Goal: Communication & Community: Answer question/provide support

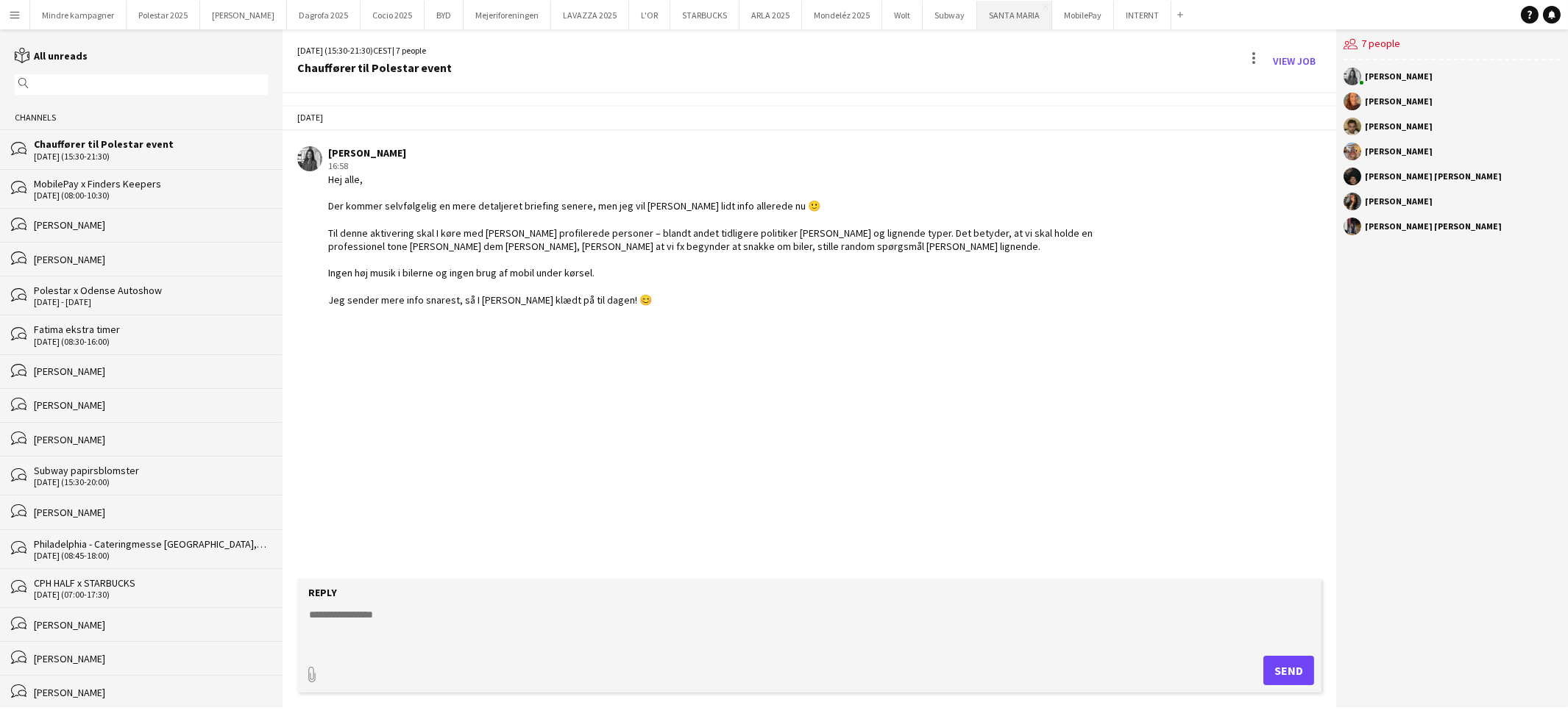
click at [977, 12] on button "[GEOGRAPHIC_DATA]" at bounding box center [1014, 15] width 75 height 29
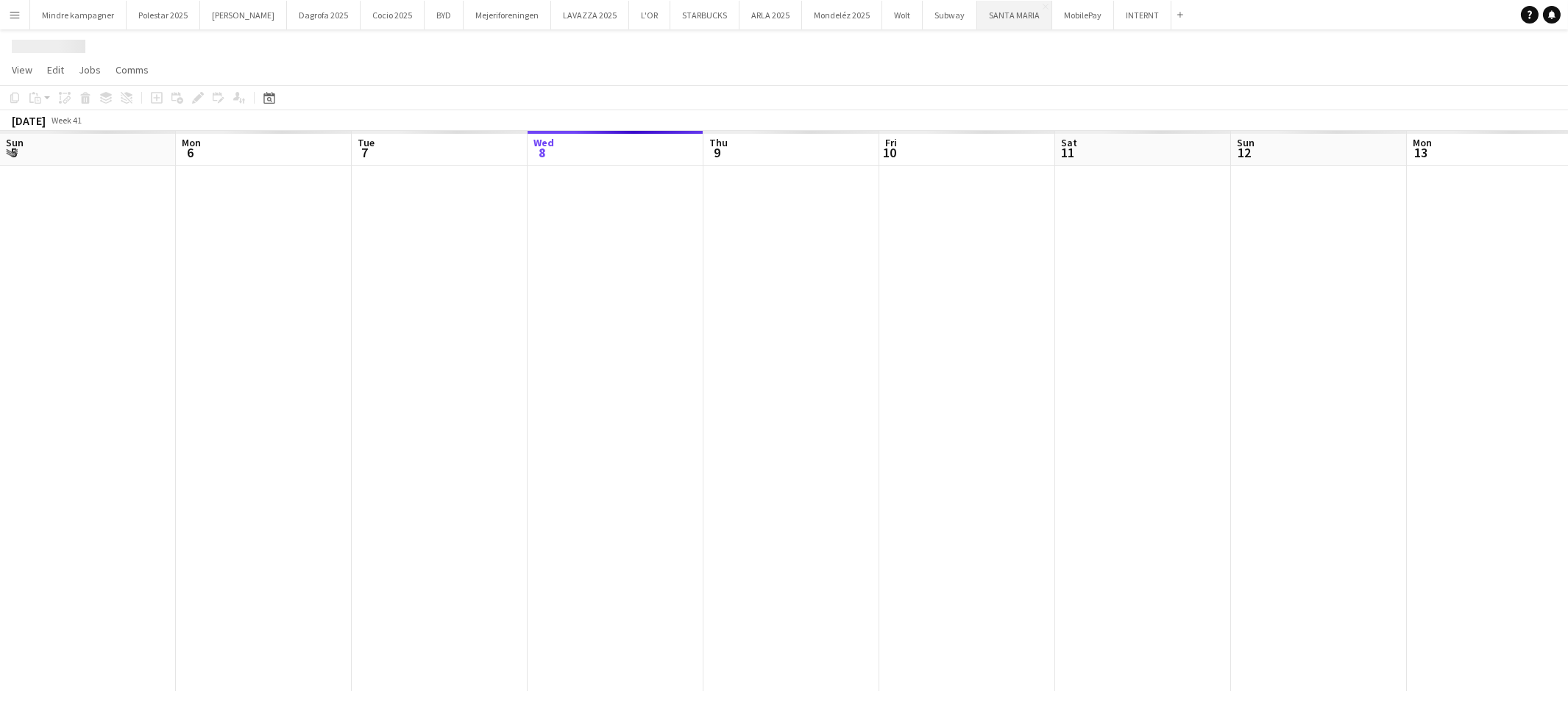
scroll to position [0, 351]
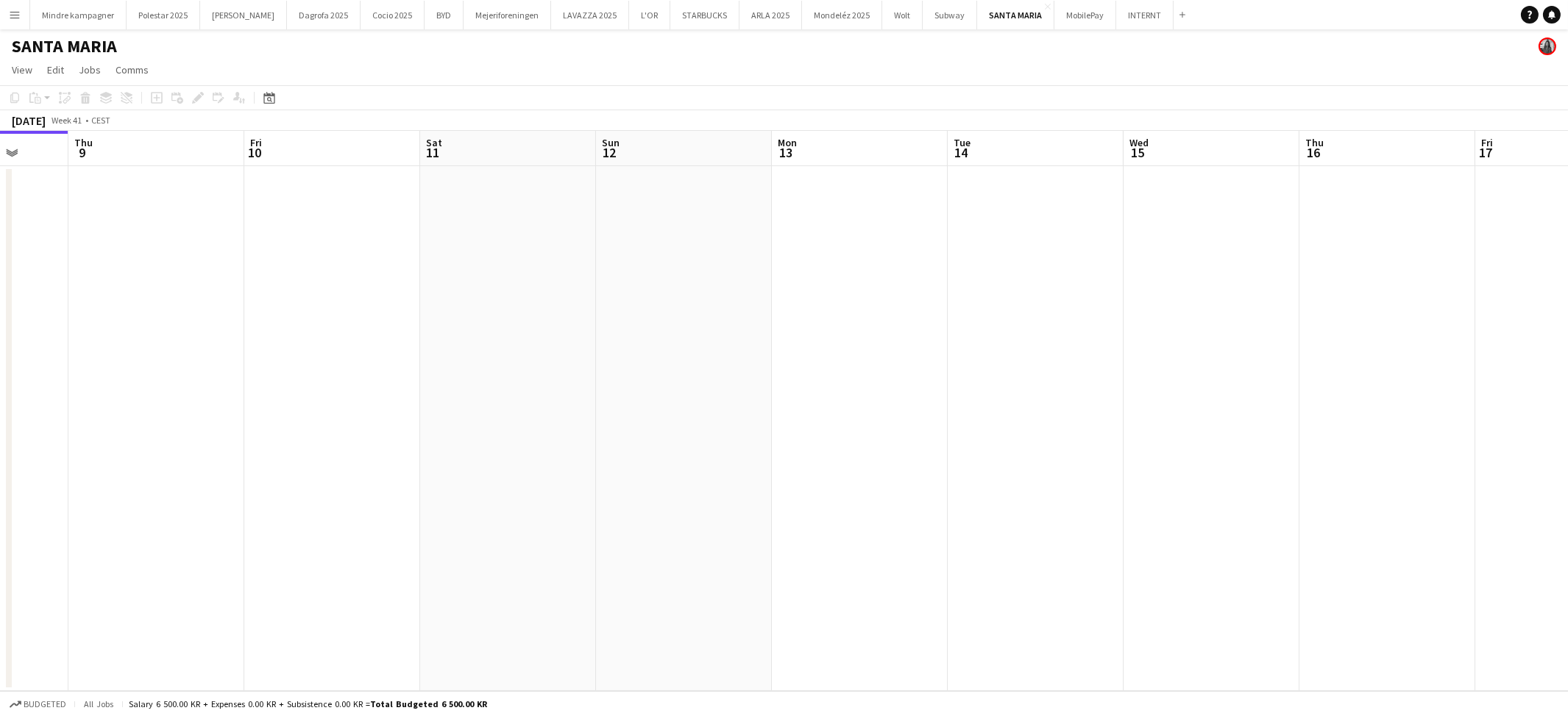
drag, startPoint x: 1143, startPoint y: 320, endPoint x: 492, endPoint y: 344, distance: 651.4
click at [492, 344] on app-calendar-viewport "Sun 5 Mon 6 Tue 7 Wed 8 Thu 9 Fri 10 Sat 11 Sun 12 Mon 13 Tue 14 Wed 15 Thu 16 …" at bounding box center [784, 411] width 1568 height 561
drag, startPoint x: 1075, startPoint y: 383, endPoint x: 390, endPoint y: 398, distance: 685.2
click at [390, 398] on app-calendar-viewport "Wed 8 Thu 9 Fri 10 Sat 11 Sun 12 Mon 13 Tue 14 Wed 15 Thu 16 Fri 17 Sat 18 Sun …" at bounding box center [784, 411] width 1568 height 561
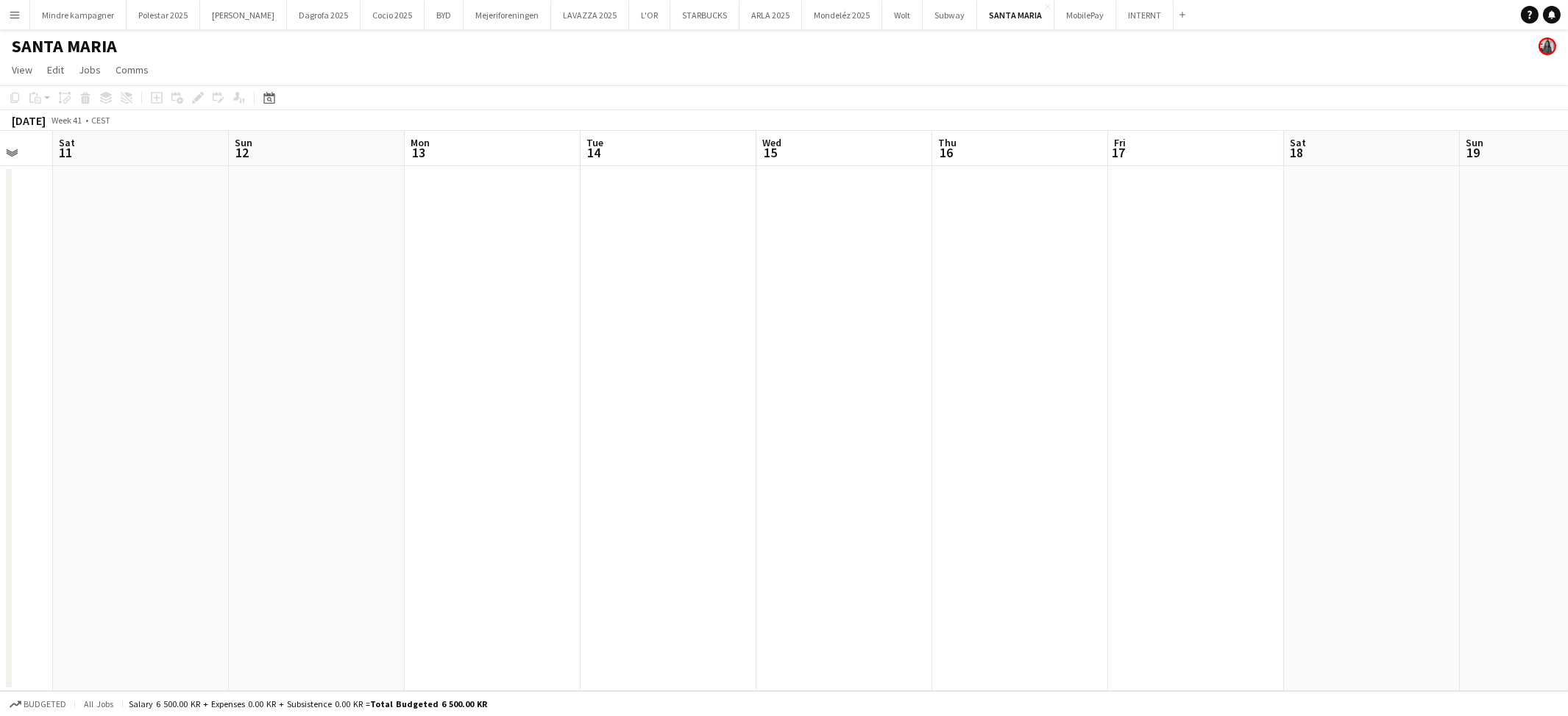
drag, startPoint x: 959, startPoint y: 397, endPoint x: 402, endPoint y: 412, distance: 557.2
click at [402, 412] on app-calendar-viewport "Wed 8 Thu 9 Fri 10 Sat 11 Sun 12 Mon 13 Tue 14 Wed 15 Thu 16 Fri 17 Sat 18 Sun …" at bounding box center [784, 411] width 1568 height 561
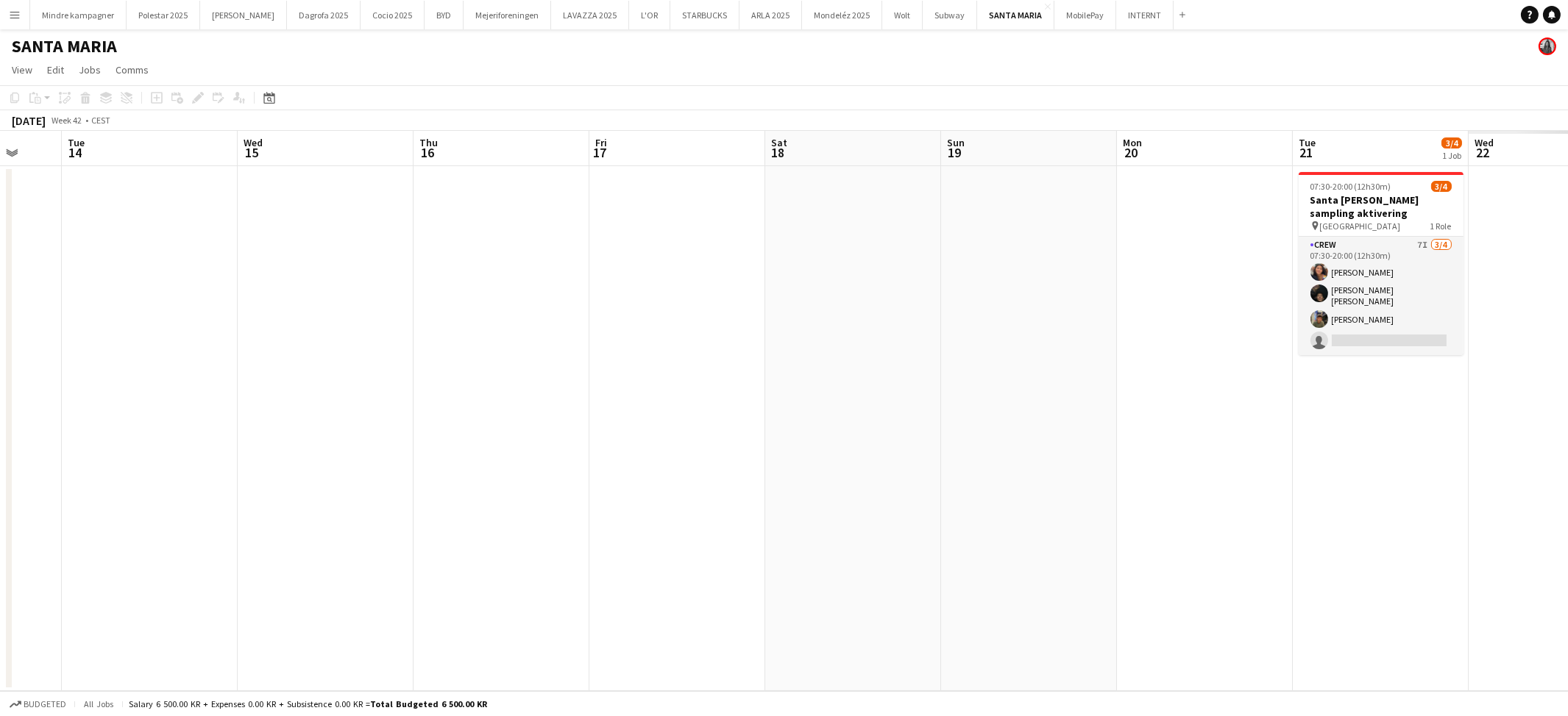
drag, startPoint x: 723, startPoint y: 402, endPoint x: 701, endPoint y: 400, distance: 22.1
click at [701, 400] on app-calendar-viewport "Sat 11 Sun 12 Mon 13 Tue 14 Wed 15 Thu 16 Fri 17 Sat 18 Sun 19 Mon 20 Tue 21 3/…" at bounding box center [784, 411] width 1568 height 561
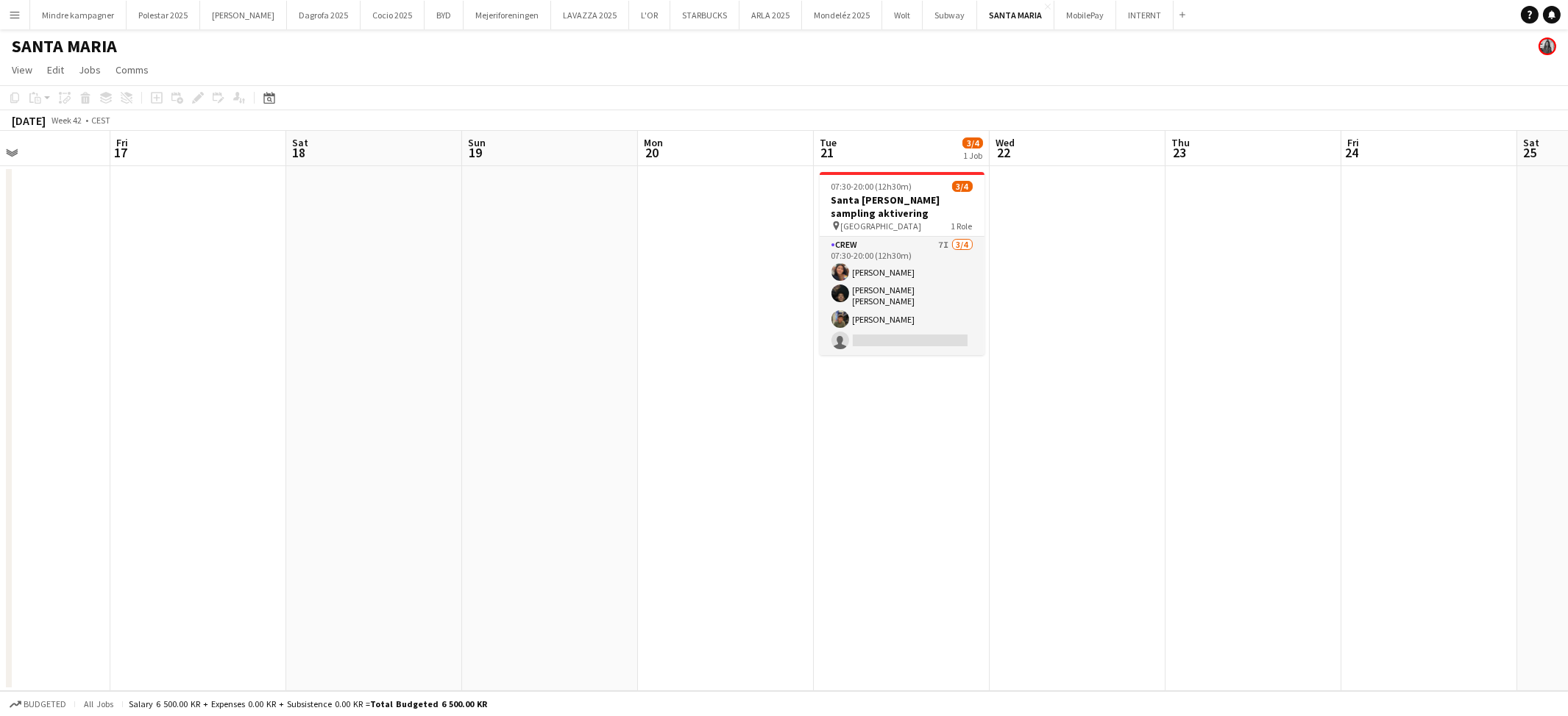
scroll to position [0, 487]
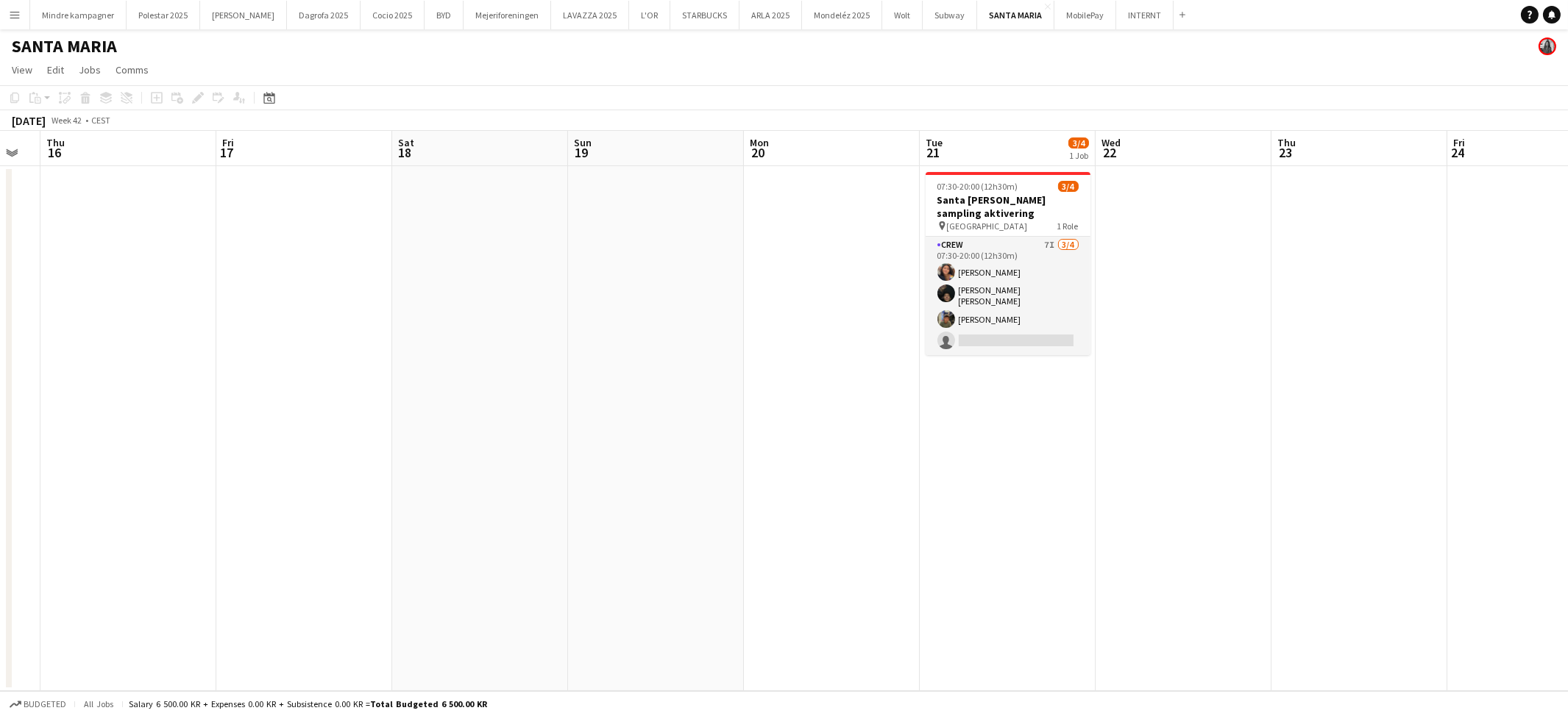
drag, startPoint x: 1244, startPoint y: 397, endPoint x: 1047, endPoint y: 380, distance: 197.7
click at [1047, 380] on app-calendar-viewport "Mon 13 Tue 14 Wed 15 Thu 16 Fri 17 Sat 18 Sun 19 Mon 20 Tue 21 3/4 1 Job Wed 22…" at bounding box center [784, 411] width 1568 height 561
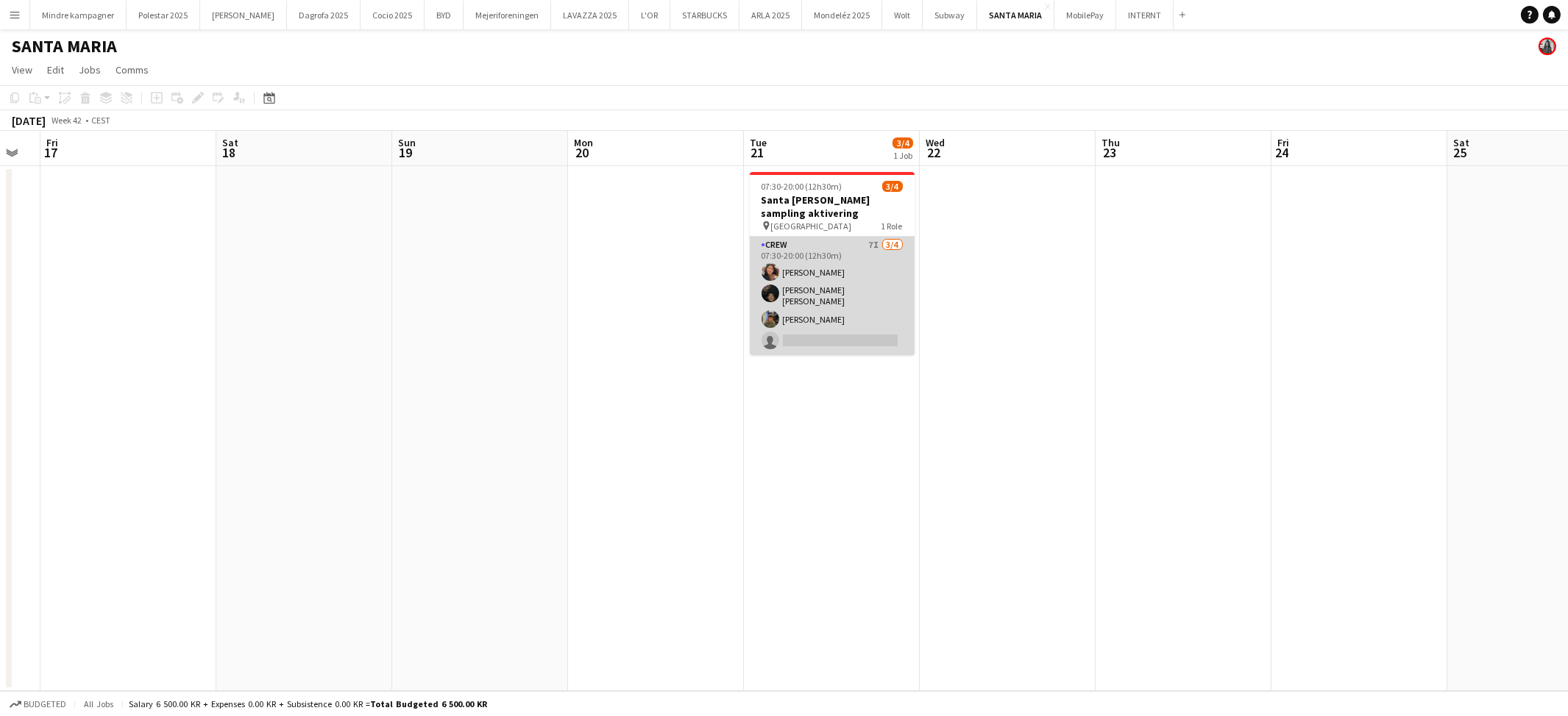
click at [863, 328] on app-card-role "Crew 7I 3/4 07:30-20:00 (12h30m) Nellie Emilie Stegmann Noah Carl Stegmann Simo…" at bounding box center [832, 296] width 165 height 118
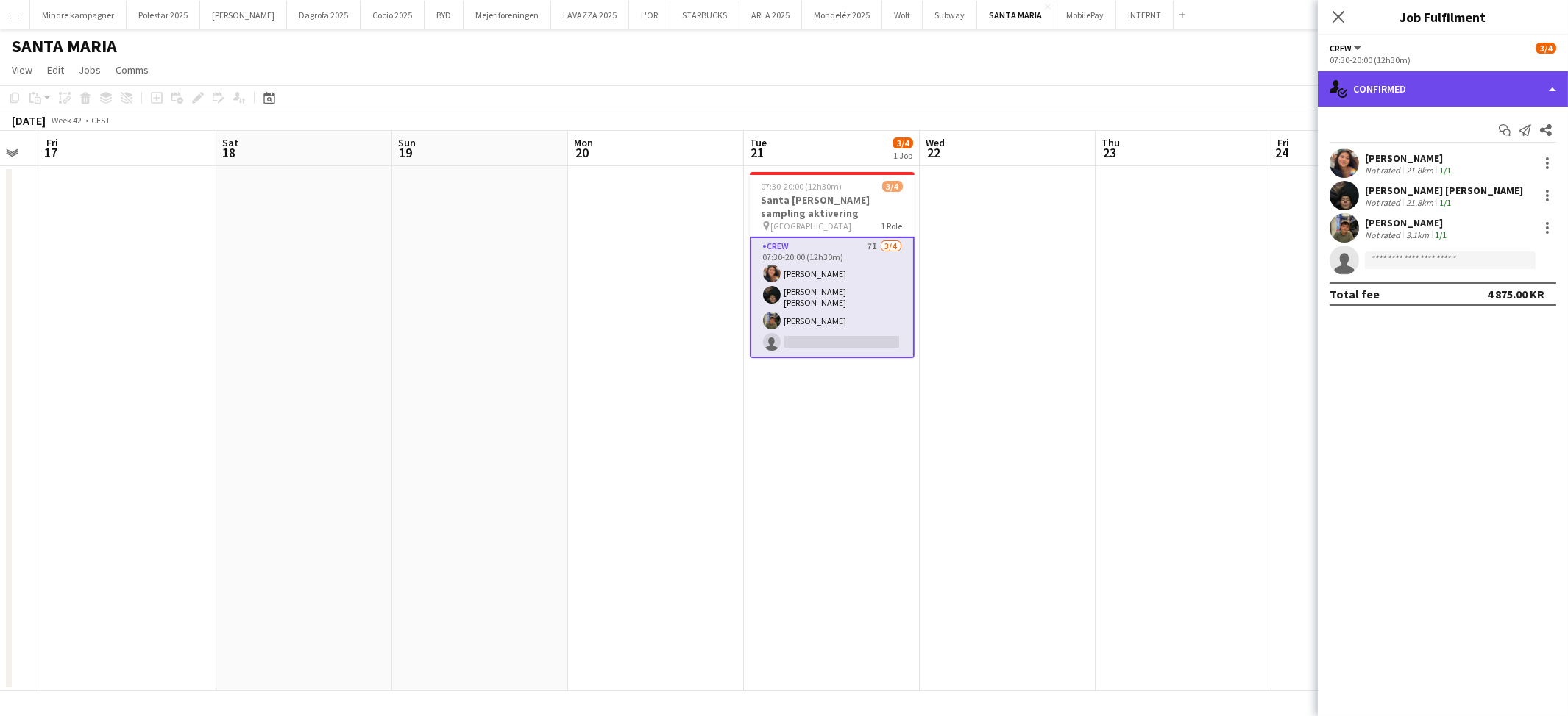
click at [1453, 74] on div "single-neutral-actions-check-2 Confirmed" at bounding box center [1443, 89] width 250 height 36
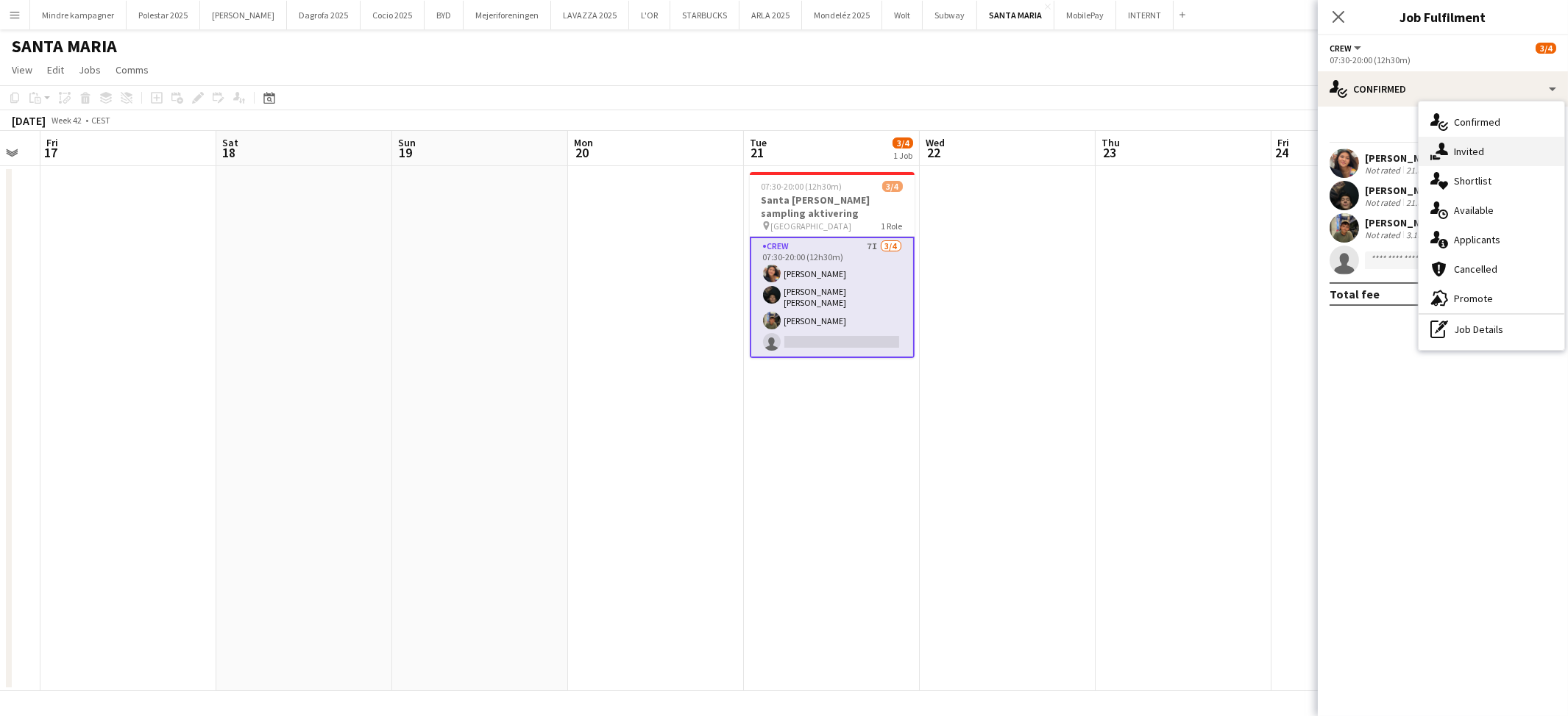
click at [1477, 146] on span "Invited" at bounding box center [1469, 151] width 30 height 13
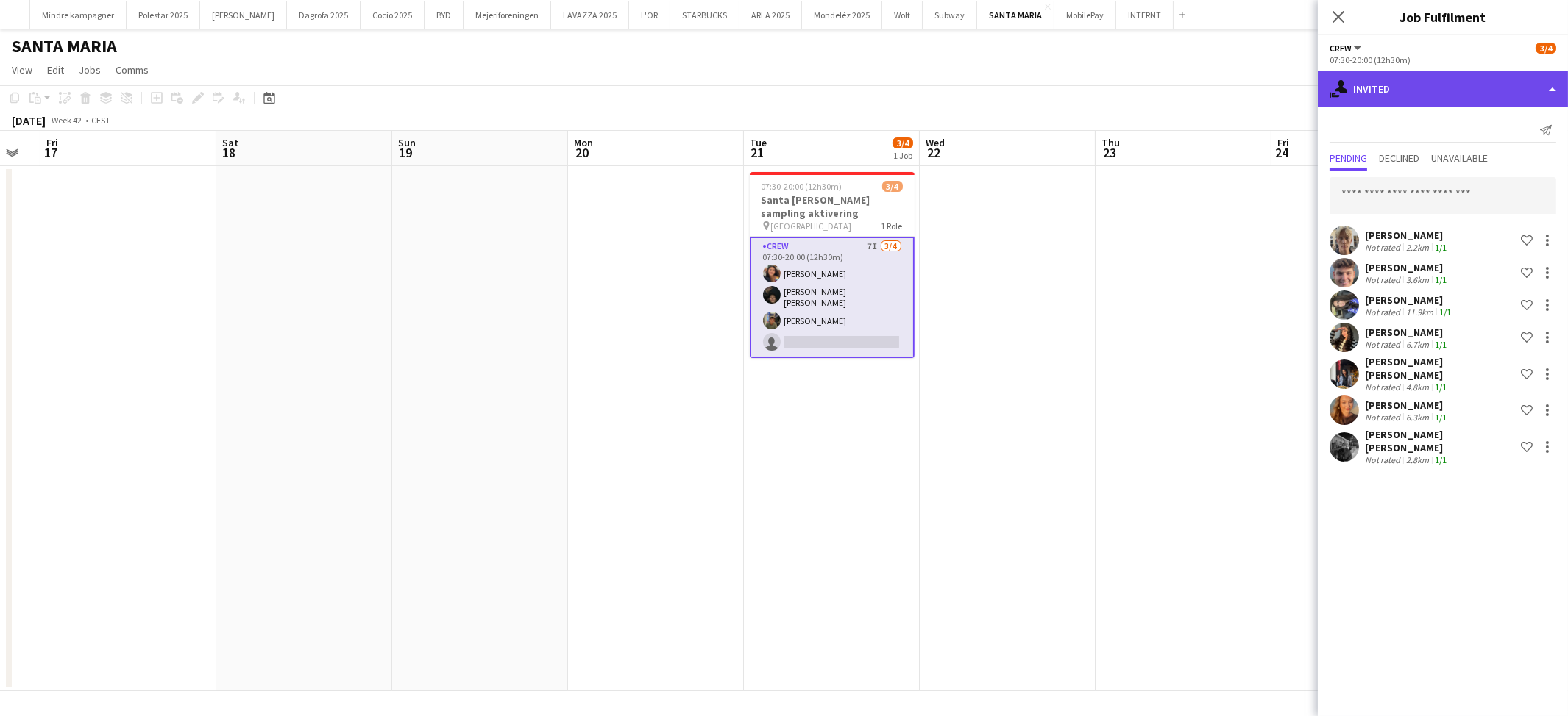
click at [1420, 86] on div "single-neutral-actions-share-1 Invited" at bounding box center [1443, 89] width 250 height 36
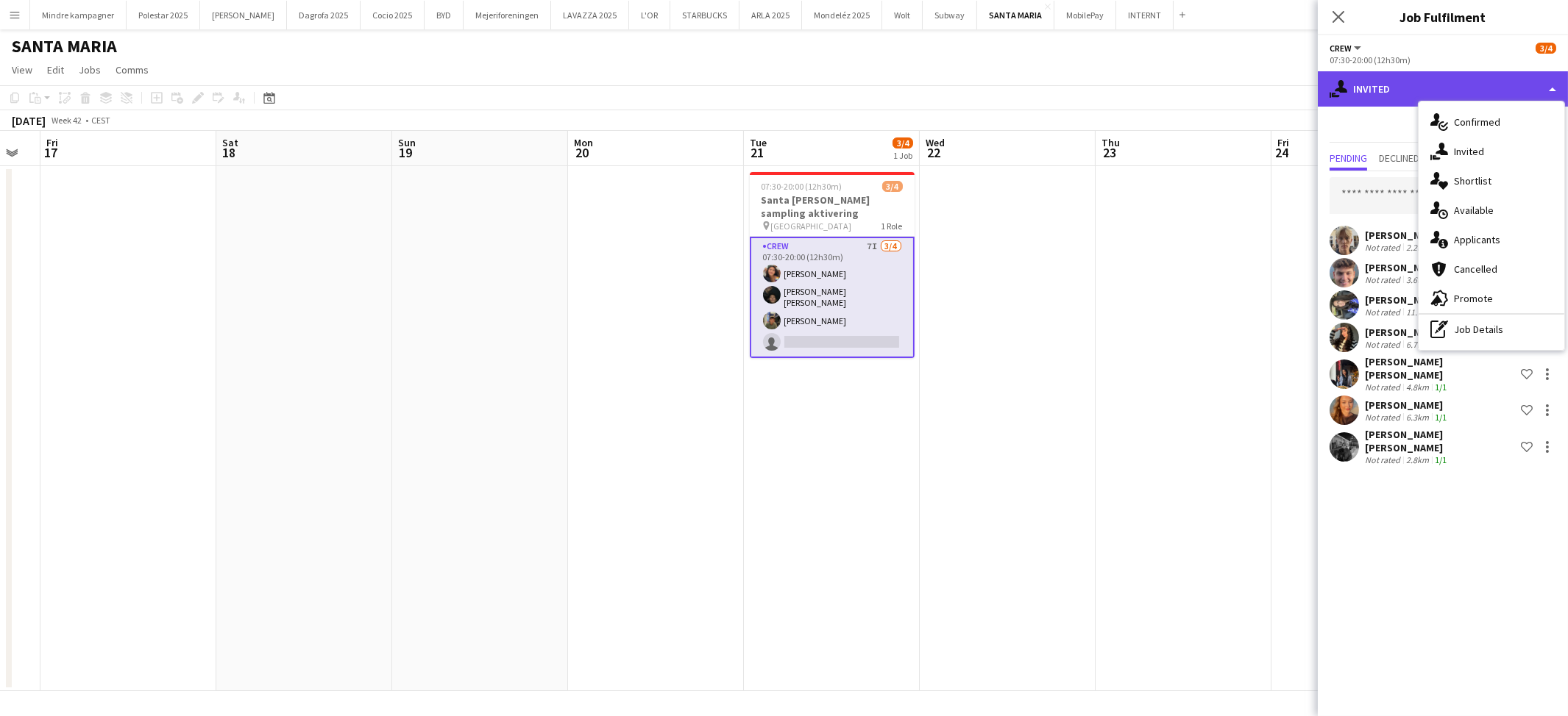
click at [1404, 86] on div "single-neutral-actions-share-1 Invited" at bounding box center [1443, 89] width 250 height 36
click at [1467, 300] on span "Promote" at bounding box center [1473, 298] width 39 height 13
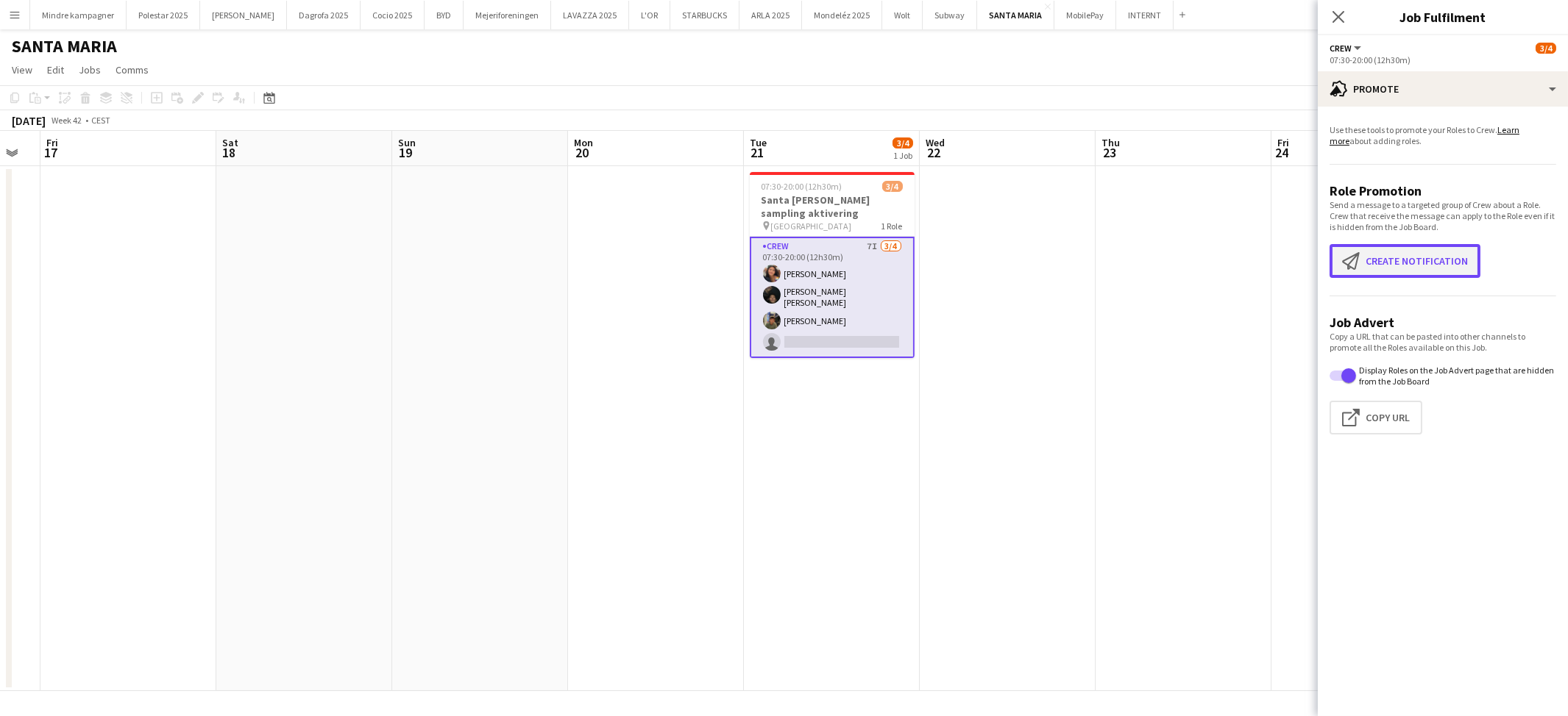
click at [1420, 265] on button "Create notification Create notification" at bounding box center [1405, 261] width 151 height 34
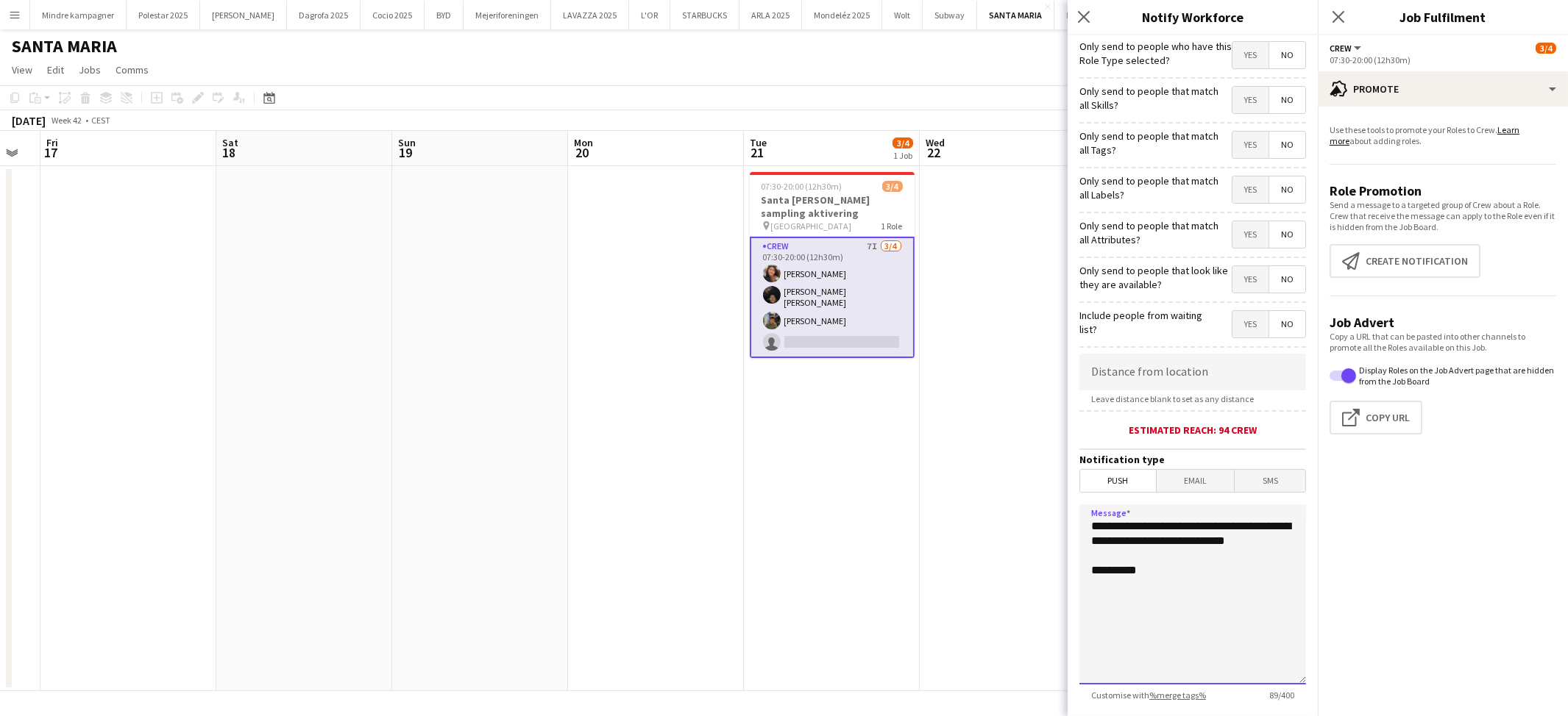
drag, startPoint x: 1170, startPoint y: 557, endPoint x: 1019, endPoint y: 503, distance: 160.4
click at [1019, 503] on body "Menu Boards Boards Boards All jobs Status Workforce Workforce My Workforce Recr…" at bounding box center [784, 358] width 1568 height 716
type textarea "**********"
click at [1233, 152] on span "Yes" at bounding box center [1251, 145] width 36 height 27
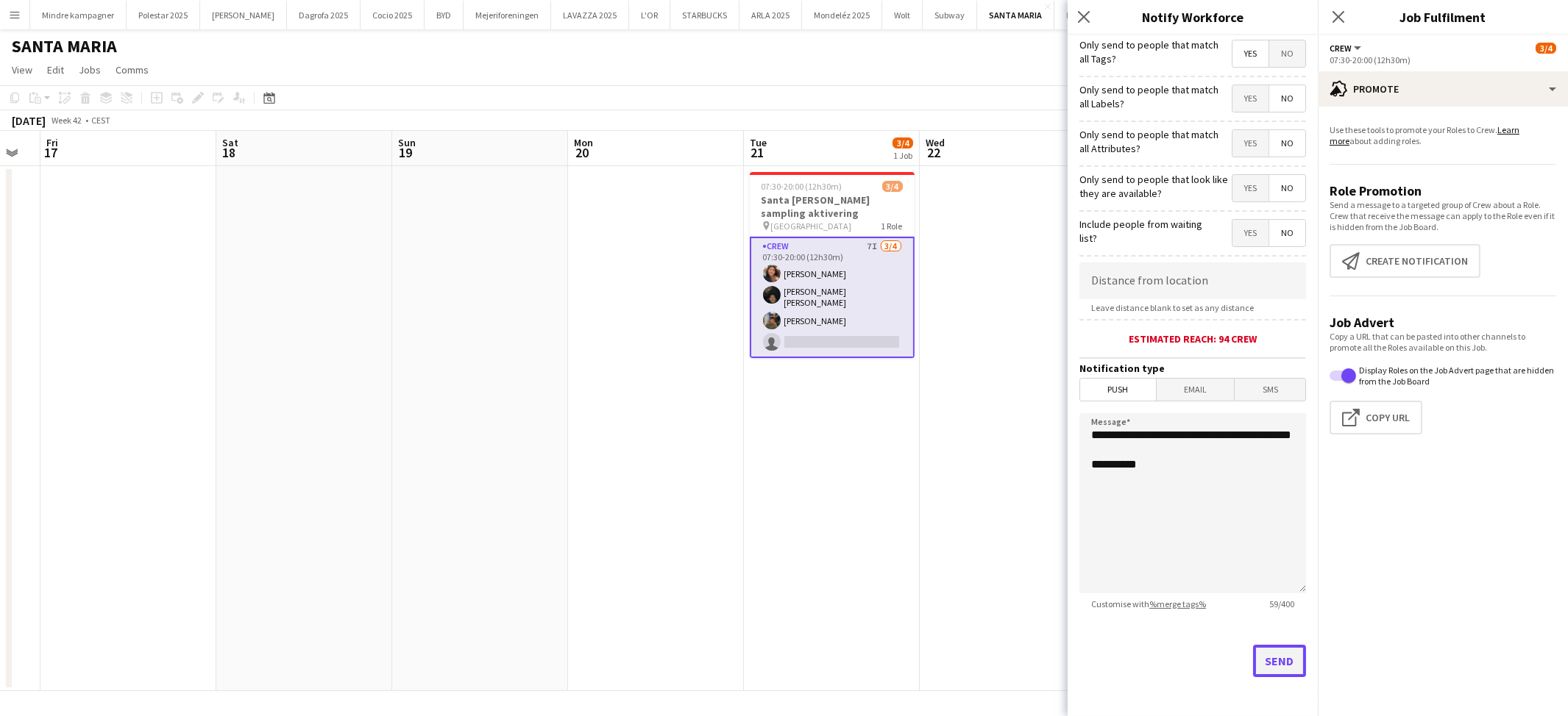
click at [1267, 672] on button "Send" at bounding box center [1280, 661] width 53 height 33
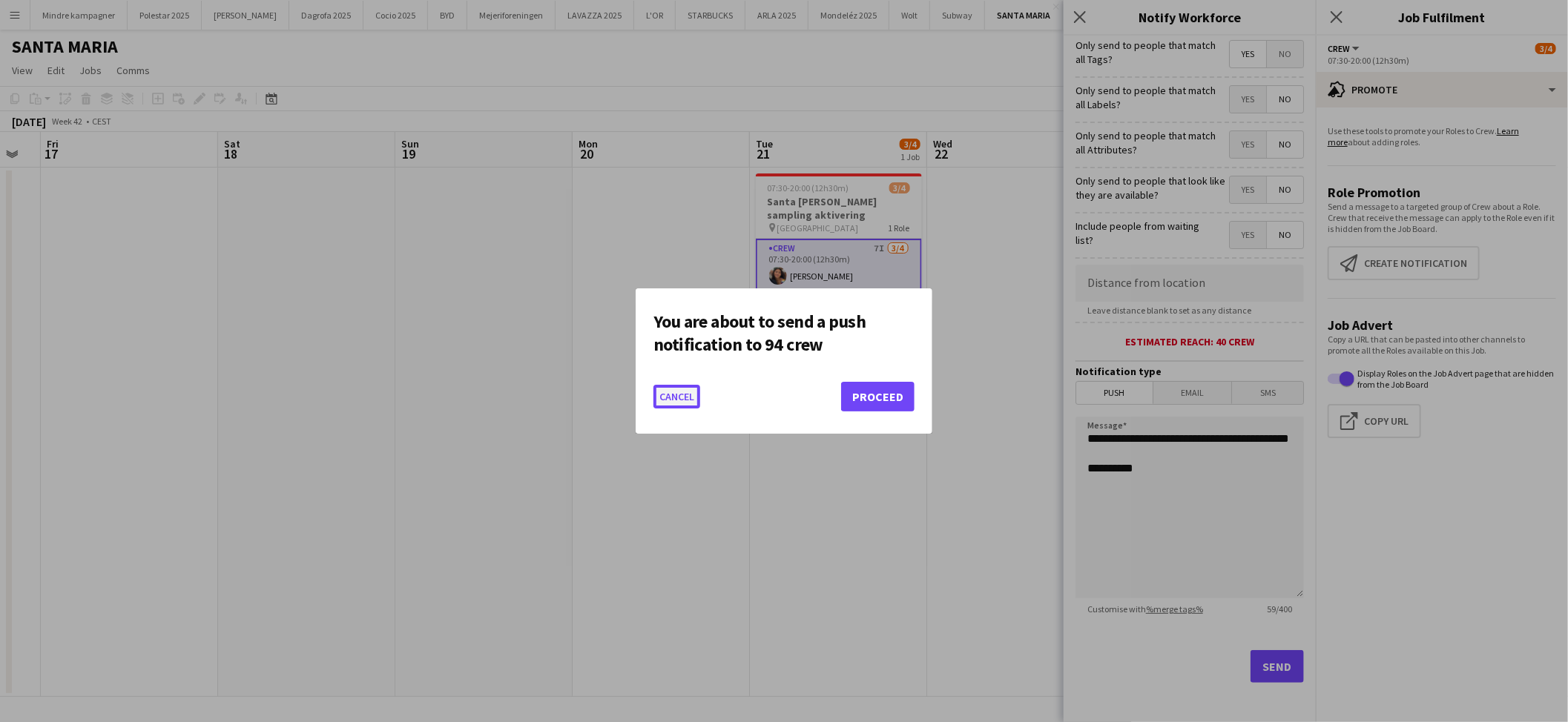
click at [692, 398] on button "Cancel" at bounding box center [676, 396] width 47 height 24
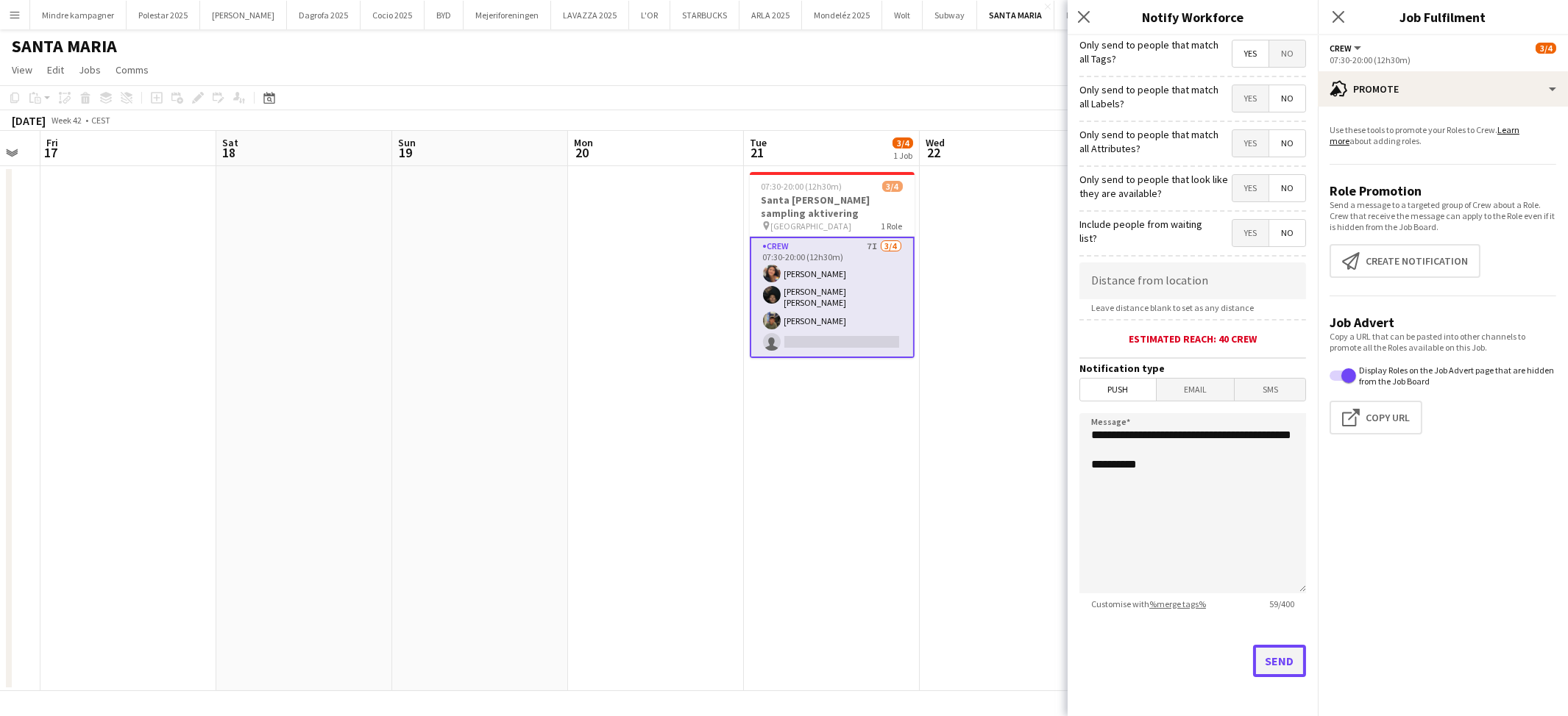
click at [1279, 658] on button "Send" at bounding box center [1280, 661] width 53 height 33
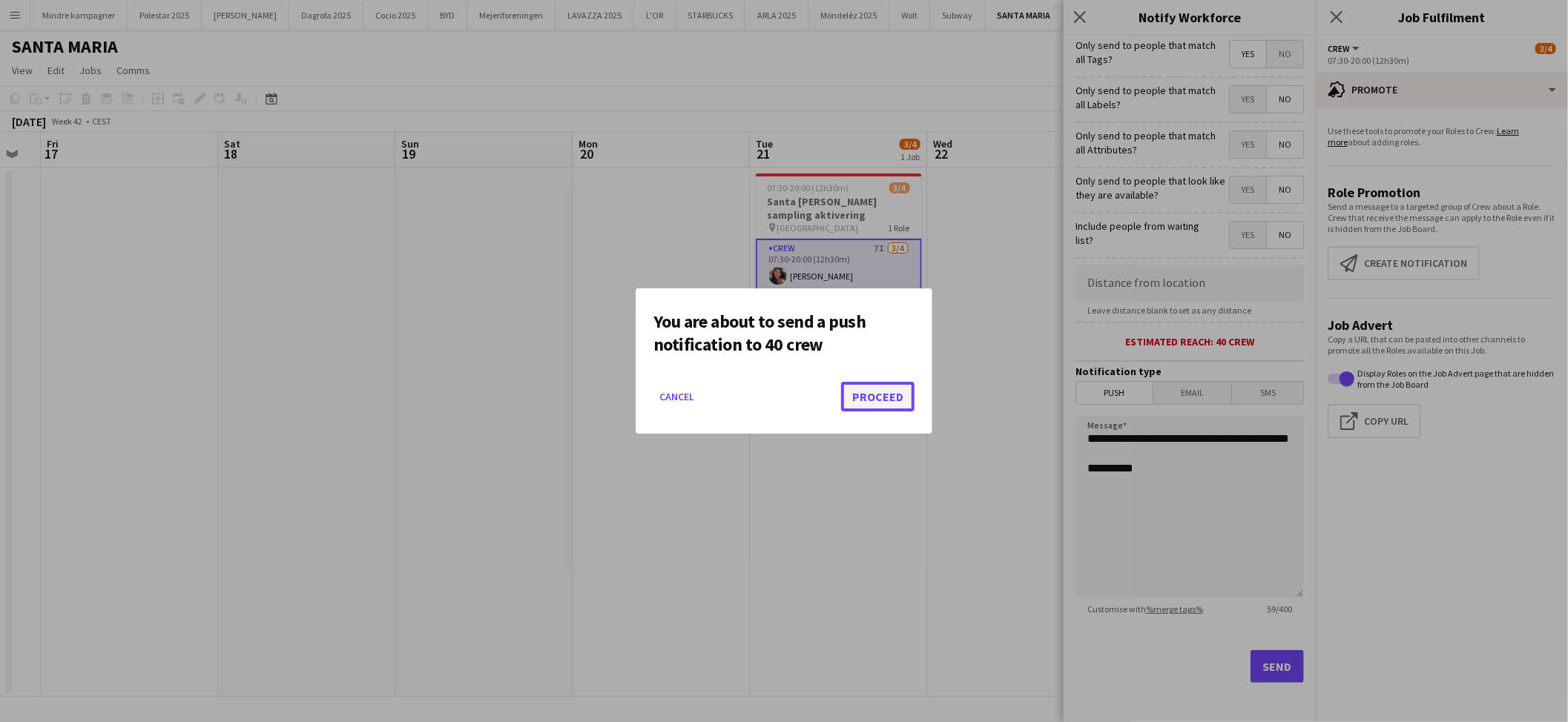
click at [863, 394] on button "Proceed" at bounding box center [878, 396] width 73 height 30
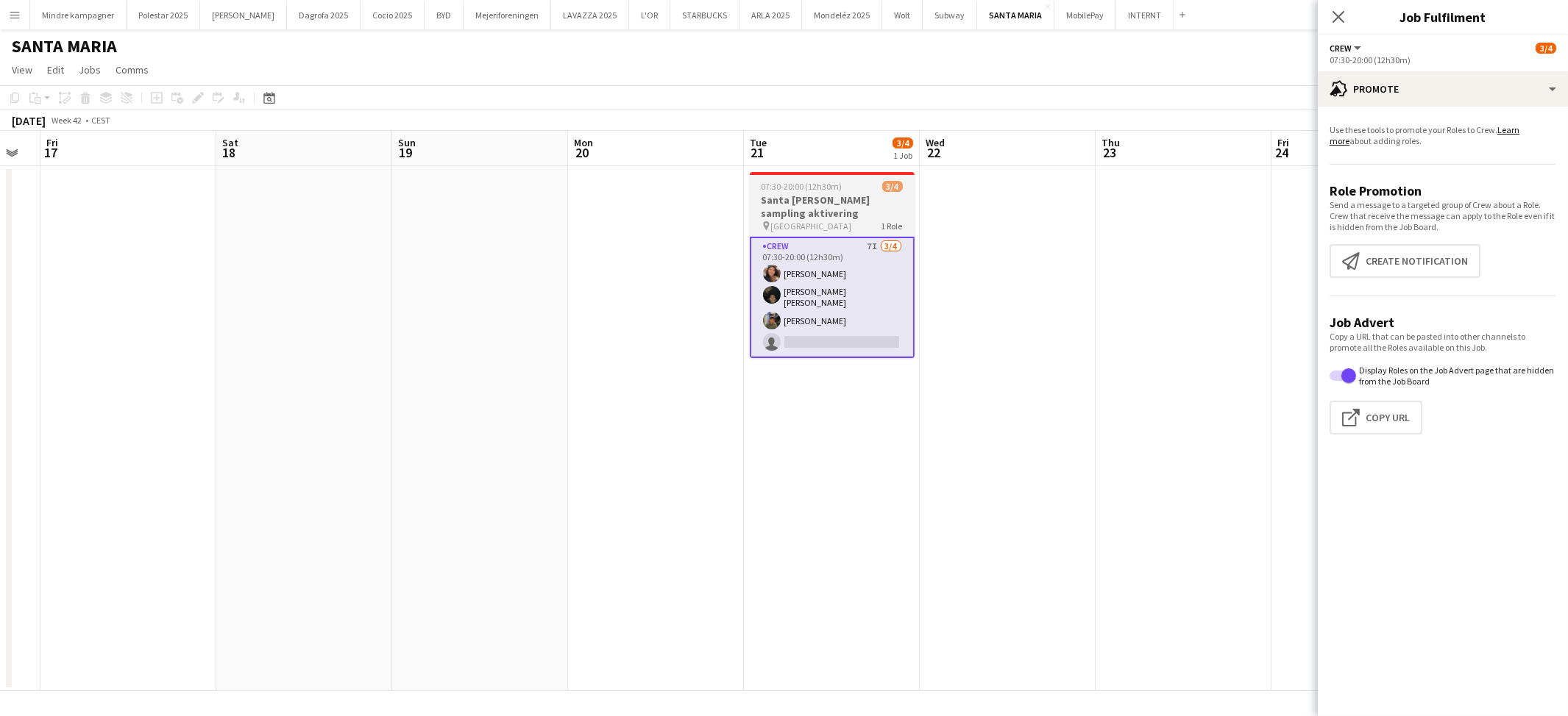
click at [841, 215] on h3 "Santa Maria sampling aktivering" at bounding box center [832, 206] width 165 height 27
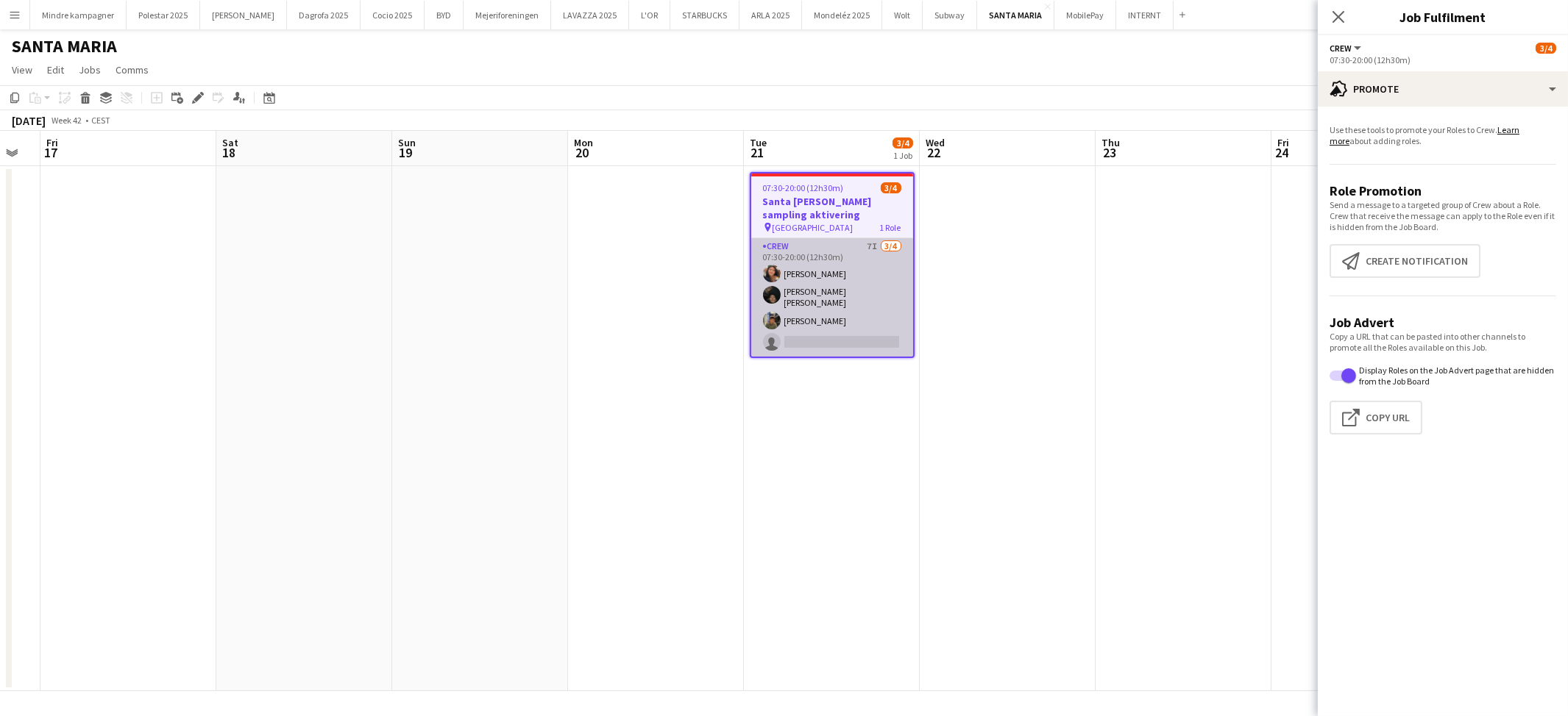
click at [846, 332] on app-card-role "Crew 7I 3/4 07:30-20:00 (12h30m) Nellie Emilie Stegmann Noah Carl Stegmann Simo…" at bounding box center [832, 297] width 162 height 118
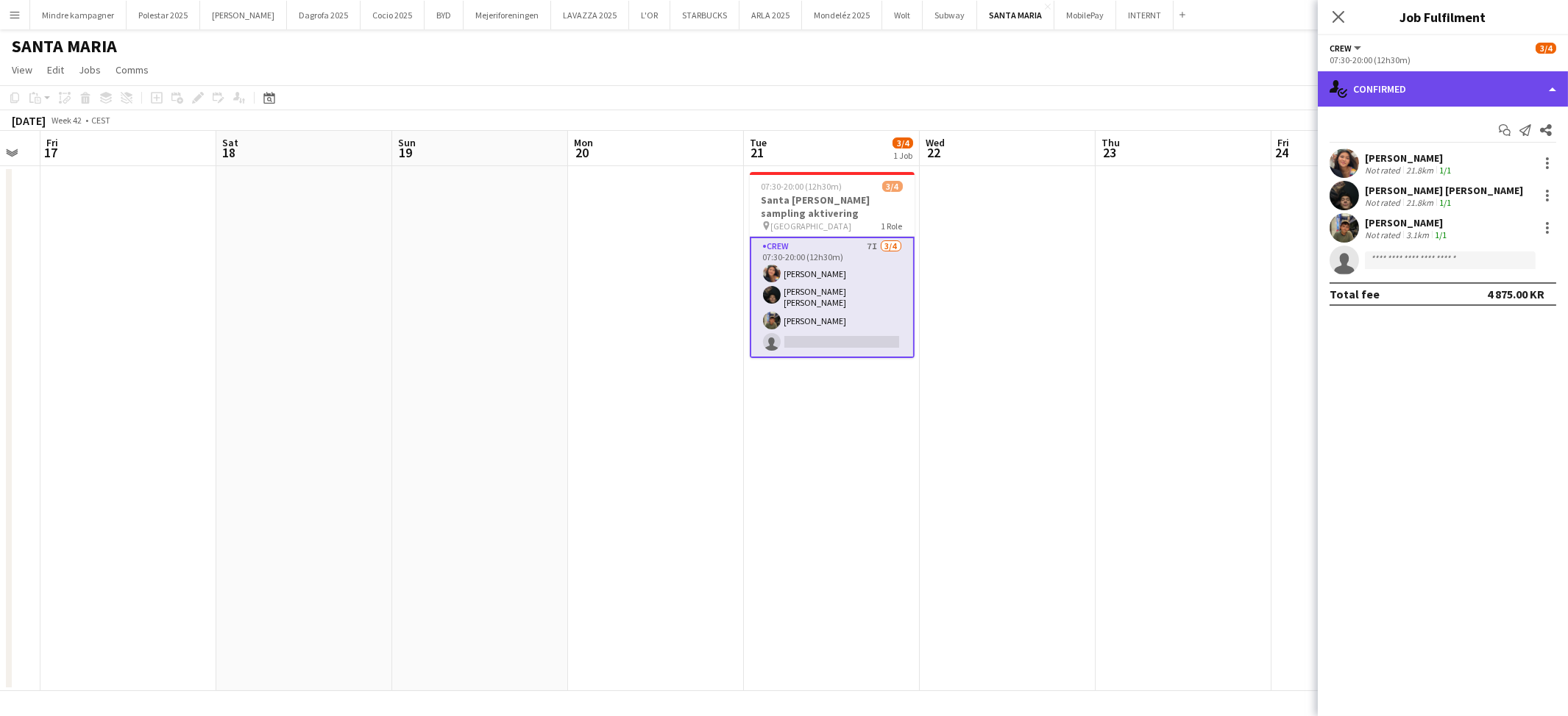
click at [1448, 97] on div "single-neutral-actions-check-2 Confirmed" at bounding box center [1443, 89] width 250 height 36
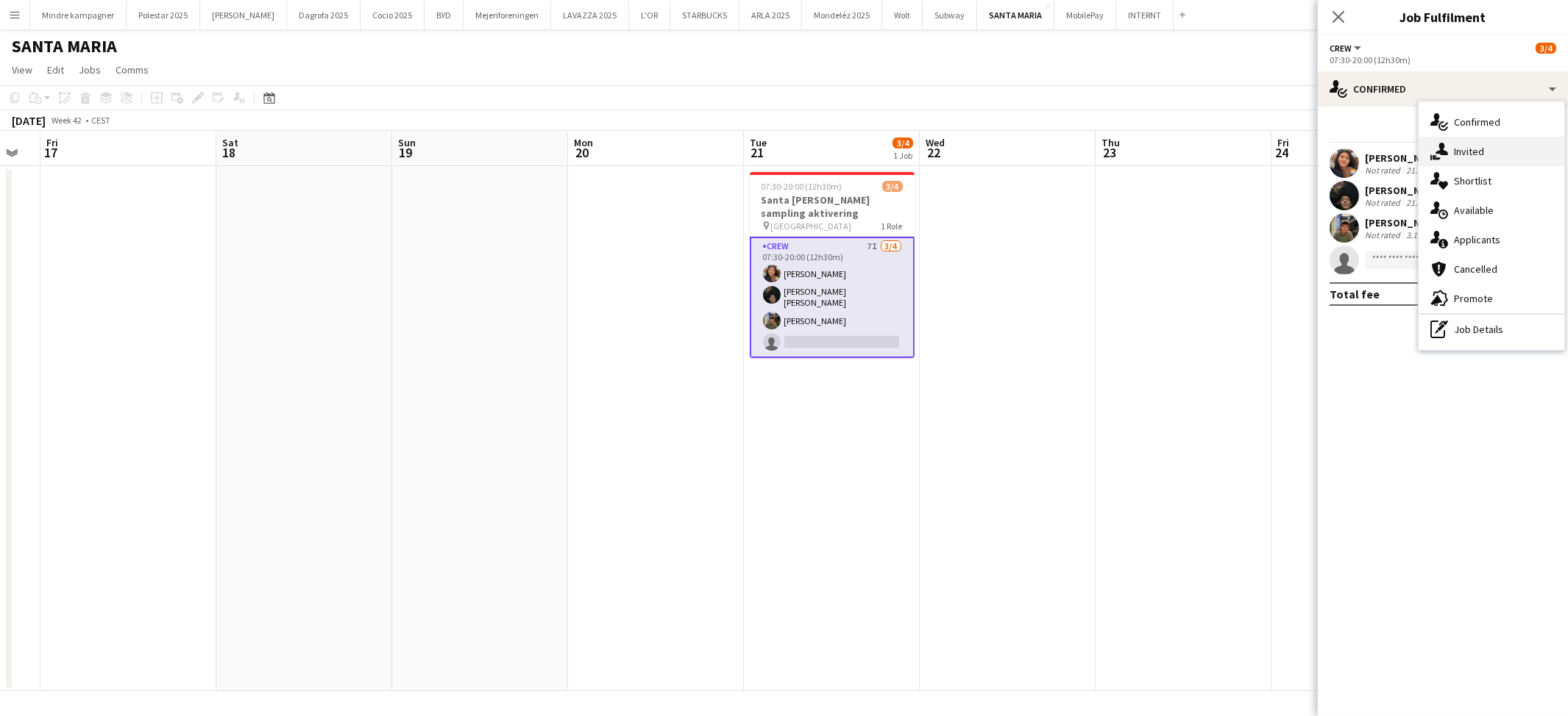
click at [1457, 155] on span "Invited" at bounding box center [1469, 151] width 30 height 13
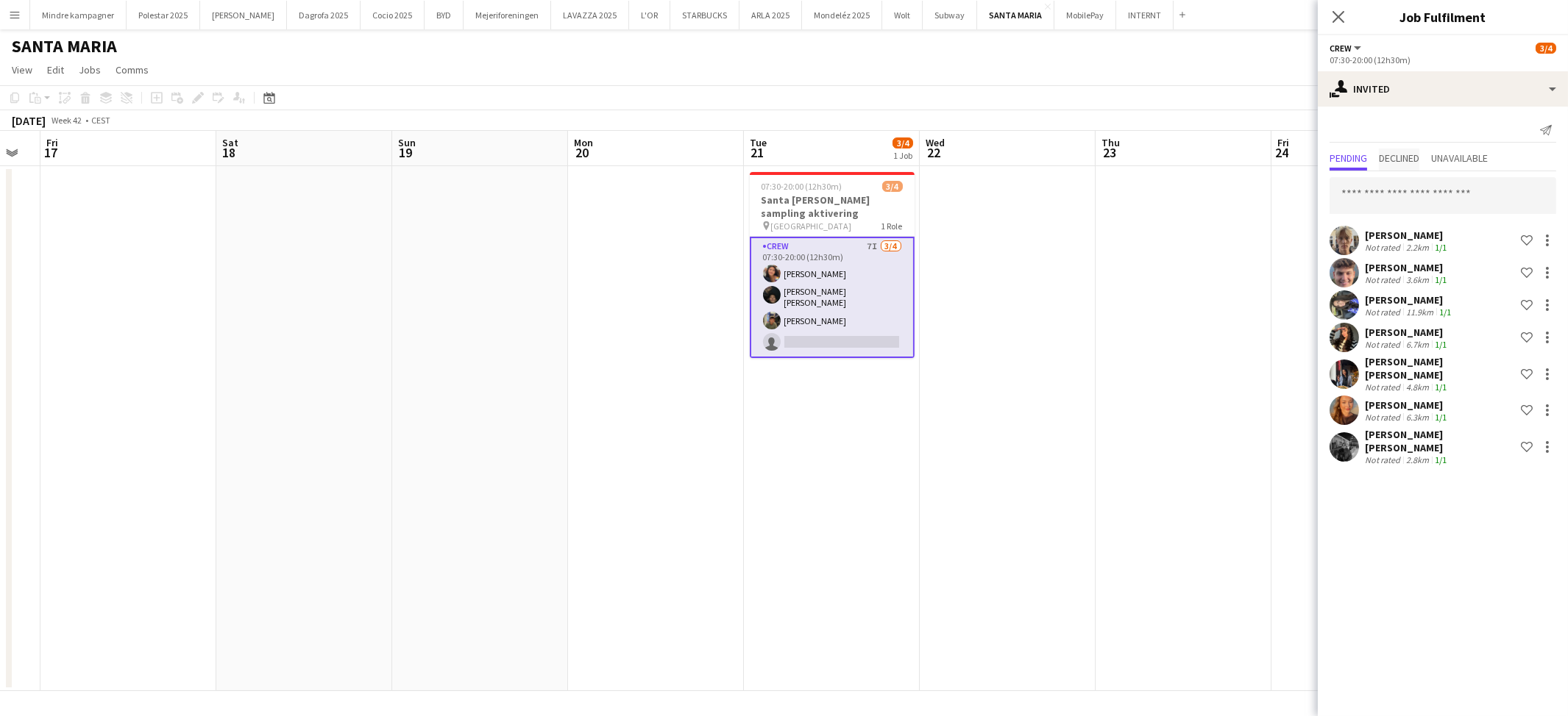
click at [1404, 153] on span "Declined" at bounding box center [1399, 159] width 40 height 11
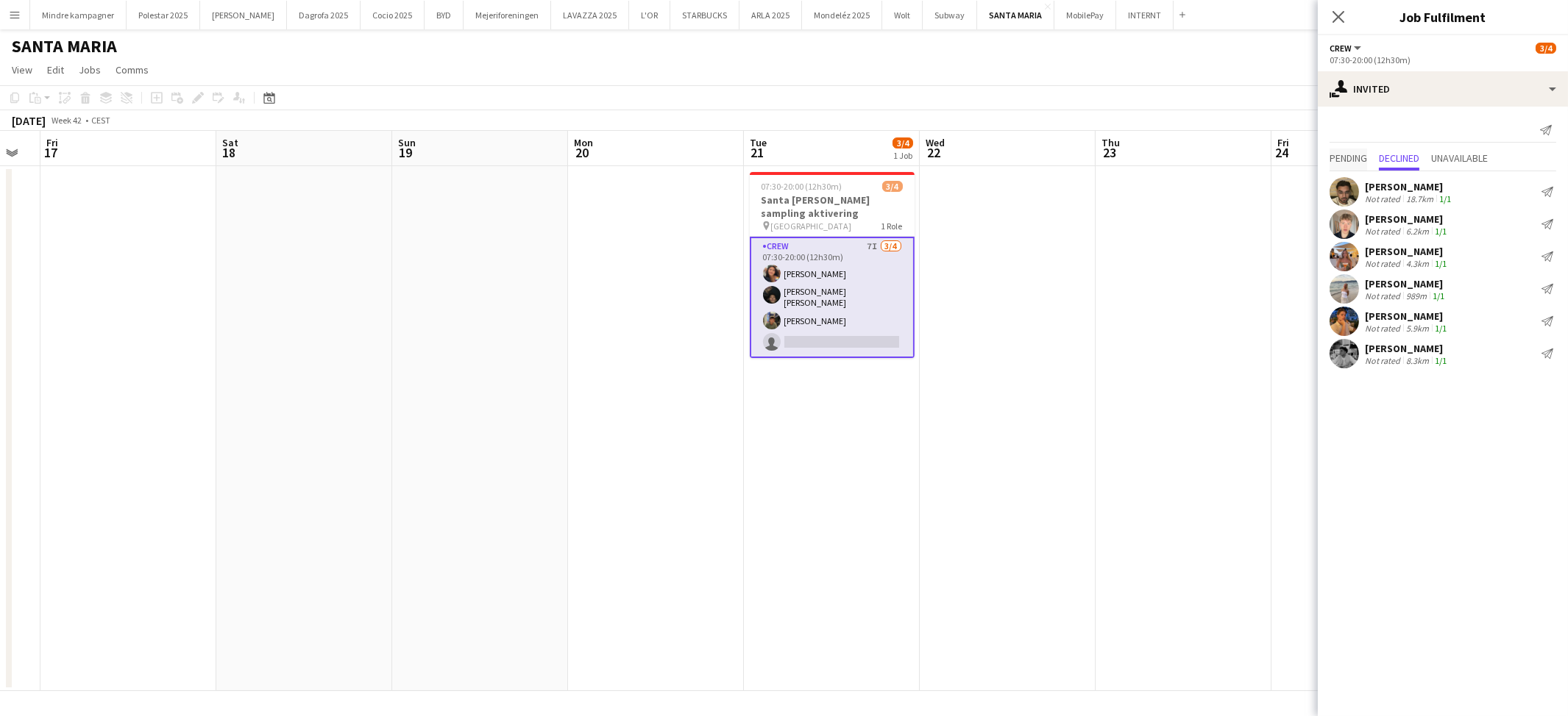
click at [1345, 150] on span "Pending" at bounding box center [1348, 159] width 37 height 22
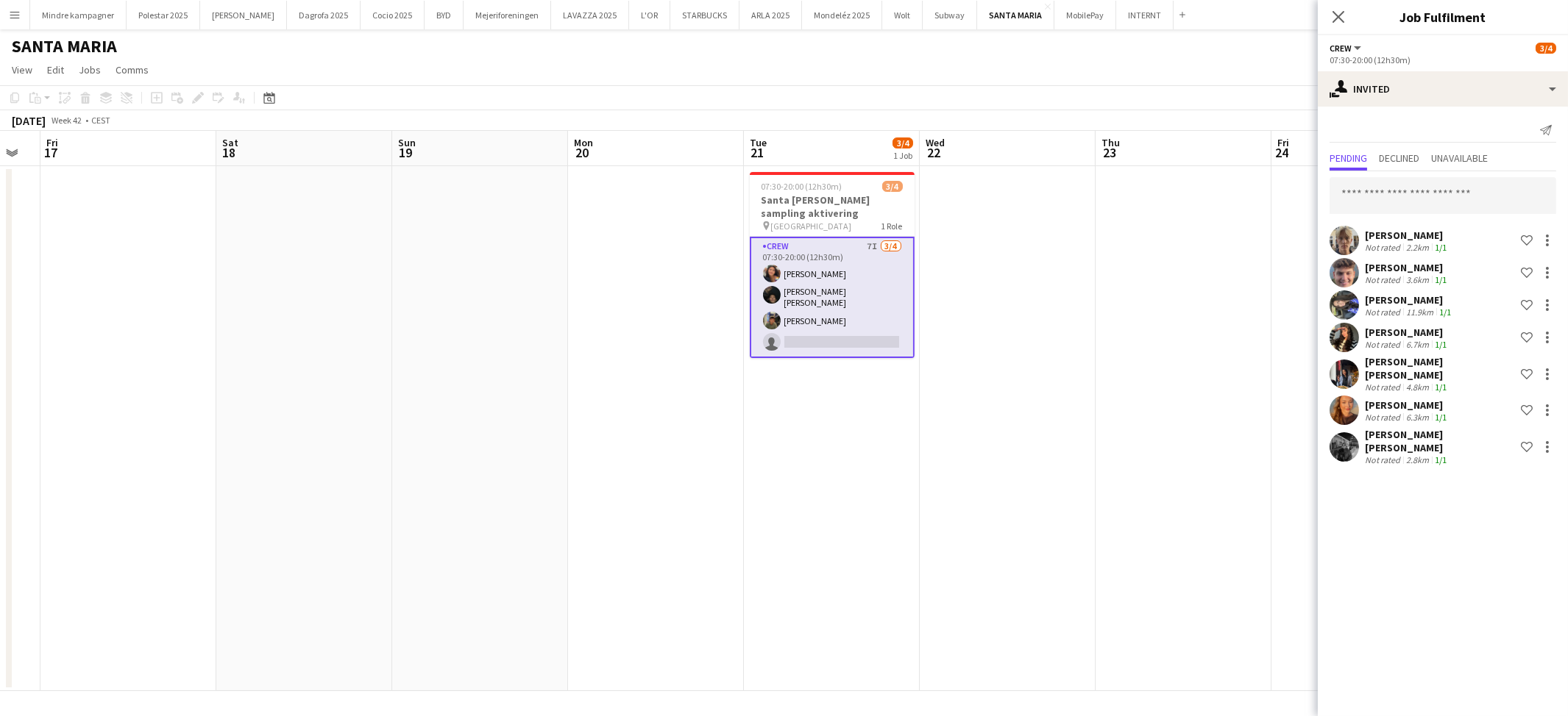
drag, startPoint x: 1134, startPoint y: 363, endPoint x: 1104, endPoint y: 410, distance: 55.8
click at [1104, 410] on app-date-cell at bounding box center [1183, 429] width 176 height 525
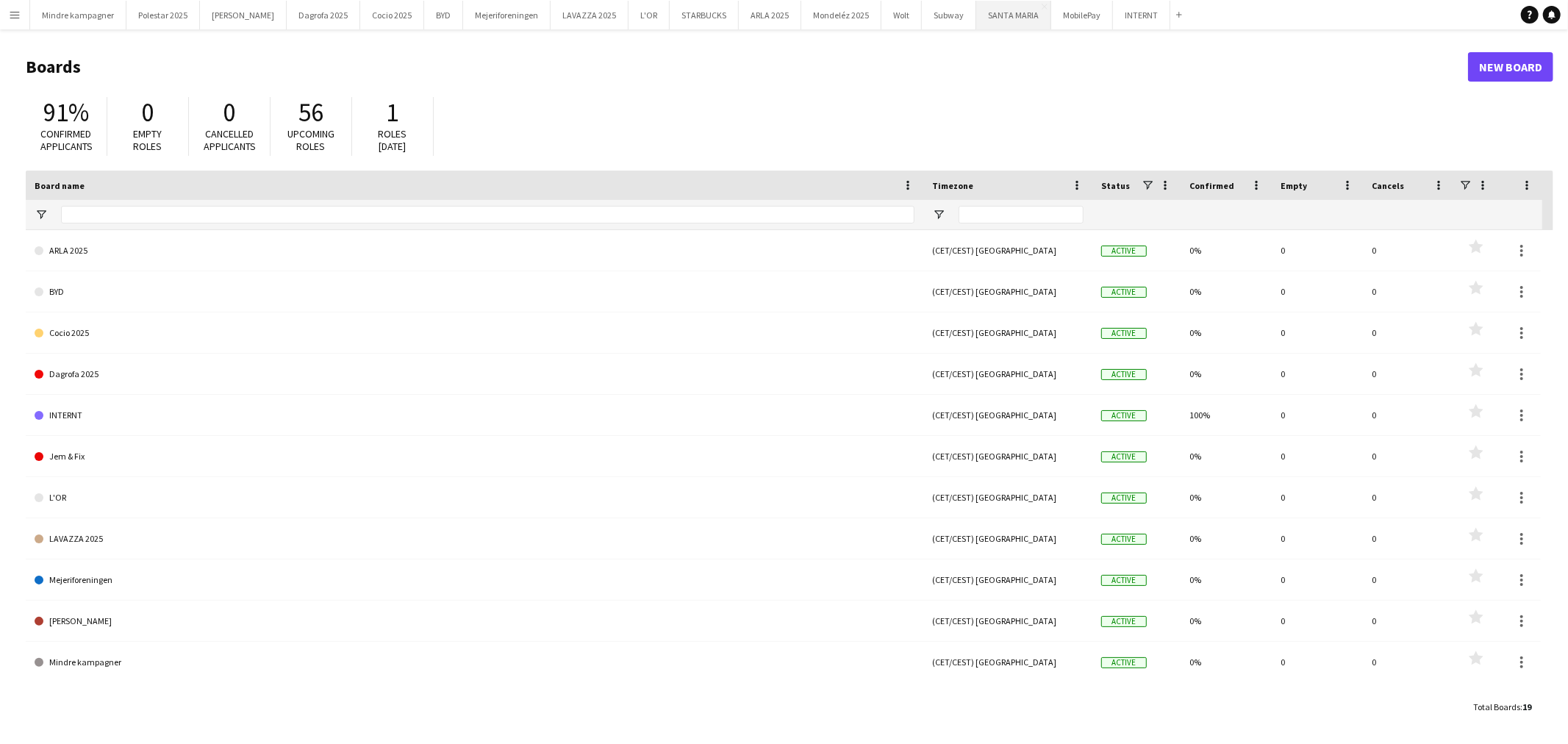
click at [976, 18] on button "[GEOGRAPHIC_DATA]" at bounding box center [1013, 15] width 75 height 29
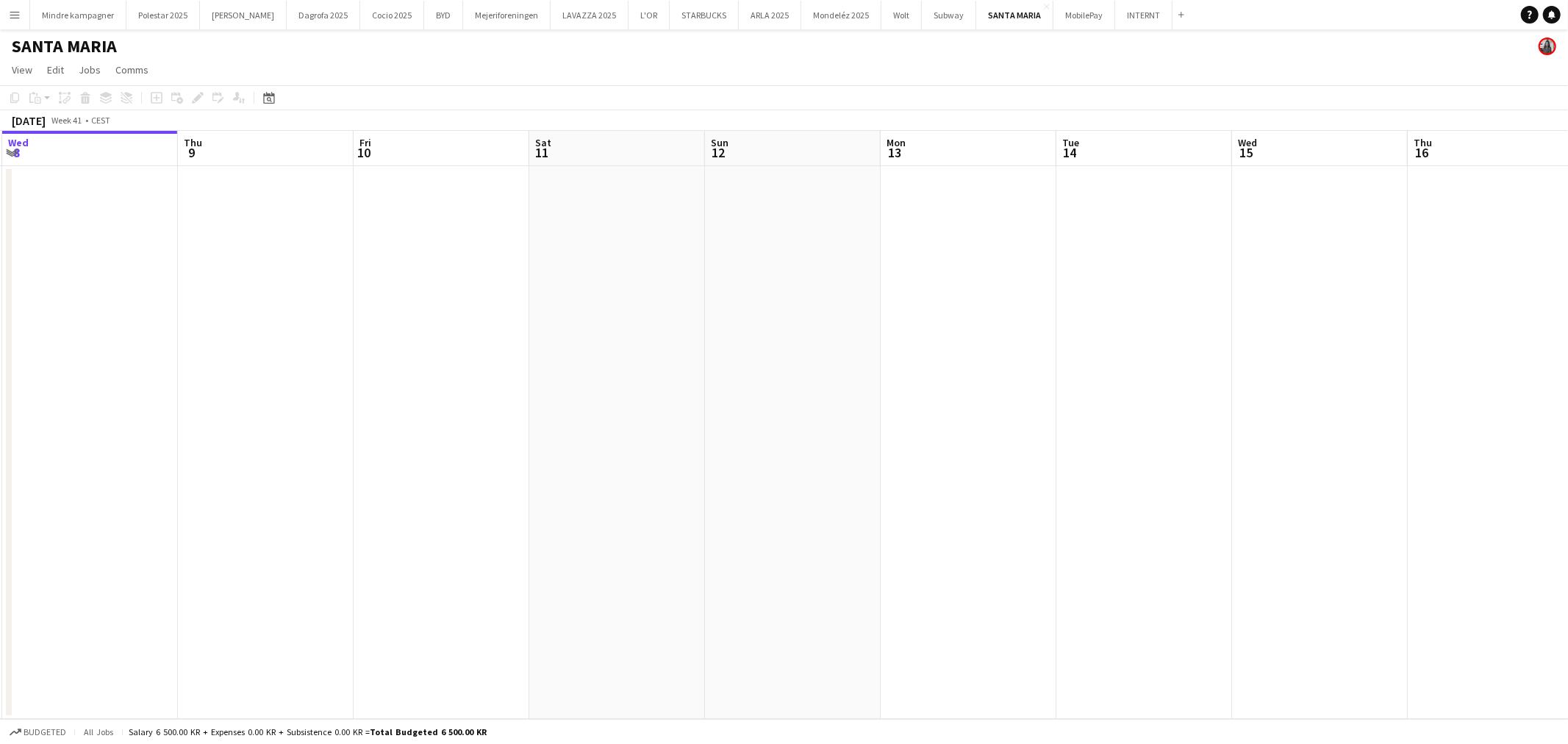
drag, startPoint x: 1199, startPoint y: 457, endPoint x: 853, endPoint y: 459, distance: 346.0
click at [789, 466] on app-calendar-viewport "Sun 5 Mon 6 Tue 7 Wed 8 Thu 9 Fri 10 Sat 11 Sun 12 Mon 13 Tue 14 Wed 15 Thu 16 …" at bounding box center [784, 425] width 1568 height 589
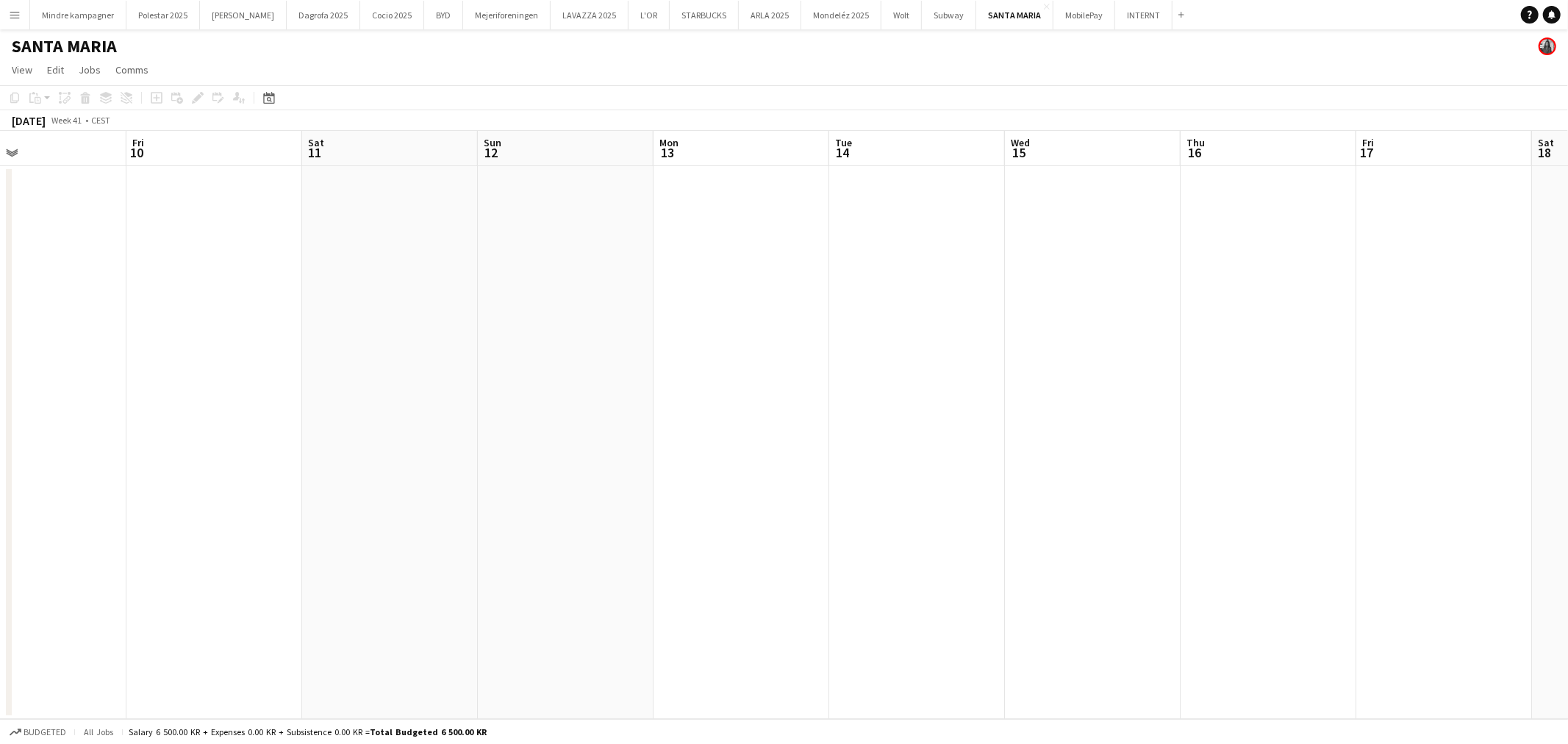
drag, startPoint x: 1274, startPoint y: 454, endPoint x: 980, endPoint y: 457, distance: 294.0
click at [814, 468] on app-calendar-viewport "Mon 6 Tue 7 Wed 8 Thu 9 Fri 10 Sat 11 Sun 12 Mon 13 Tue 14 Wed 15 Thu 16 Fri 17…" at bounding box center [784, 425] width 1568 height 589
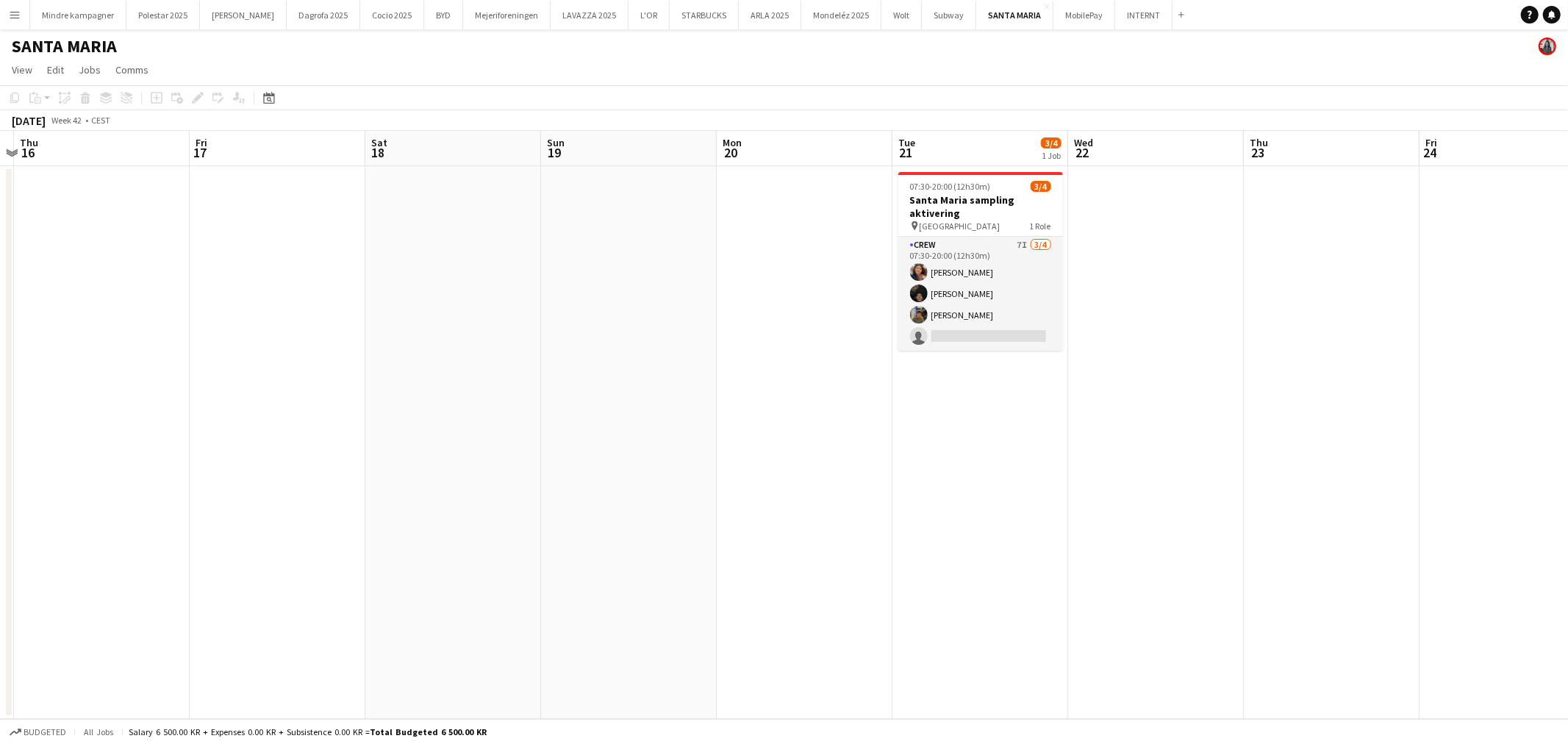
drag, startPoint x: 878, startPoint y: 442, endPoint x: 856, endPoint y: 445, distance: 22.2
click at [651, 460] on app-calendar-viewport "Mon 13 Tue 14 Wed 15 Thu 16 Fri 17 Sat 18 Sun 19 Mon 20 Tue 21 3/4 1 Job Wed 22…" at bounding box center [784, 425] width 1568 height 589
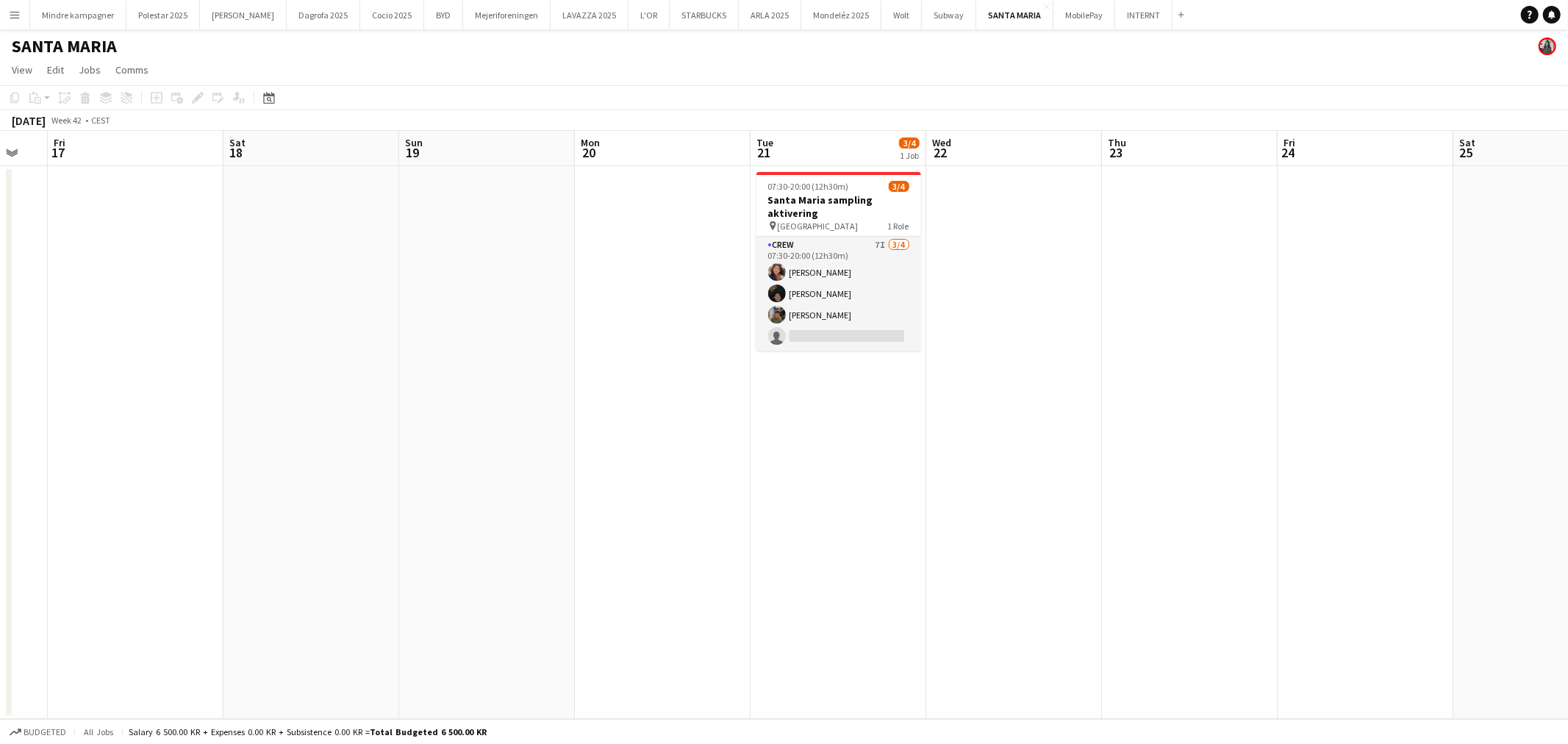
drag, startPoint x: 909, startPoint y: 453, endPoint x: 883, endPoint y: 452, distance: 26.0
click at [885, 456] on app-calendar-viewport "Tue 14 Wed 15 Thu 16 Fri 17 Sat 18 Sun 19 Mon 20 Tue 21 3/4 1 Job Wed 22 Thu 23…" at bounding box center [784, 425] width 1568 height 589
click at [1115, 16] on button "INTERNT Close" at bounding box center [1144, 15] width 58 height 29
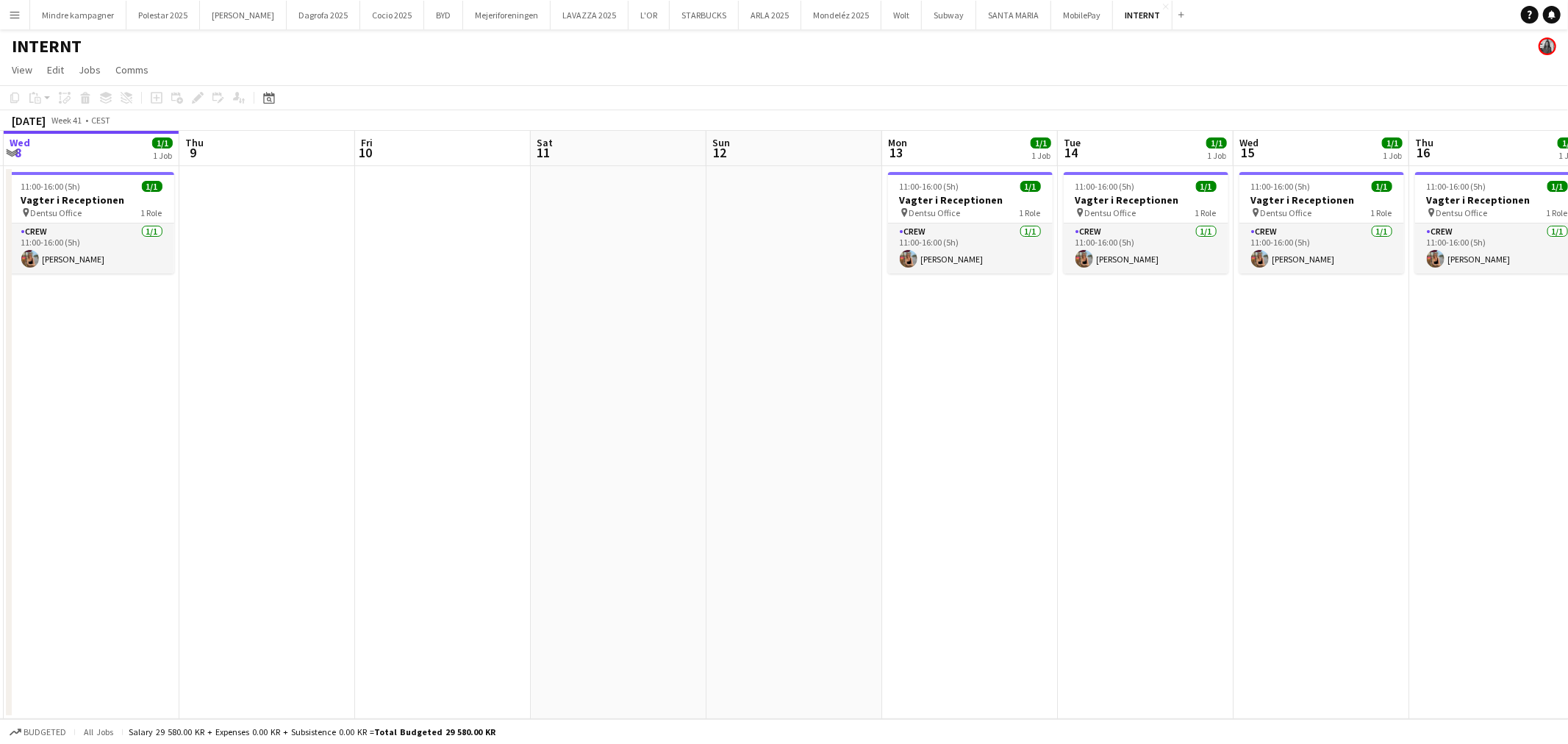
drag, startPoint x: 1212, startPoint y: 457, endPoint x: 804, endPoint y: 498, distance: 410.1
click at [804, 498] on app-calendar-viewport "Sun 5 Mon 6 Tue 7 1/1 1 Job Wed 8 1/1 1 Job Thu 9 Fri 10 Sat 11 Sun 12 Mon 13 1…" at bounding box center [784, 425] width 1568 height 589
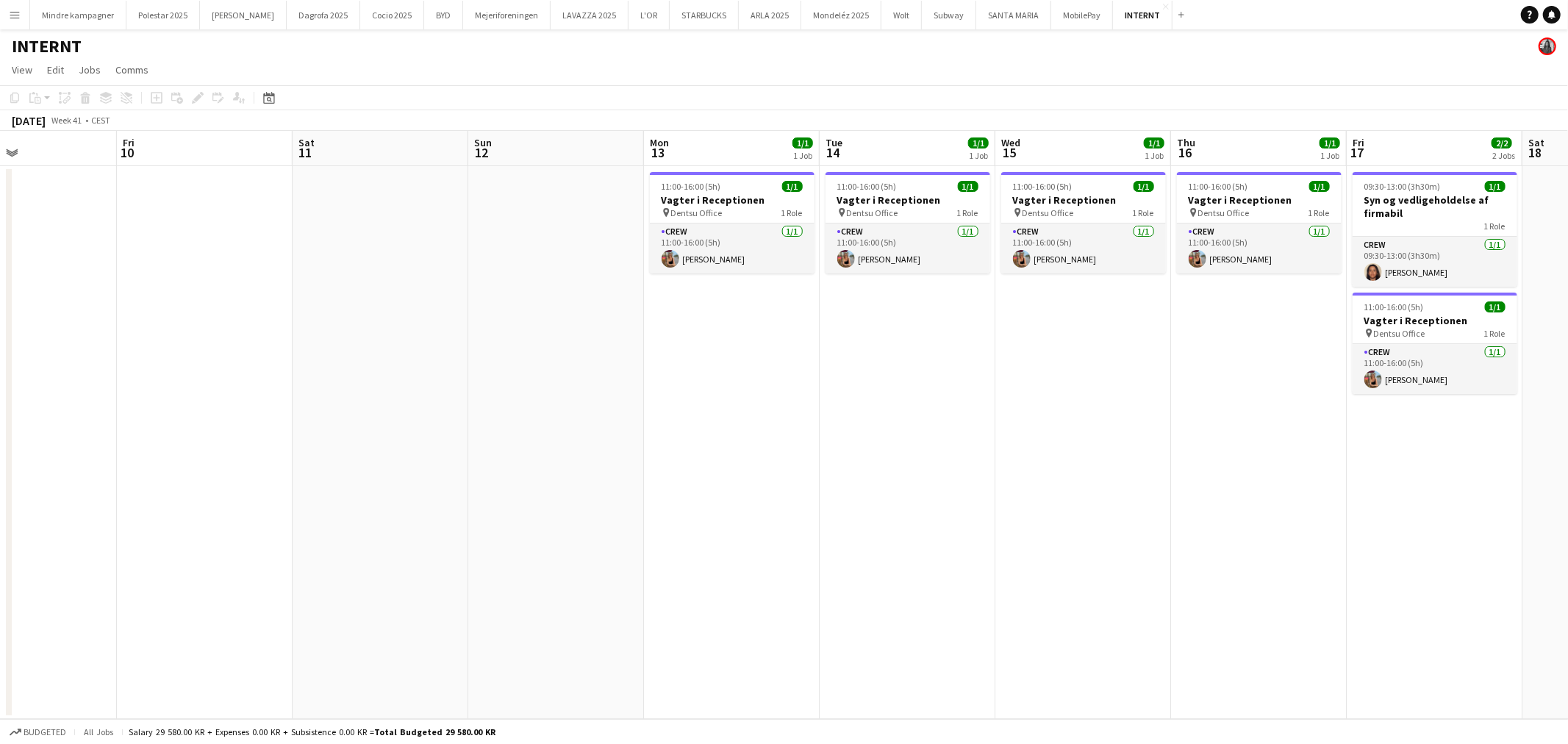
drag, startPoint x: 1137, startPoint y: 475, endPoint x: 987, endPoint y: 479, distance: 150.1
click at [941, 481] on app-calendar-viewport "Mon 6 Tue 7 1/1 1 Job Wed 8 1/1 1 Job Thu 9 Fri 10 Sat 11 Sun 12 Mon 13 1/1 1 J…" at bounding box center [784, 425] width 1568 height 589
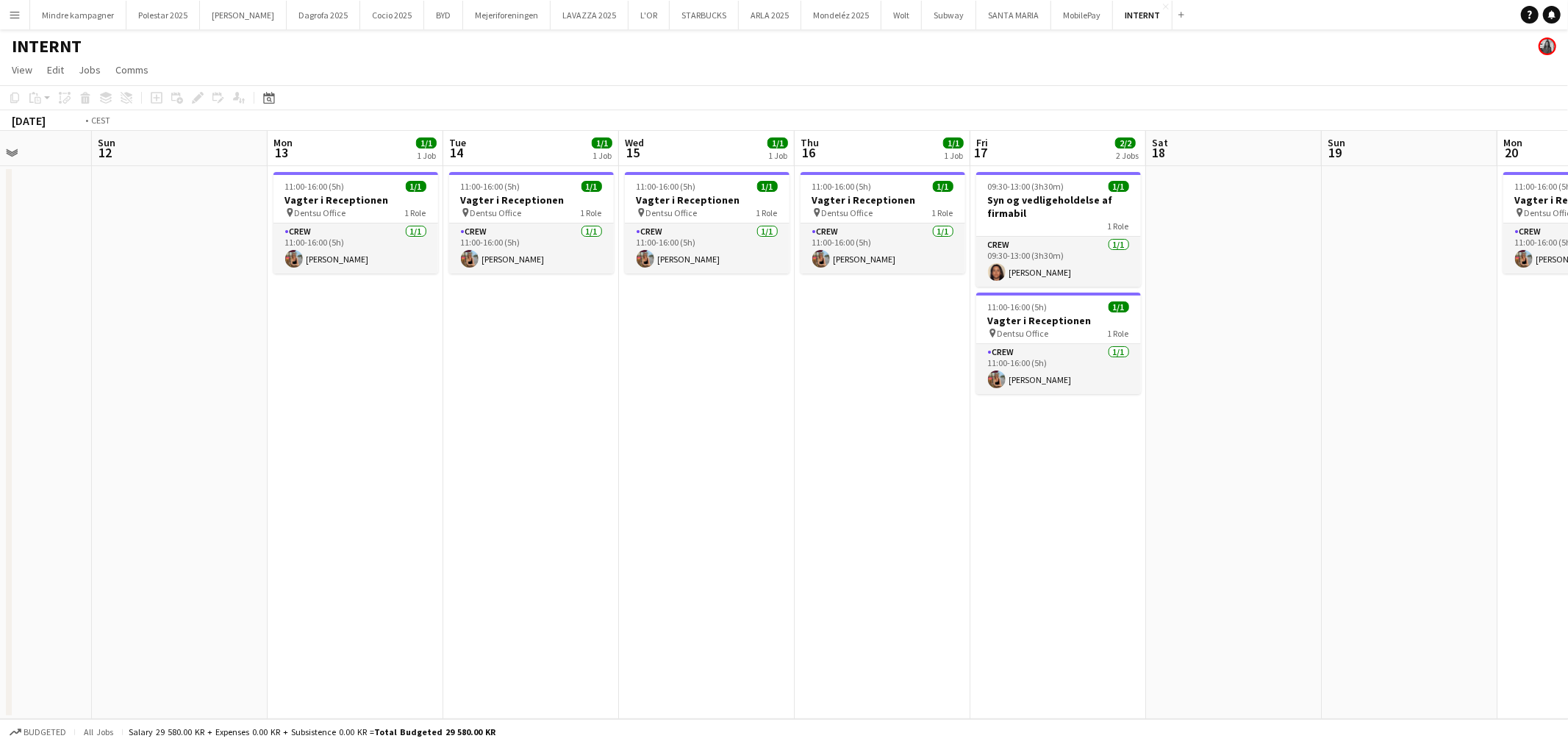
drag, startPoint x: 1003, startPoint y: 510, endPoint x: 936, endPoint y: 512, distance: 67.0
click at [937, 512] on app-calendar-viewport "Thu 9 Fri 10 Sat 11 Sun 12 Mon 13 1/1 1 Job Tue 14 1/1 1 Job Wed 15 1/1 1 Job T…" at bounding box center [784, 425] width 1568 height 589
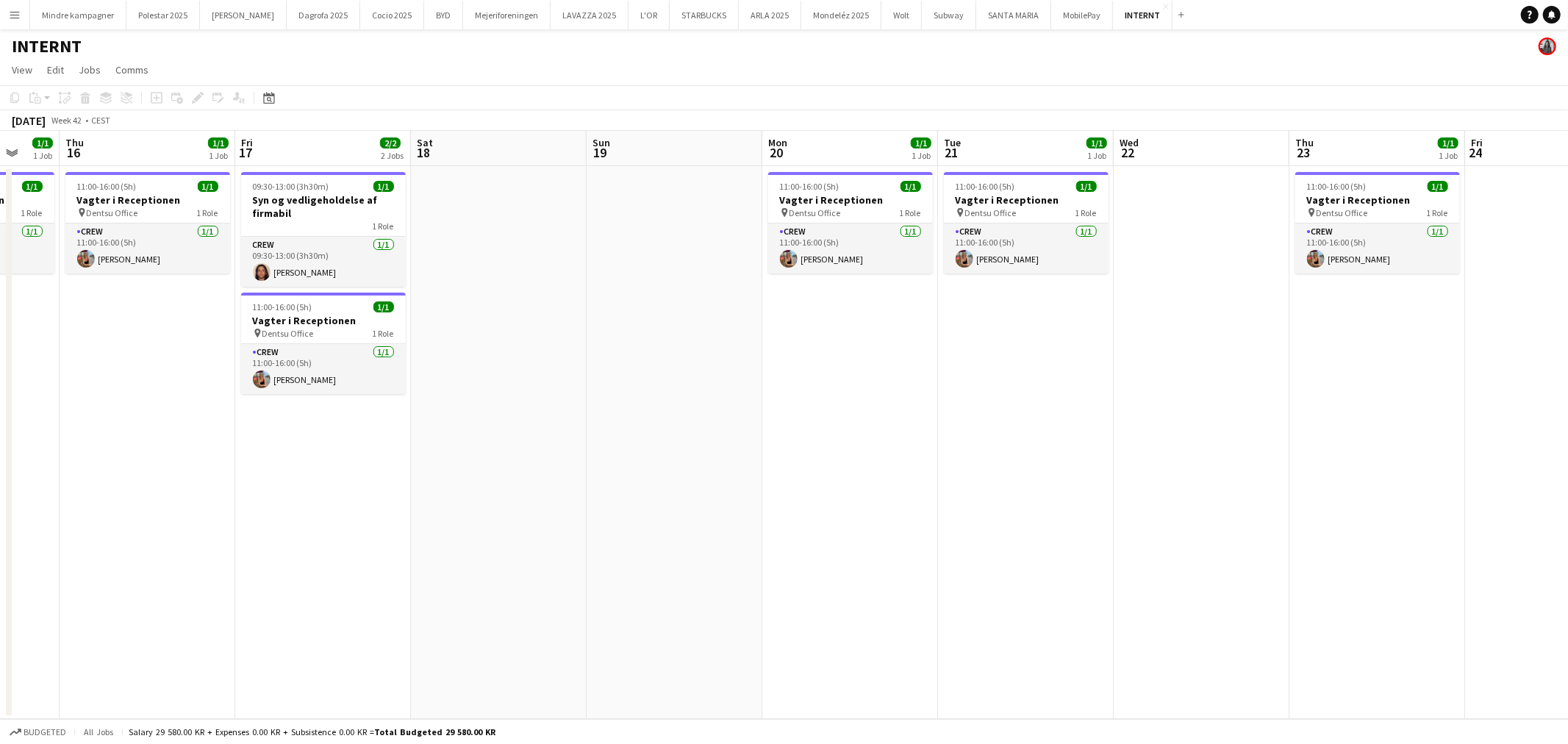
drag, startPoint x: 1168, startPoint y: 506, endPoint x: 794, endPoint y: 493, distance: 374.2
click at [642, 494] on app-calendar-viewport "Mon 13 1/1 1 Job Tue 14 1/1 1 Job Wed 15 1/1 1 Job Thu 16 1/1 1 Job Fri 17 2/2 …" at bounding box center [784, 425] width 1568 height 589
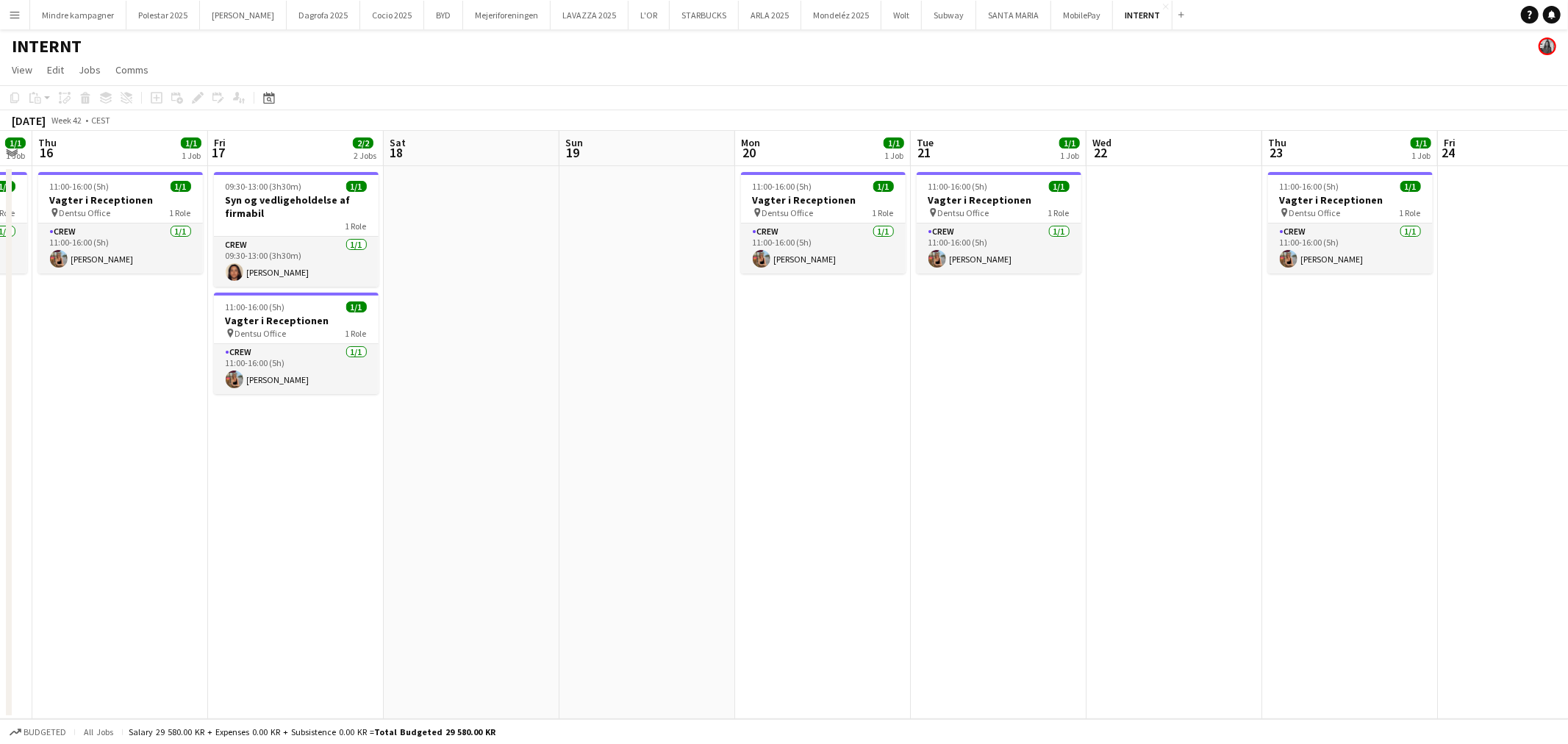
drag, startPoint x: 1076, startPoint y: 495, endPoint x: 845, endPoint y: 488, distance: 231.1
click at [814, 488] on app-calendar-viewport "Mon 13 1/1 1 Job Tue 14 1/1 1 Job Wed 15 1/1 1 Job Thu 16 1/1 1 Job Fri 17 2/2 …" at bounding box center [784, 425] width 1568 height 589
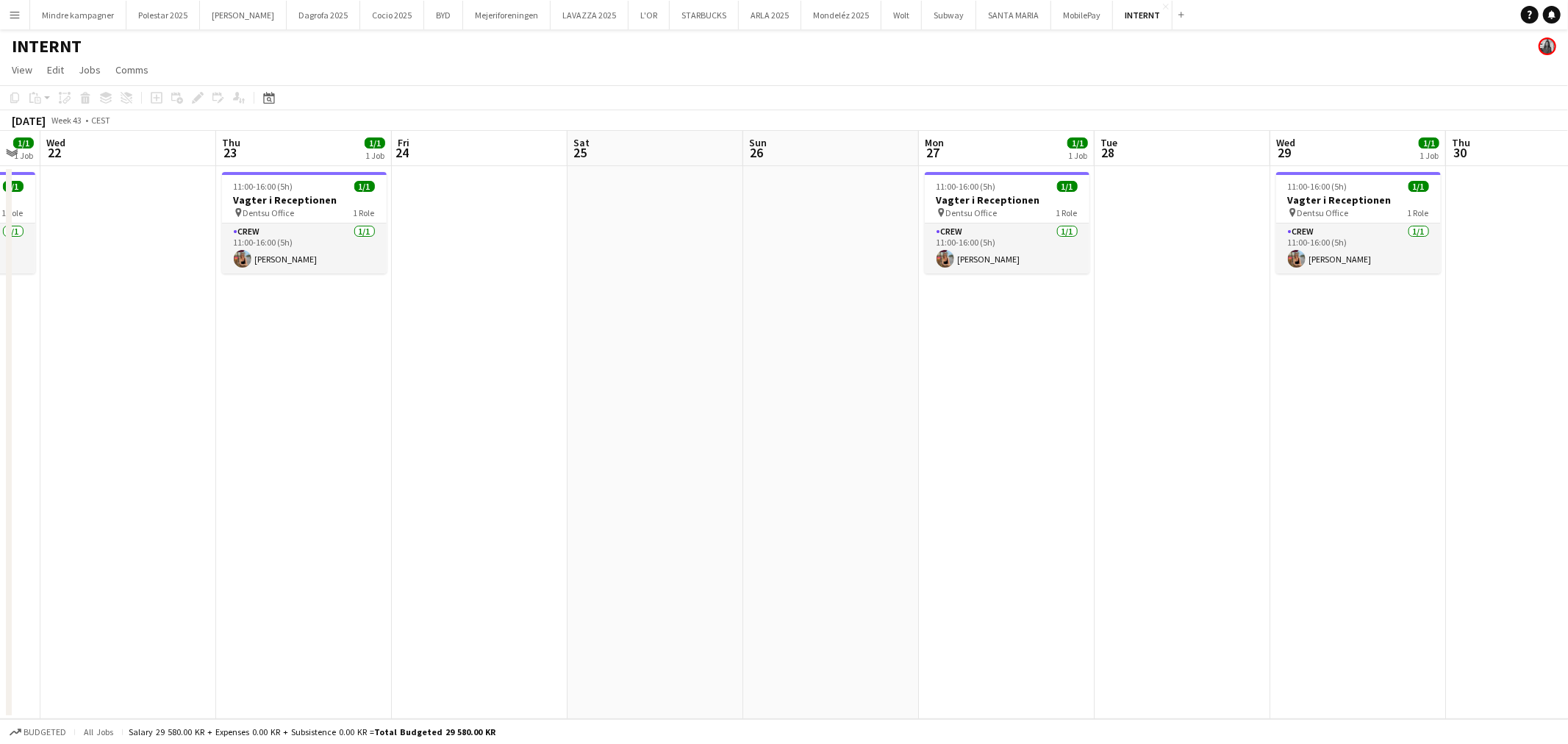
drag, startPoint x: 1217, startPoint y: 487, endPoint x: 505, endPoint y: 488, distance: 712.0
click at [505, 488] on app-calendar-viewport "Sun 19 Mon 20 1/1 1 Job Tue 21 1/1 1 Job Wed 22 Thu 23 1/1 1 Job Fri 24 Sat 25 …" at bounding box center [784, 425] width 1568 height 589
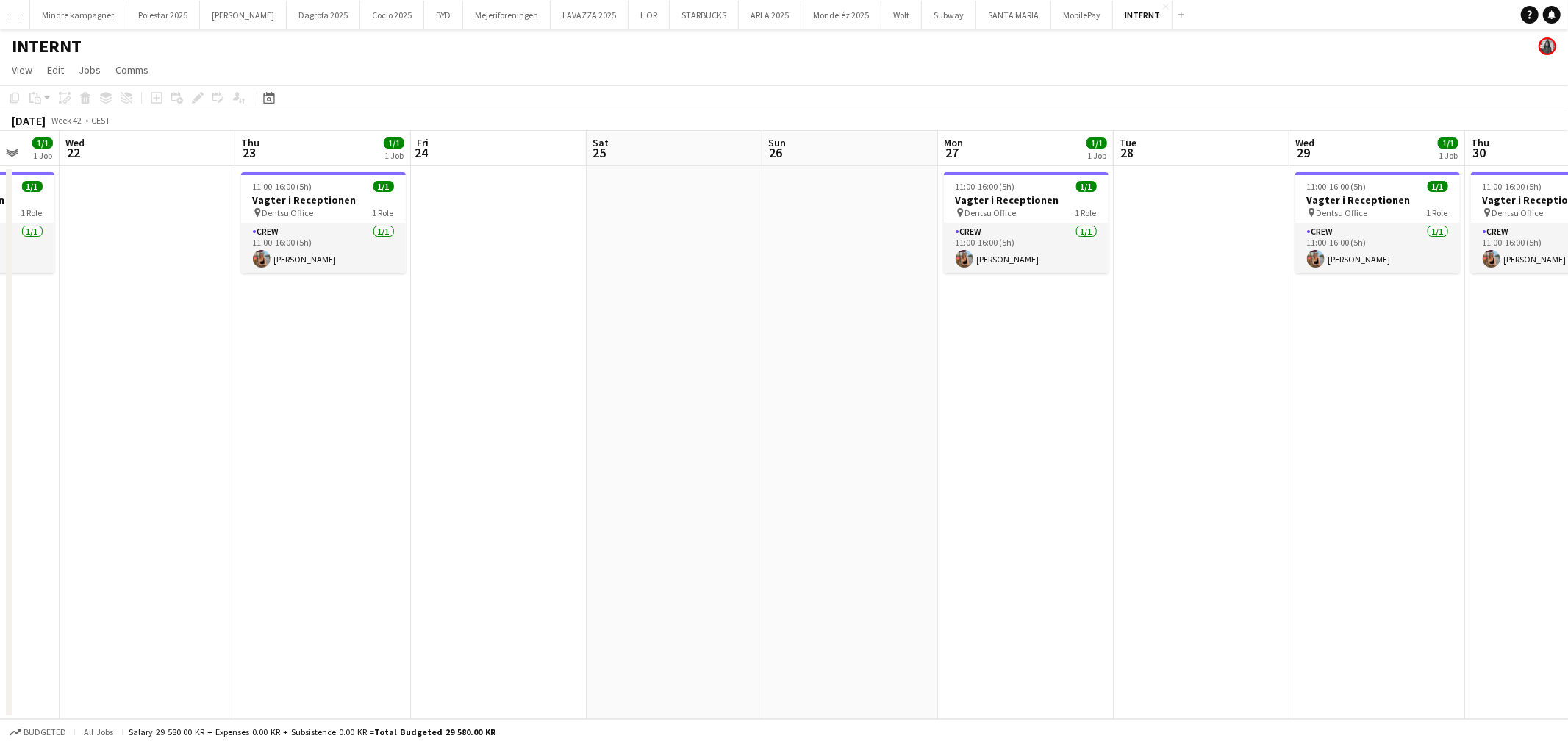
drag, startPoint x: 691, startPoint y: 501, endPoint x: 548, endPoint y: 491, distance: 143.3
click at [547, 493] on app-calendar-viewport "Sun 19 Mon 20 1/1 1 Job Tue 21 1/1 1 Job Wed 22 Thu 23 1/1 1 Job Fri 24 Sat 25 …" at bounding box center [784, 425] width 1568 height 589
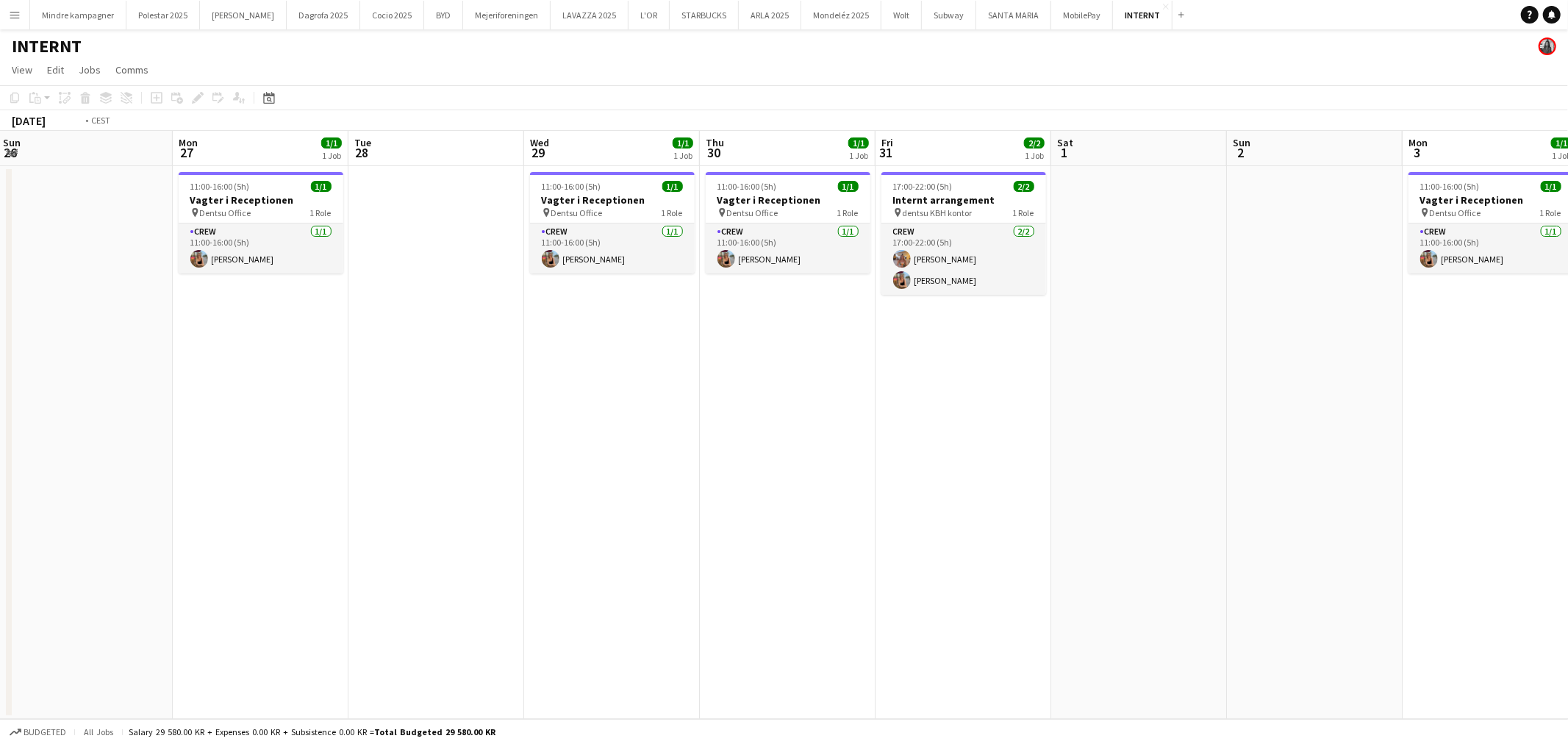
scroll to position [0, 546]
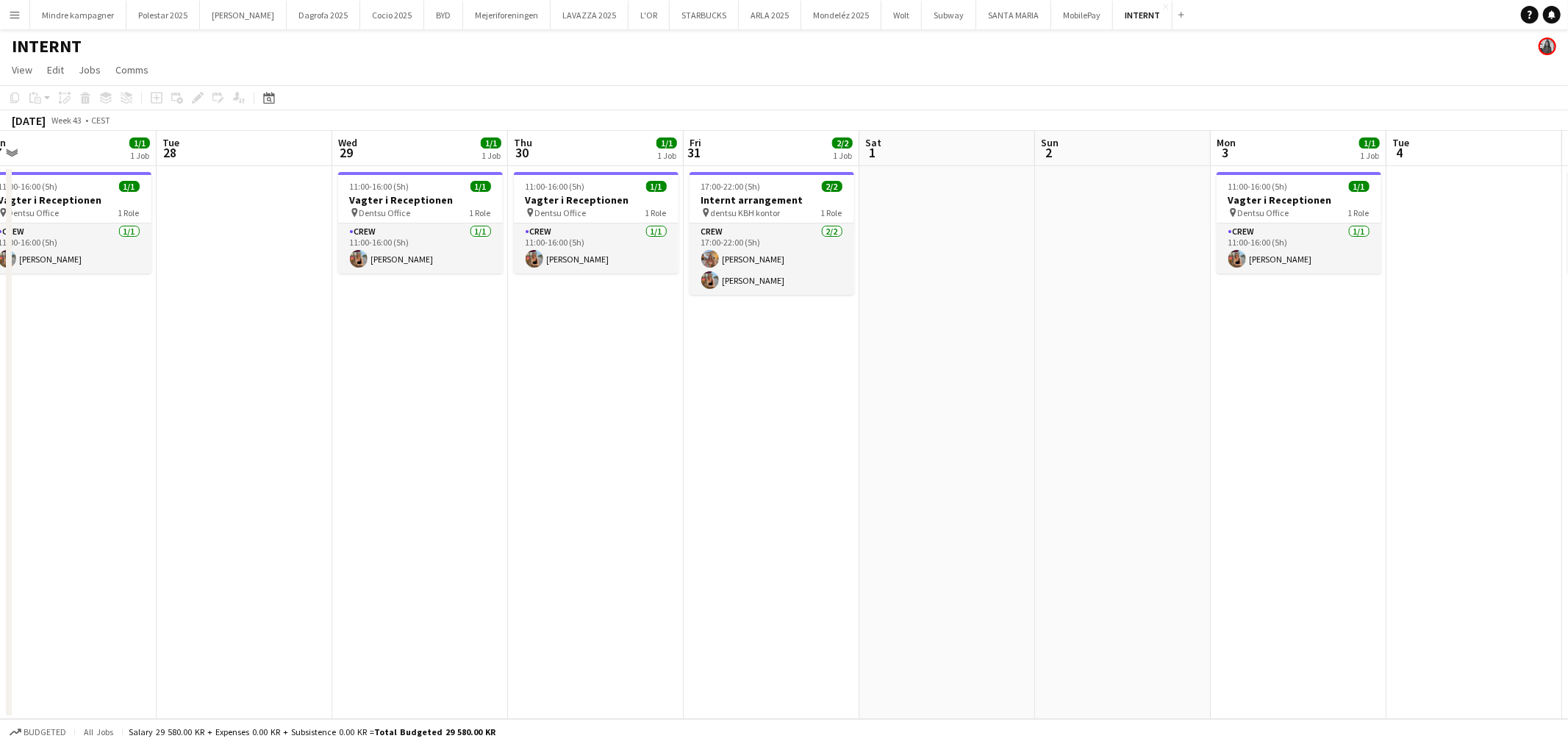
drag, startPoint x: 961, startPoint y: 513, endPoint x: 798, endPoint y: 508, distance: 163.1
click at [798, 508] on app-calendar-viewport "Fri 24 Sat 25 Sun 26 Mon 27 1/1 1 Job Tue 28 Wed 29 1/1 1 Job Thu 30 1/1 1 Job …" at bounding box center [784, 425] width 1568 height 589
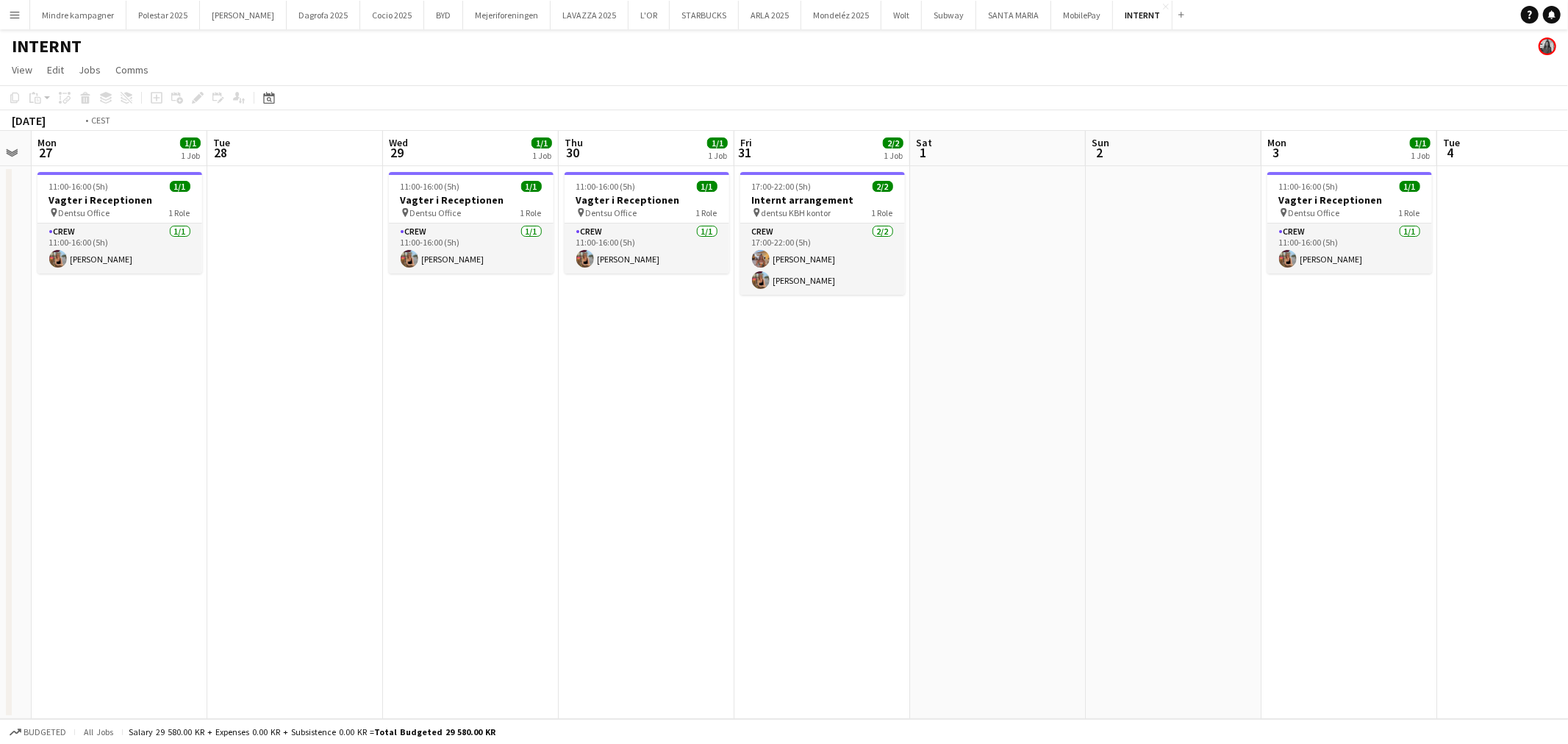
drag, startPoint x: 726, startPoint y: 506, endPoint x: 777, endPoint y: 510, distance: 51.2
click at [777, 510] on app-calendar-viewport "Fri 24 Sat 25 Sun 26 Mon 27 1/1 1 Job Tue 28 Wed 29 1/1 1 Job Thu 30 1/1 1 Job …" at bounding box center [784, 425] width 1568 height 589
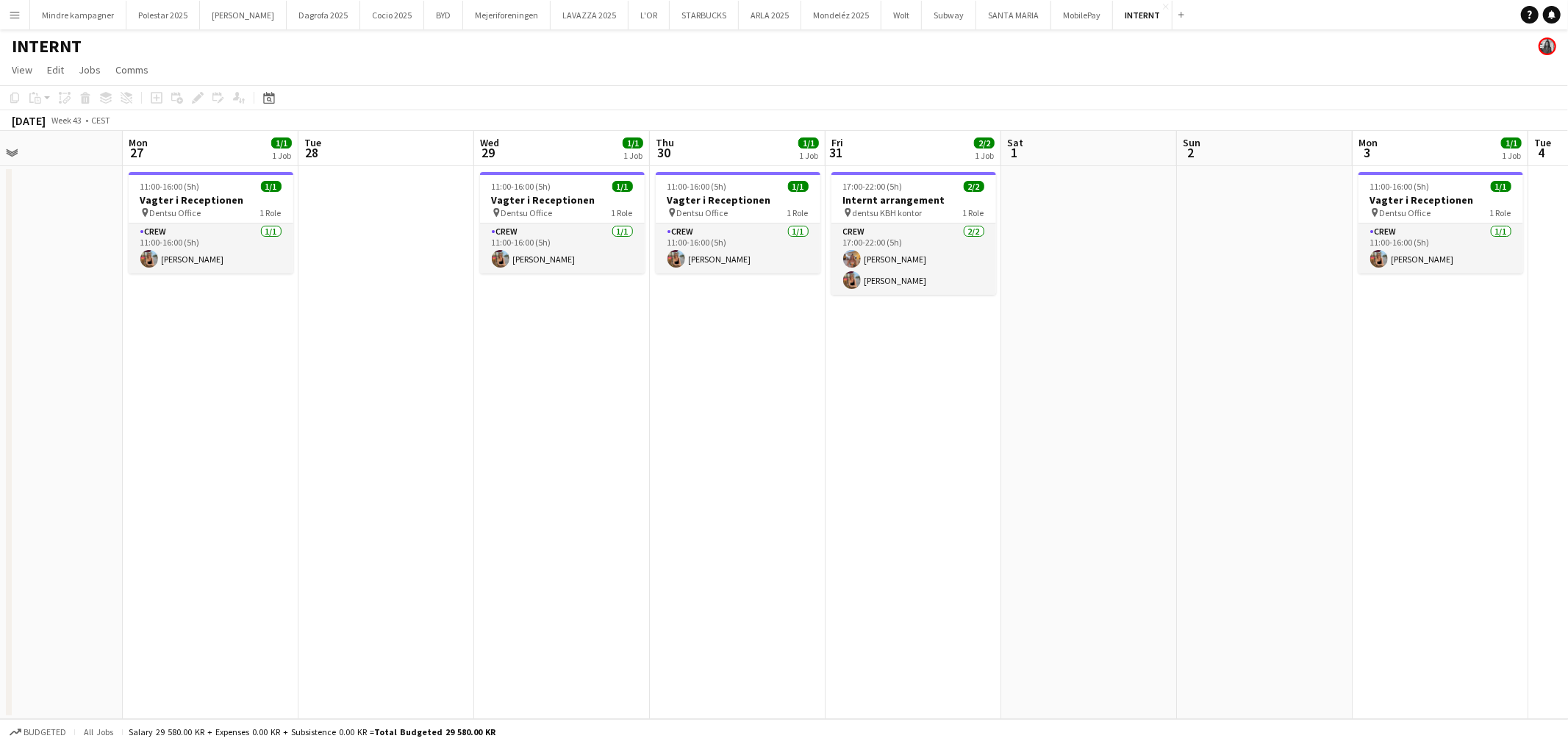
scroll to position [0, 397]
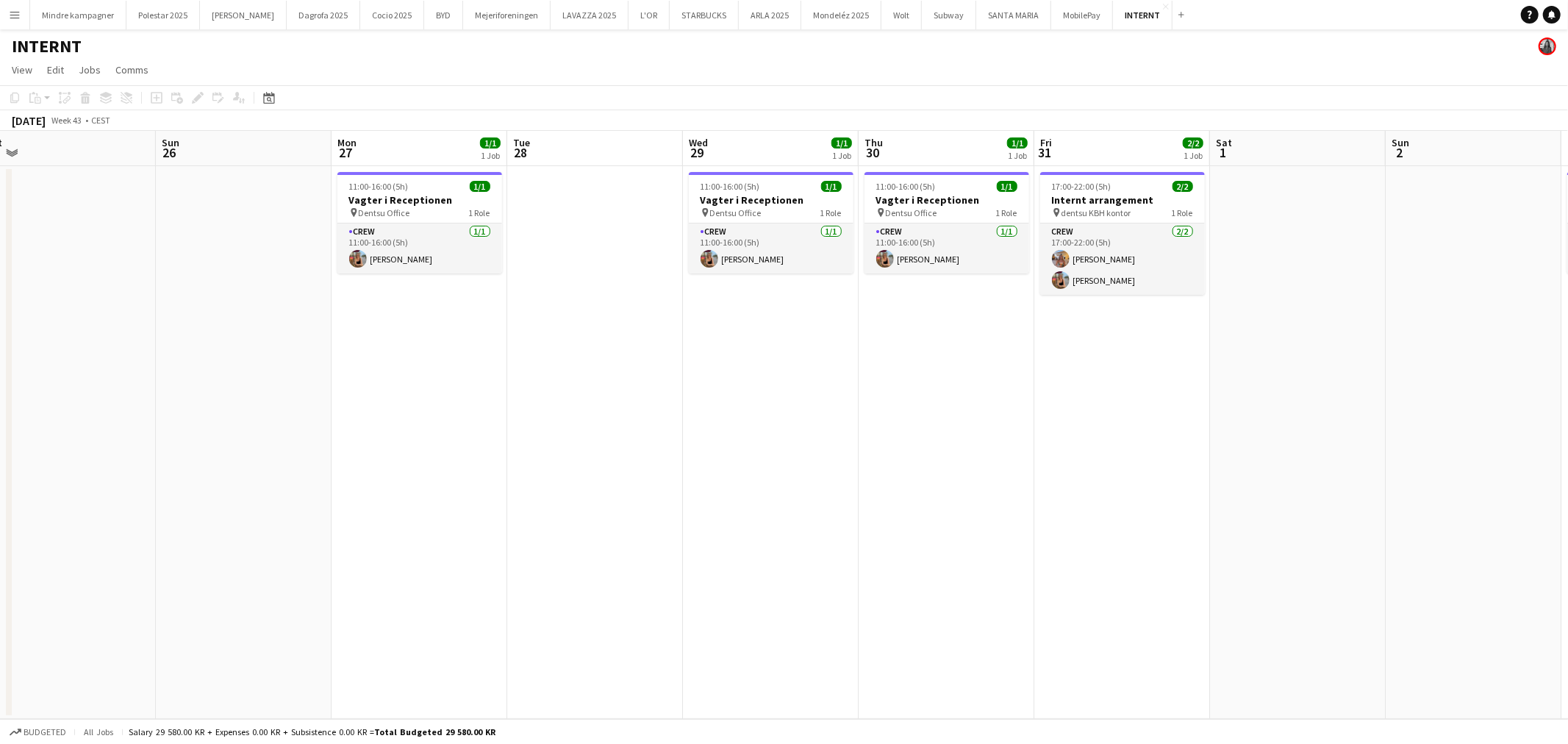
drag, startPoint x: 700, startPoint y: 509, endPoint x: 999, endPoint y: 507, distance: 299.0
click at [999, 507] on app-calendar-viewport "Thu 23 1/1 1 Job Fri 24 Sat 25 Sun 26 Mon 27 1/1 1 Job Tue 28 Wed 29 1/1 1 Job …" at bounding box center [784, 425] width 1568 height 589
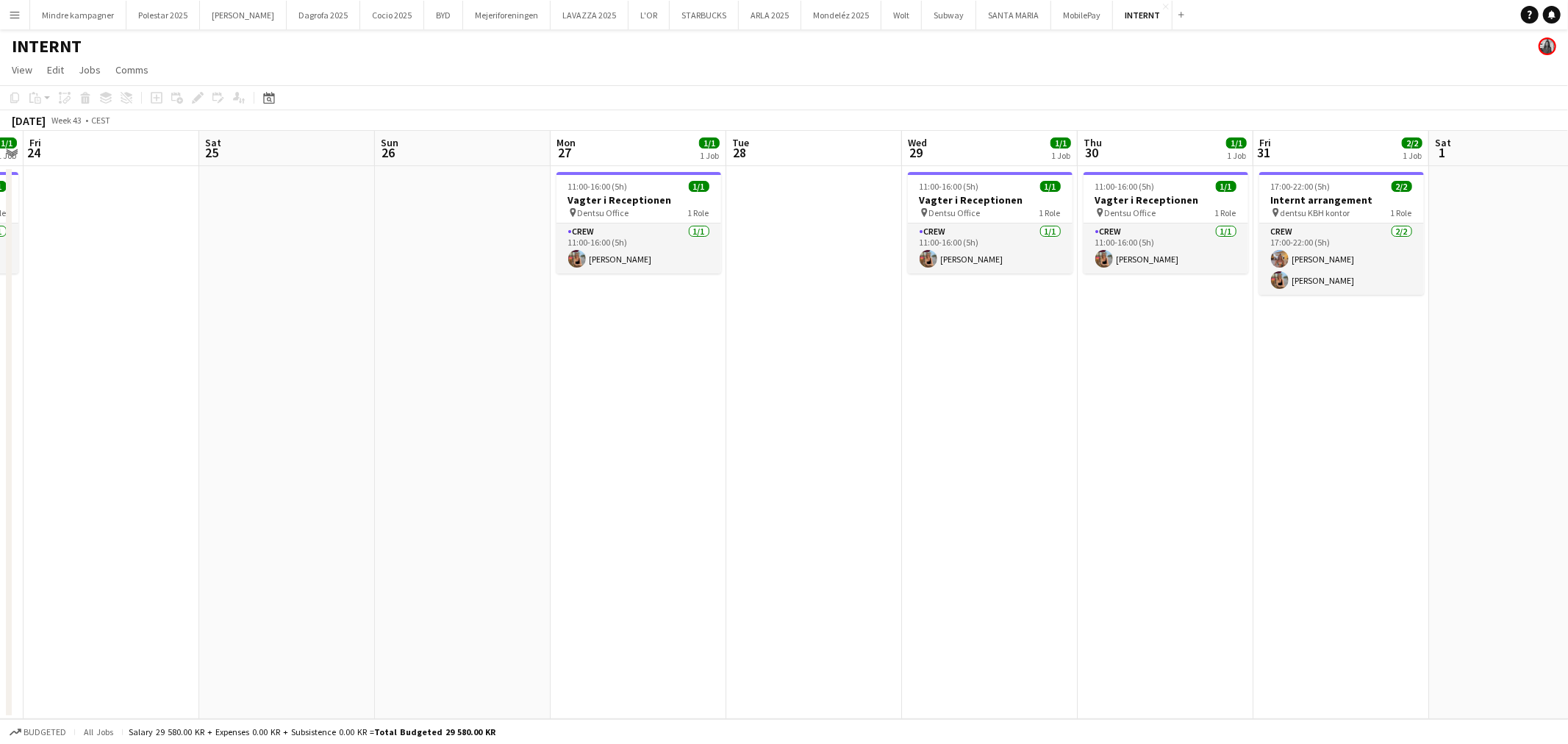
drag, startPoint x: 817, startPoint y: 512, endPoint x: 1036, endPoint y: 510, distance: 219.0
click at [1036, 510] on app-calendar-viewport "Wed 22 Thu 23 1/1 1 Job Fri 24 Sat 25 Sun 26 Mon 27 1/1 1 Job Tue 28 Wed 29 1/1…" at bounding box center [784, 425] width 1568 height 589
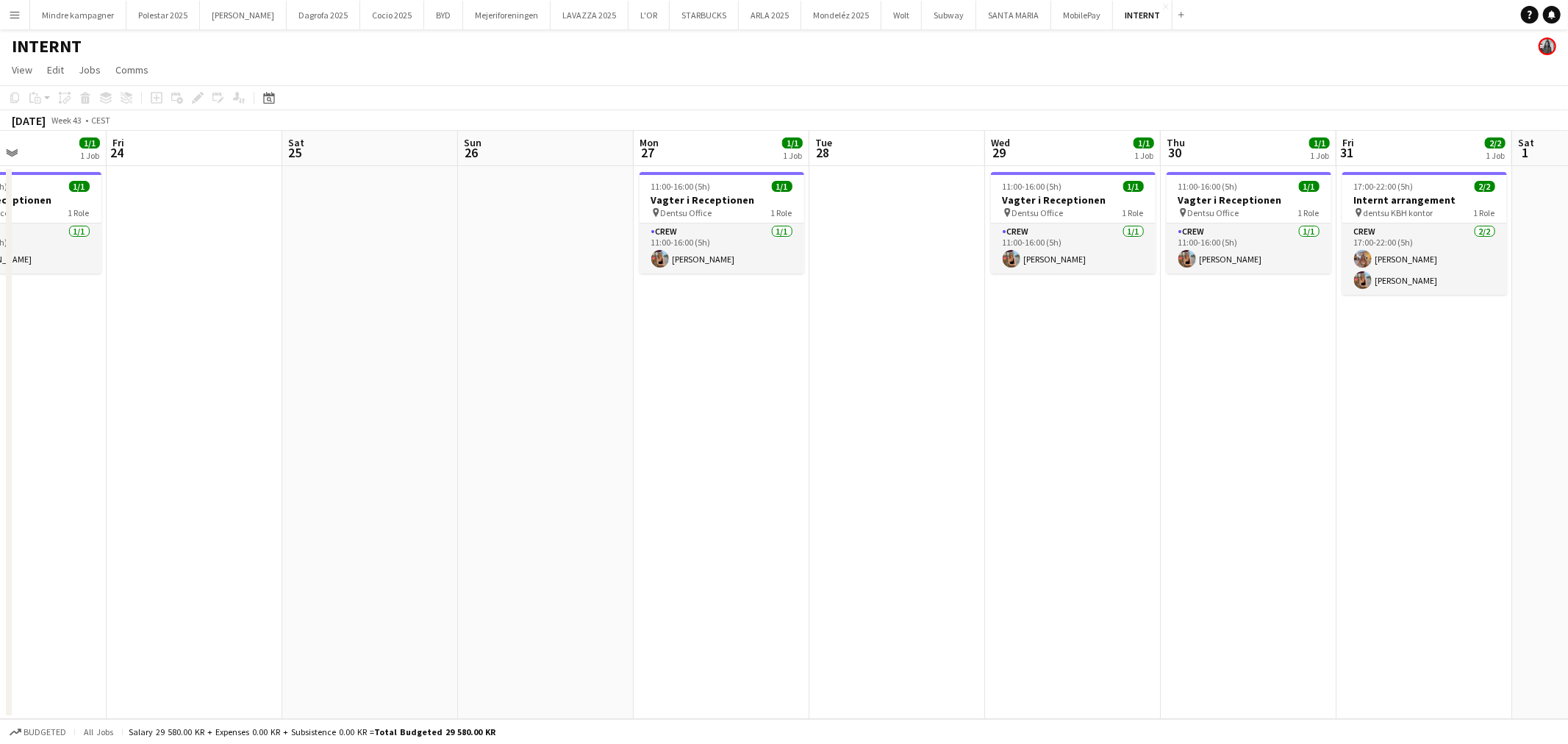
scroll to position [0, 419]
drag, startPoint x: 988, startPoint y: 513, endPoint x: 1061, endPoint y: 510, distance: 73.1
click at [1061, 510] on app-calendar-viewport "Tue 21 1/1 1 Job Wed 22 Thu 23 1/1 1 Job Fri 24 Sat 25 Sun 26 Mon 27 1/1 1 Job …" at bounding box center [784, 425] width 1568 height 589
click at [1410, 201] on h3 "Internt arrangement" at bounding box center [1425, 199] width 165 height 13
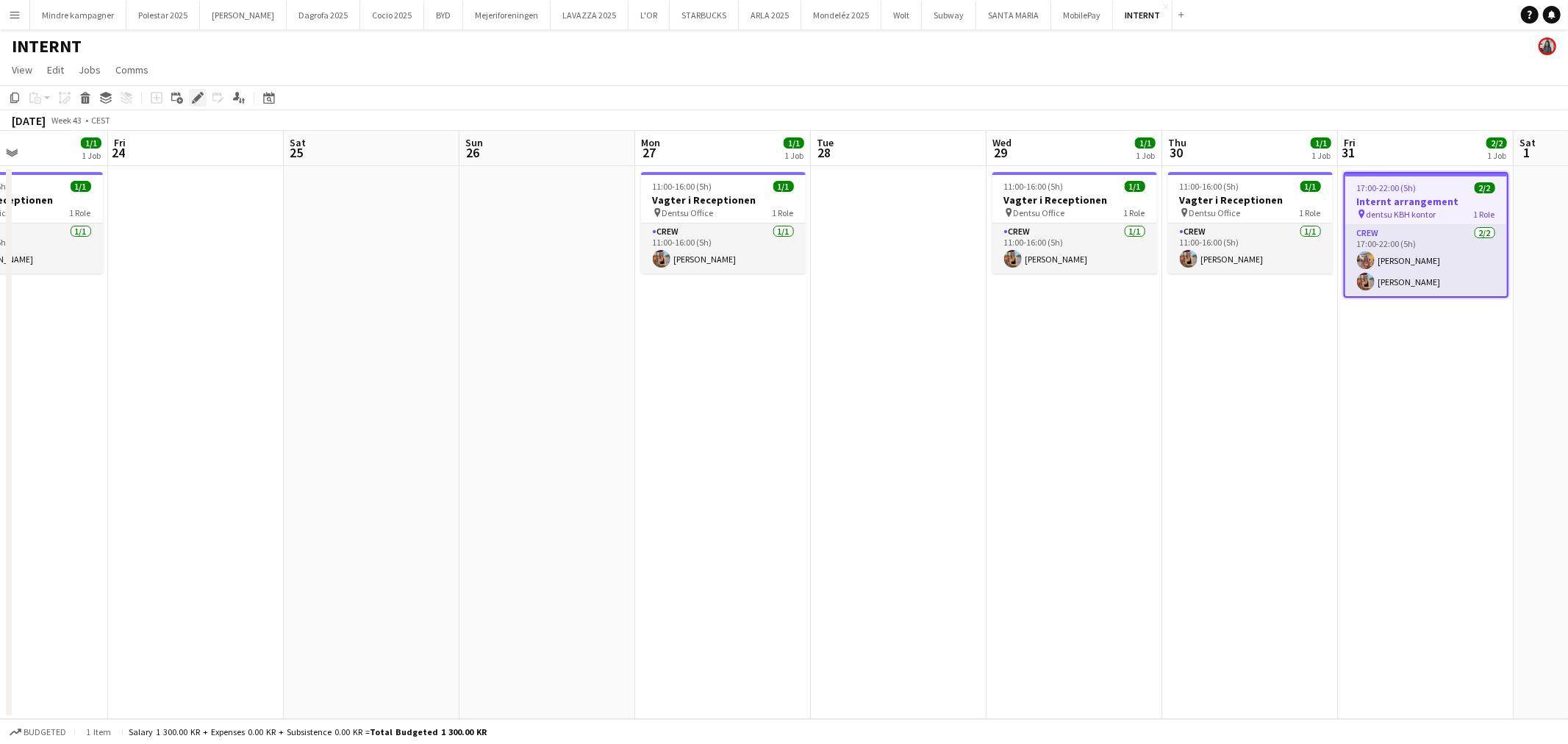
click at [195, 96] on icon "Edit" at bounding box center [198, 98] width 12 height 12
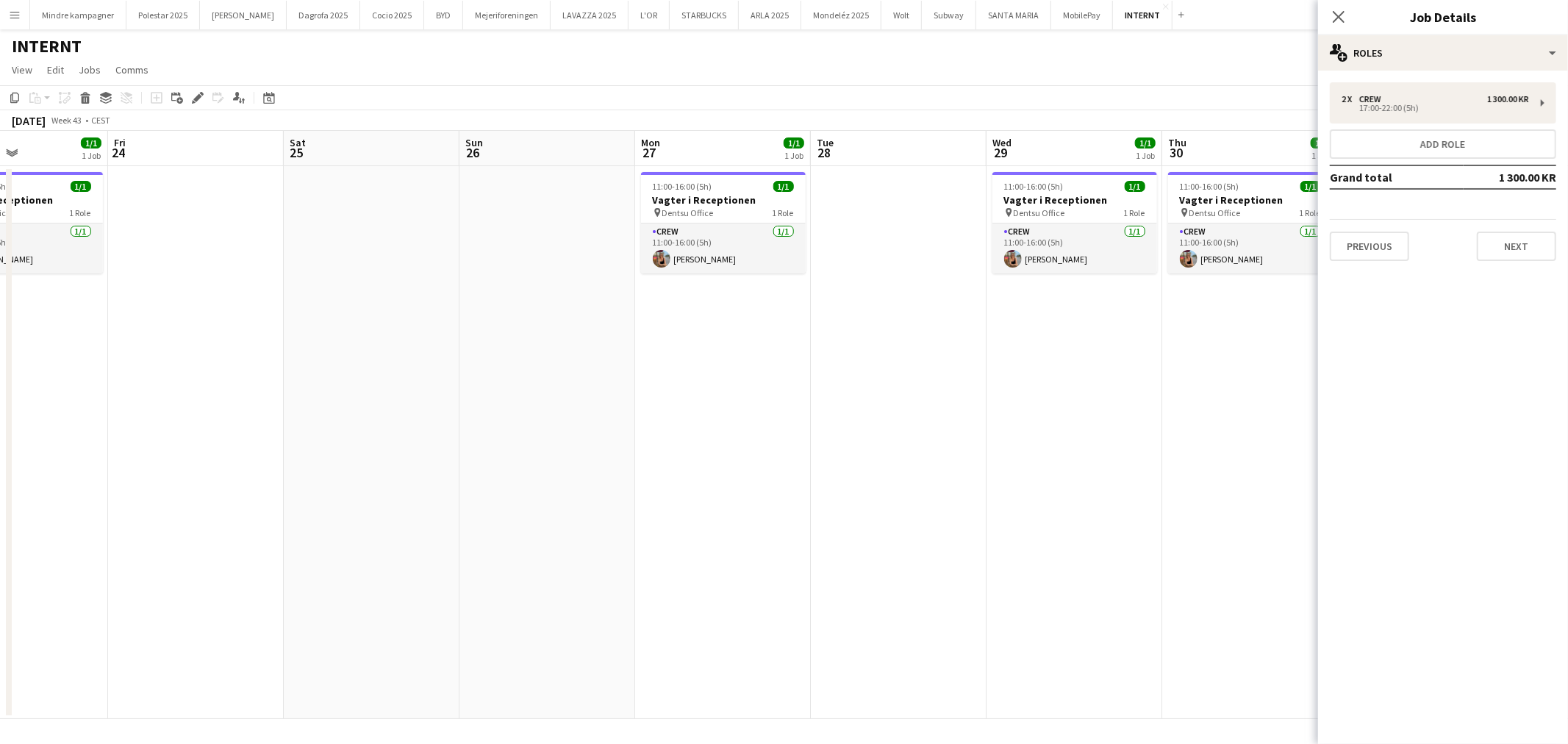
click at [780, 403] on app-date-cell "11:00-16:00 (5h) 1/1 Vagter i Receptionen pin Dentsu Office 1 Role Crew [DATE] …" at bounding box center [723, 442] width 176 height 553
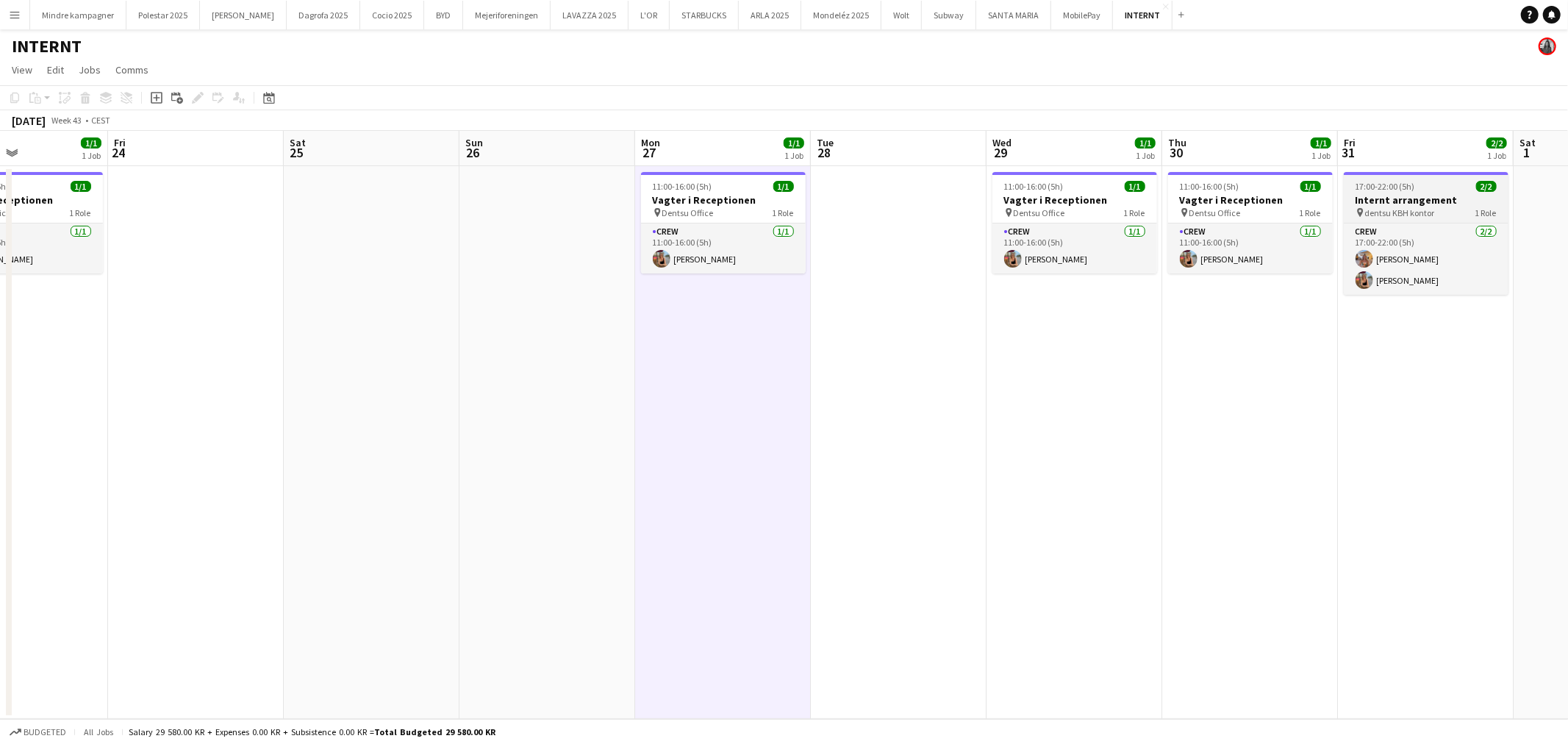
click at [1448, 213] on div "pin dentsu KBH kontor 1 Role" at bounding box center [1425, 212] width 165 height 12
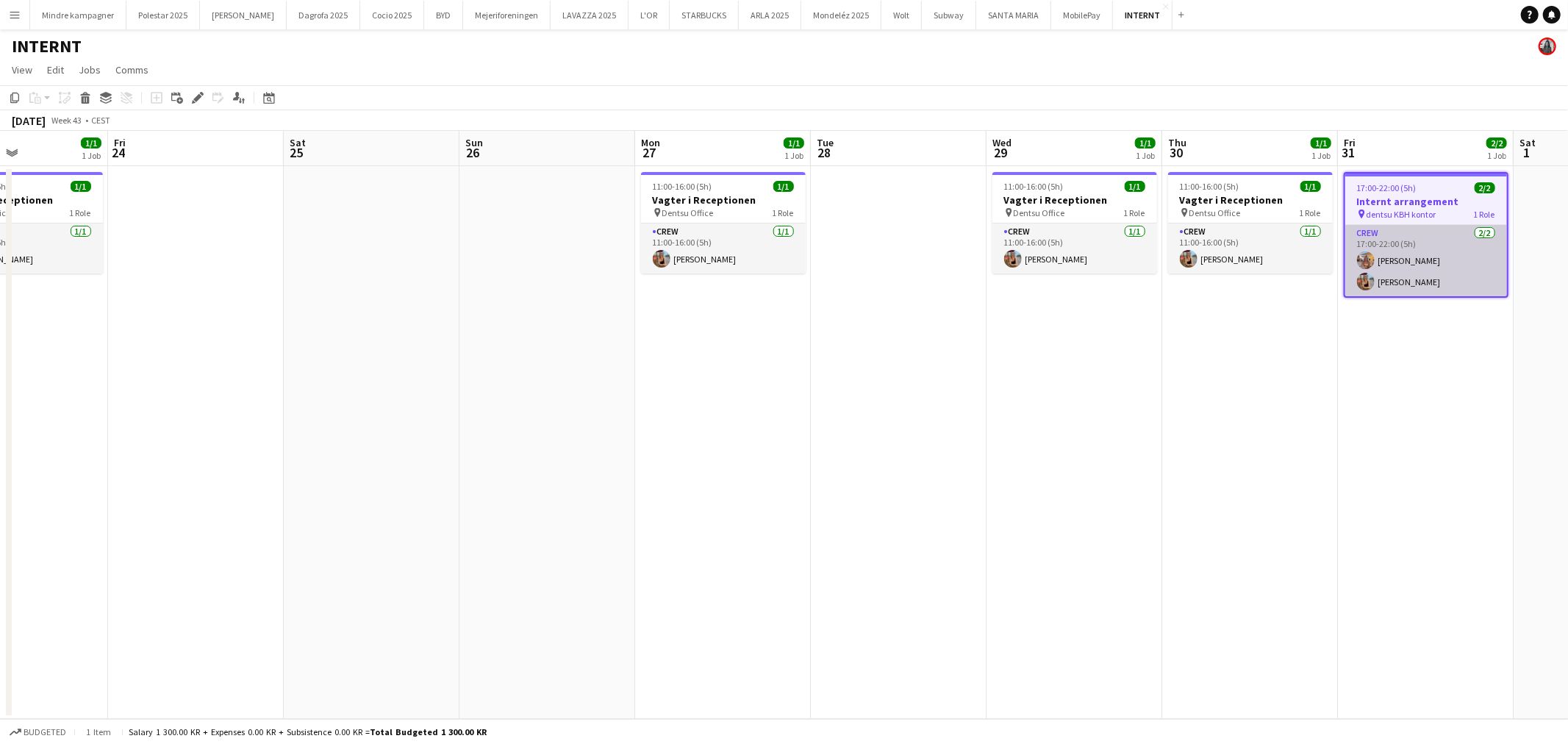
click at [1419, 270] on app-card-role "Crew [DATE] 17:00-22:00 (5h) [PERSON_NAME] [PERSON_NAME]" at bounding box center [1425, 261] width 162 height 71
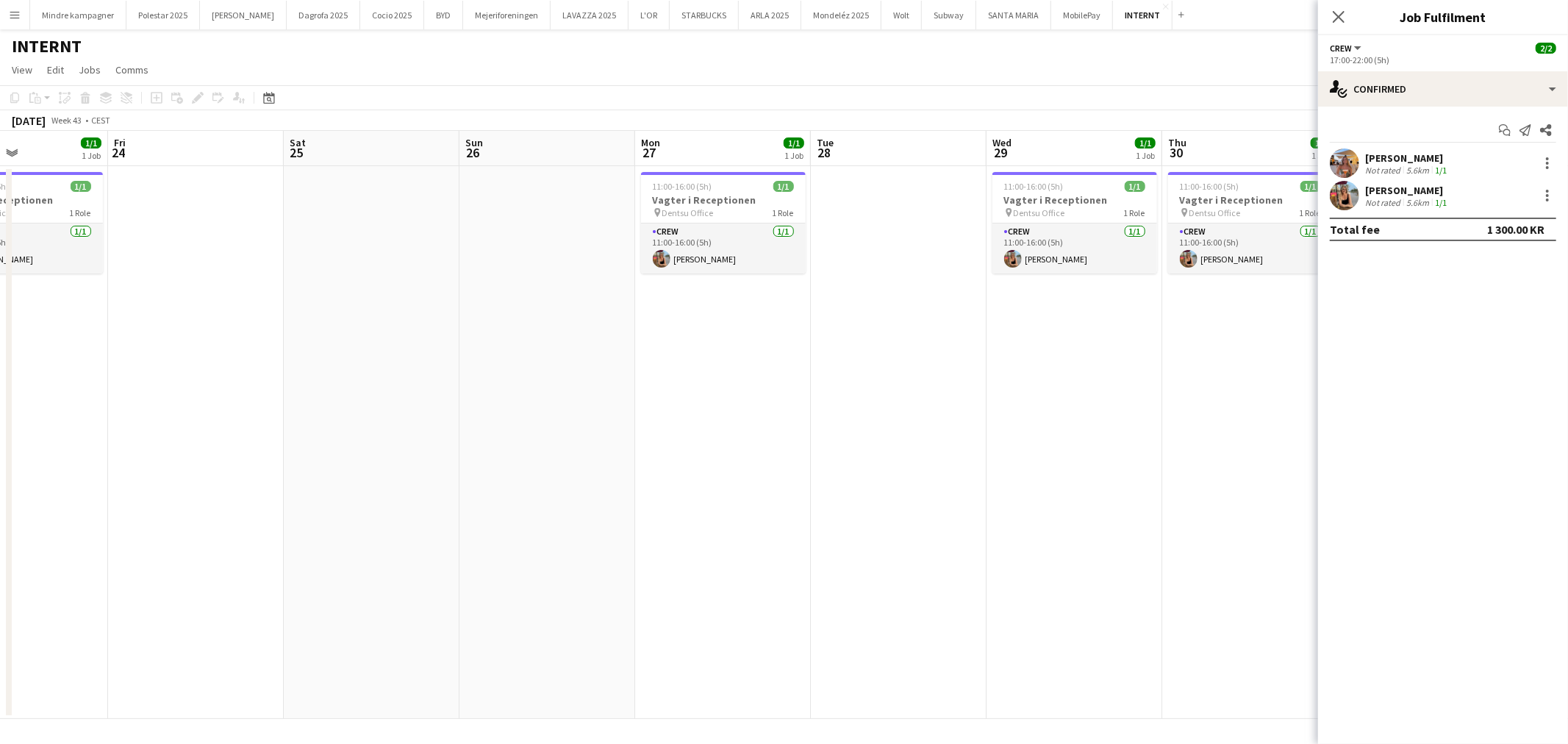
click at [1209, 421] on app-date-cell "11:00-16:00 (5h) 1/1 Vagter i Receptionen pin Dentsu Office 1 Role Crew [DATE] …" at bounding box center [1250, 442] width 176 height 553
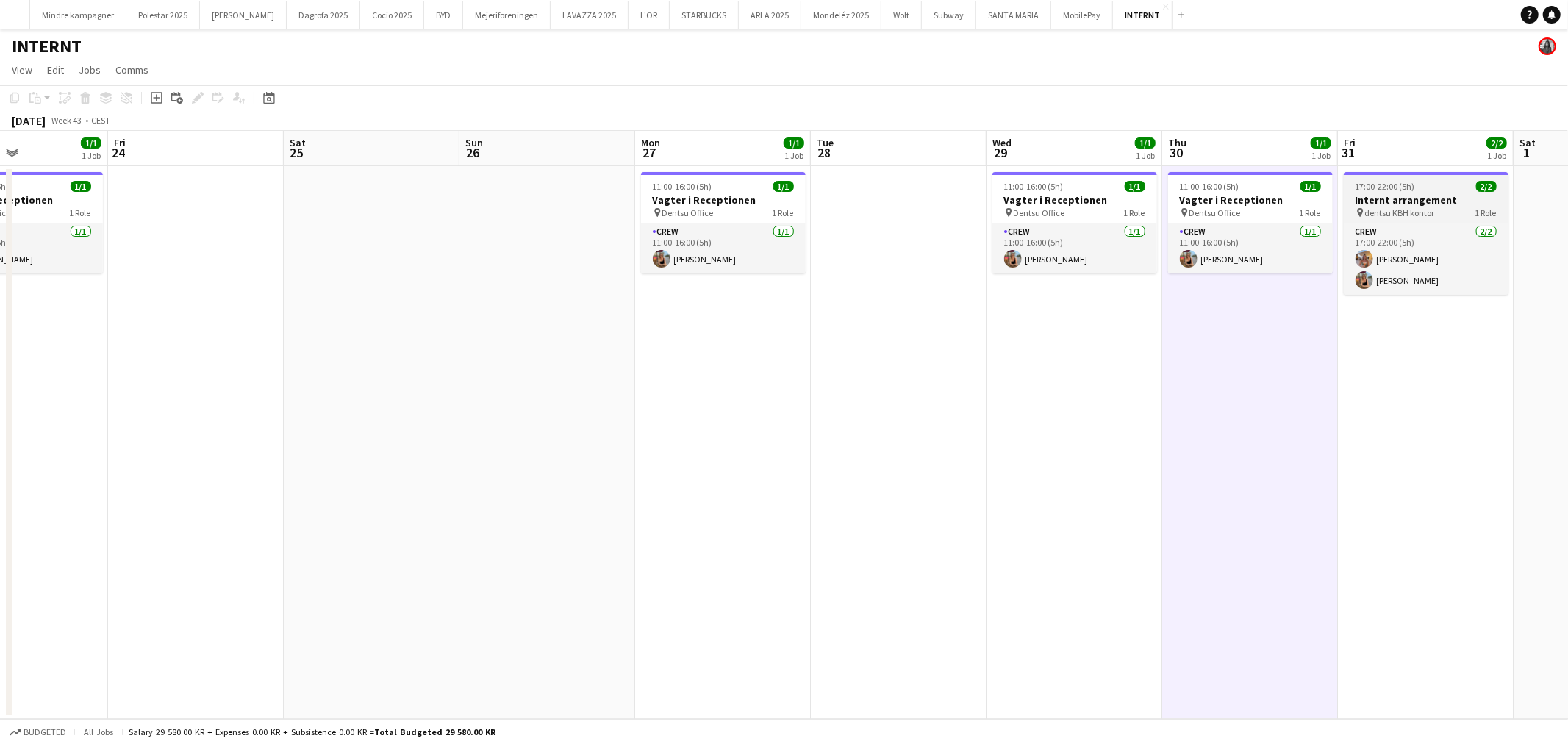
click at [1454, 197] on h3 "Internt arrangement" at bounding box center [1425, 199] width 165 height 13
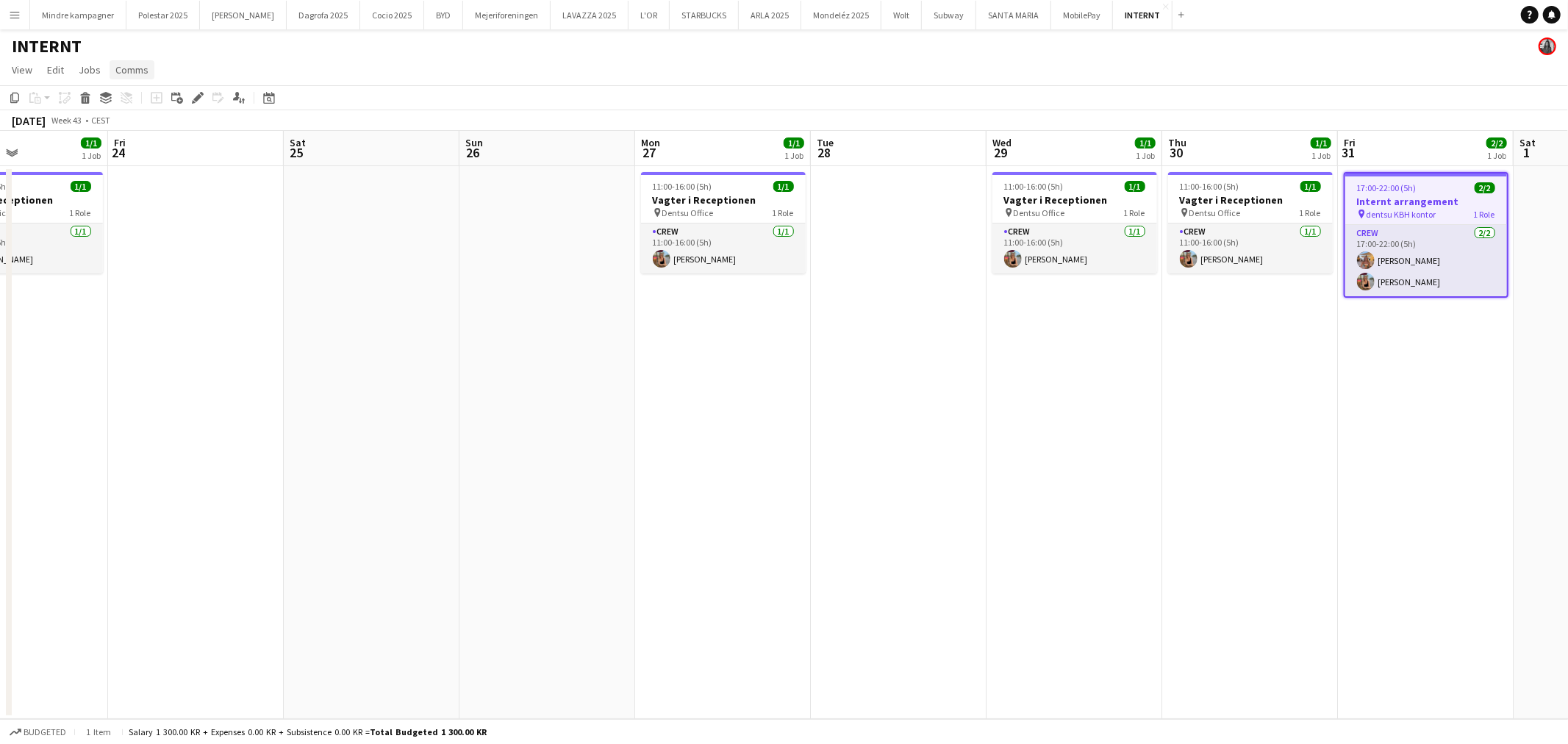
click at [119, 71] on span "Comms" at bounding box center [132, 69] width 33 height 13
click at [157, 129] on span "Create chat" at bounding box center [146, 132] width 52 height 13
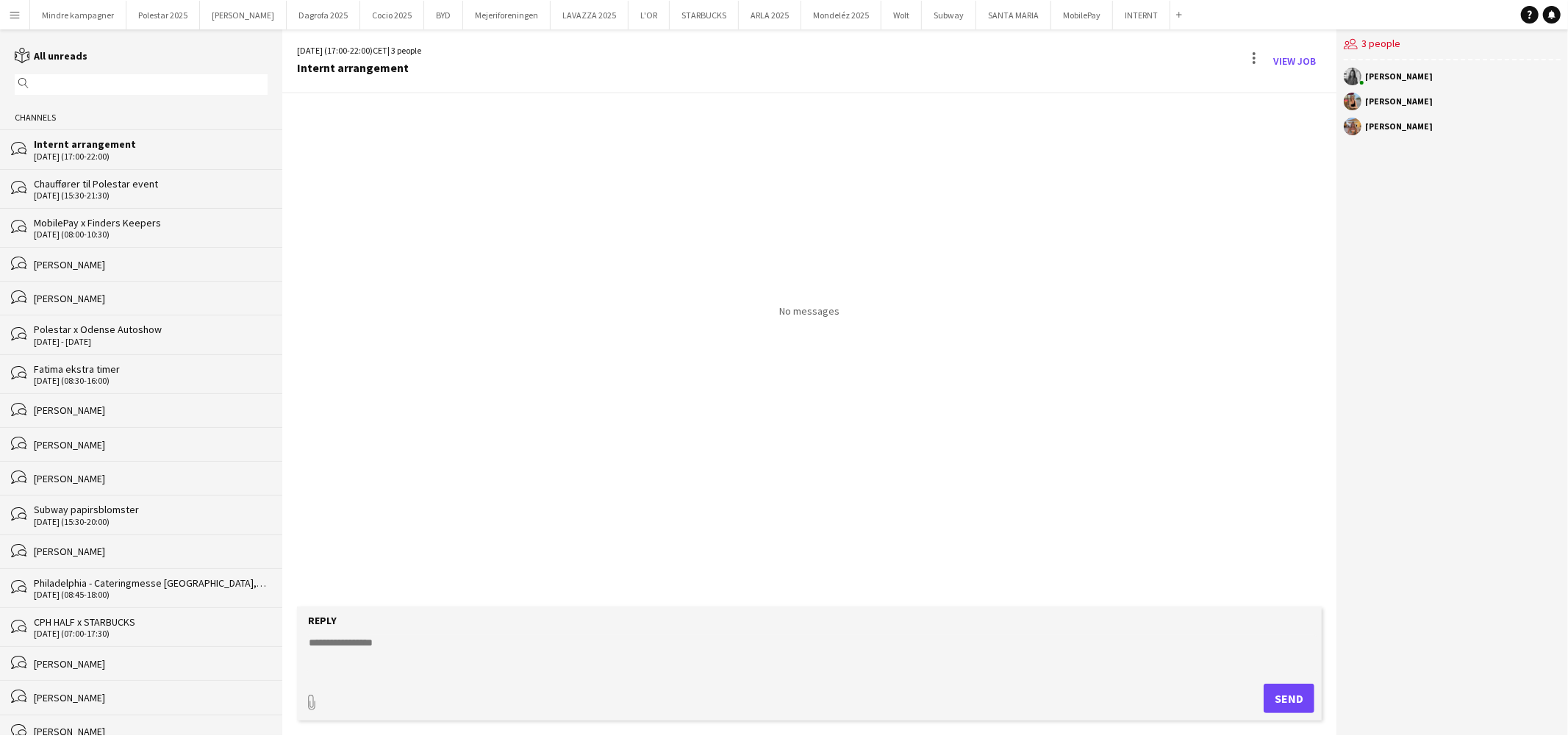
click at [428, 645] on textarea at bounding box center [812, 655] width 1010 height 38
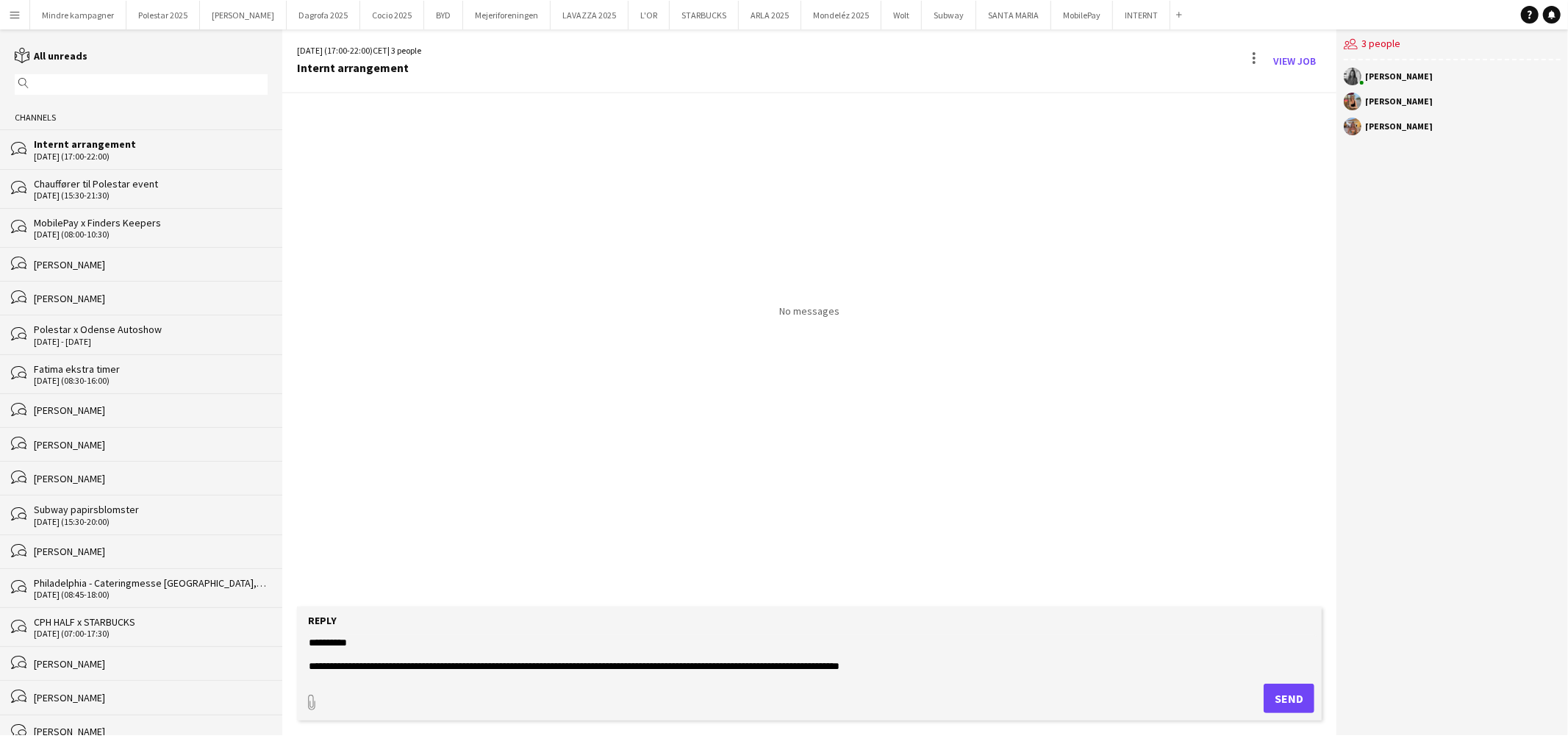
click at [905, 670] on textarea "**********" at bounding box center [812, 655] width 1010 height 38
click at [877, 665] on textarea "**********" at bounding box center [812, 655] width 1010 height 38
drag, startPoint x: 1078, startPoint y: 670, endPoint x: 1088, endPoint y: 672, distance: 10.2
click at [1078, 669] on textarea "**********" at bounding box center [812, 655] width 1010 height 38
type textarea "**********"
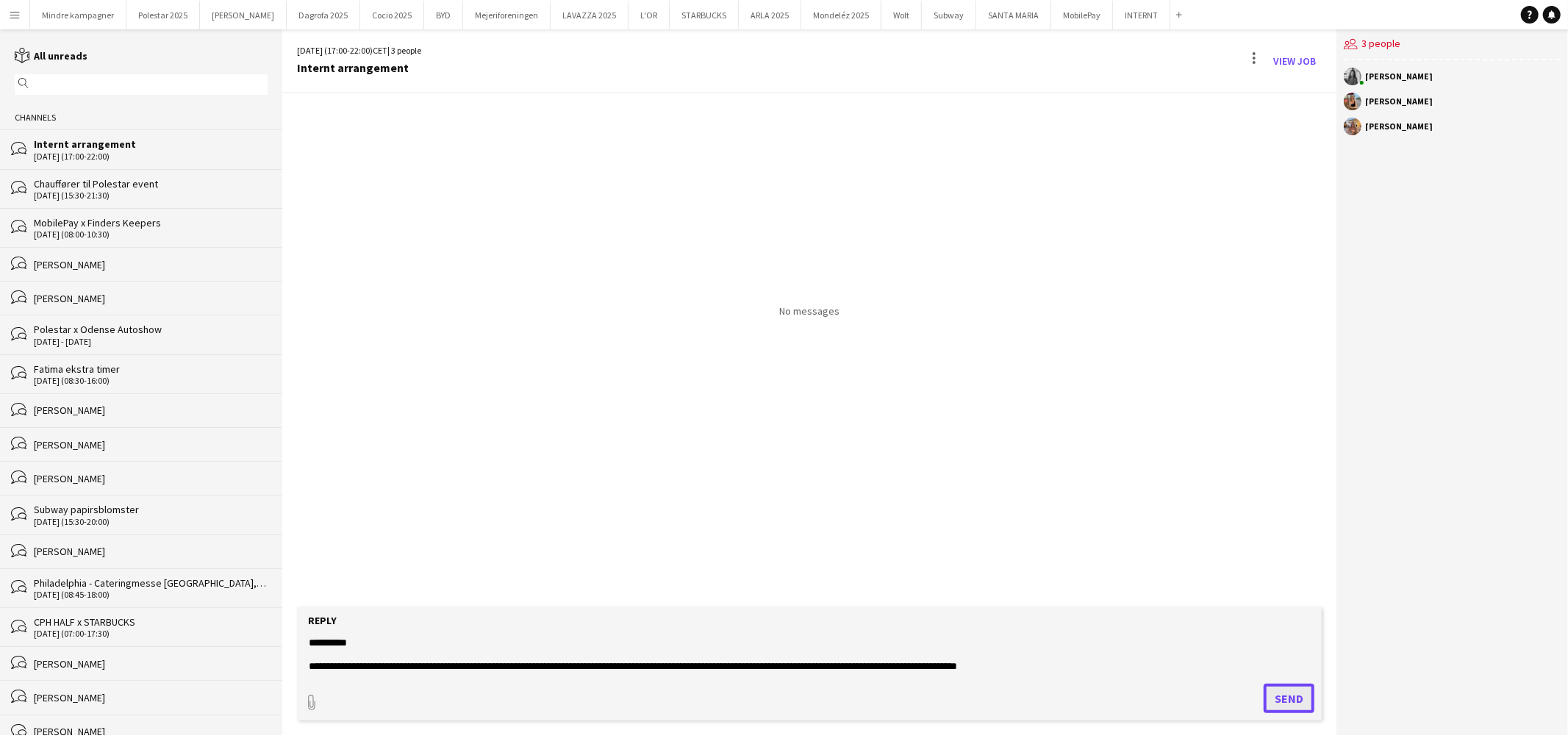
click at [1299, 701] on button "Send" at bounding box center [1288, 698] width 51 height 30
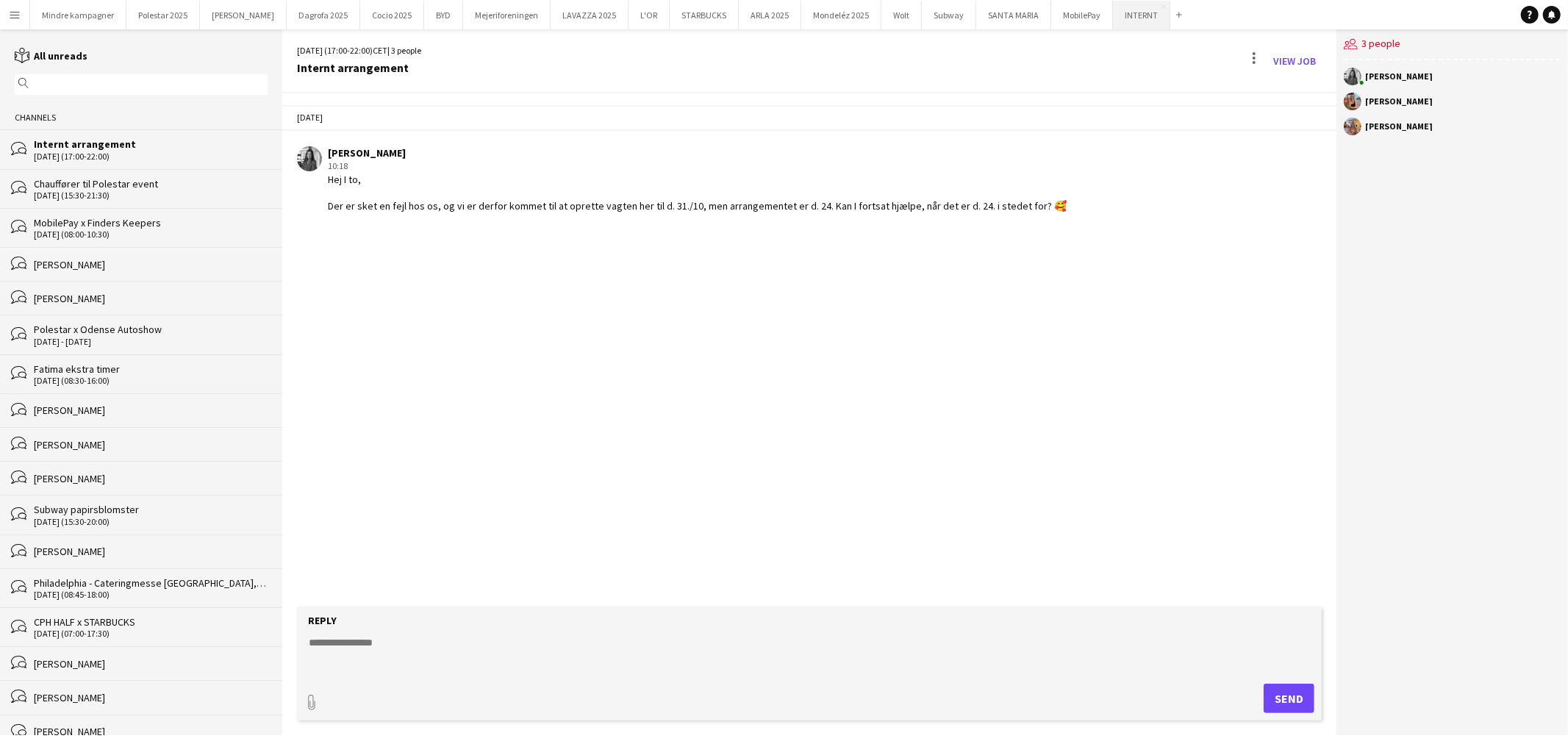
click at [1113, 12] on button "INTERNT Close" at bounding box center [1142, 15] width 58 height 29
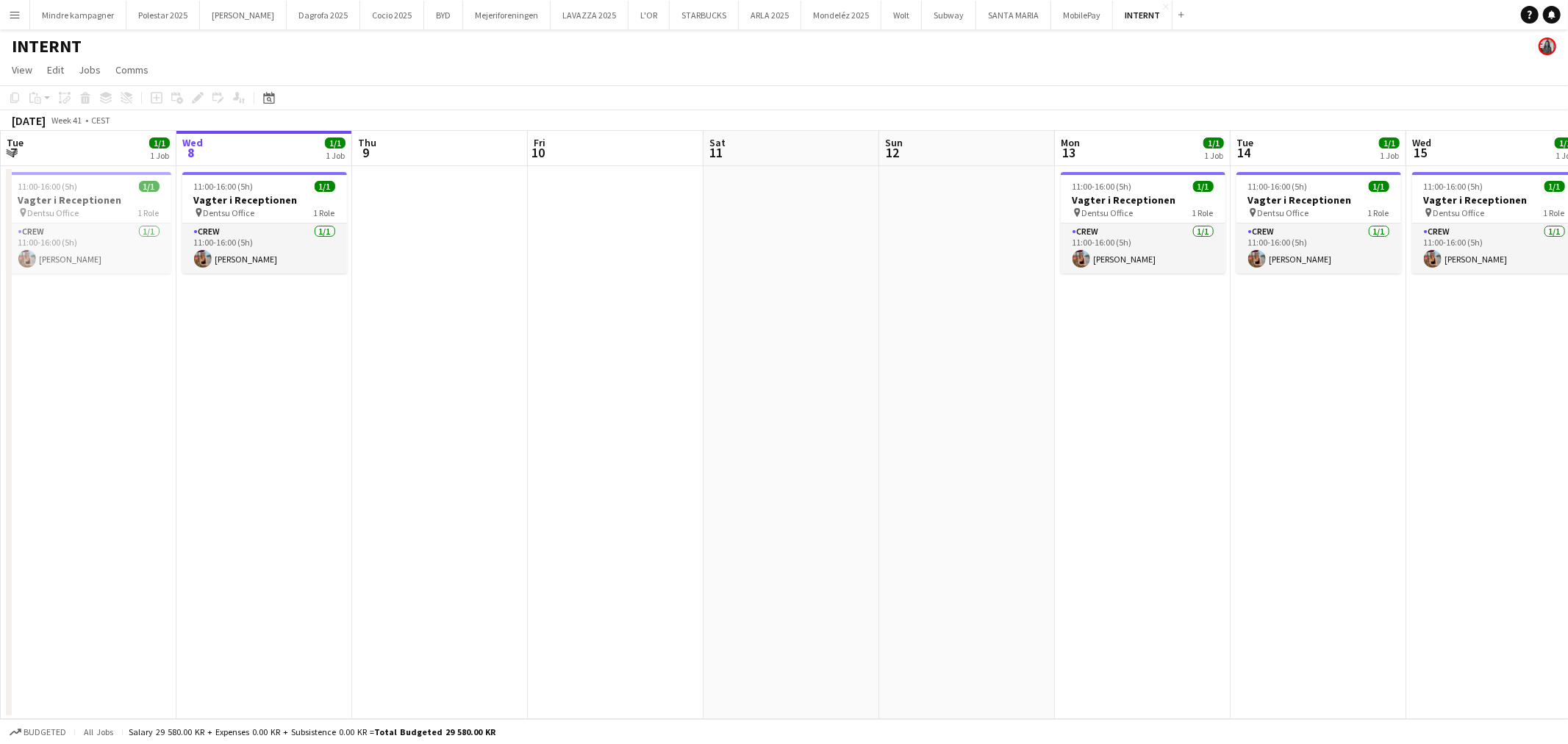
drag, startPoint x: 862, startPoint y: 381, endPoint x: 534, endPoint y: 407, distance: 329.0
click at [564, 398] on app-calendar-viewport "Sun 5 Mon 6 Tue 7 1/1 1 Job Wed 8 1/1 1 Job Thu 9 Fri 10 Sat 11 Sun 12 Mon 13 1…" at bounding box center [784, 425] width 1568 height 589
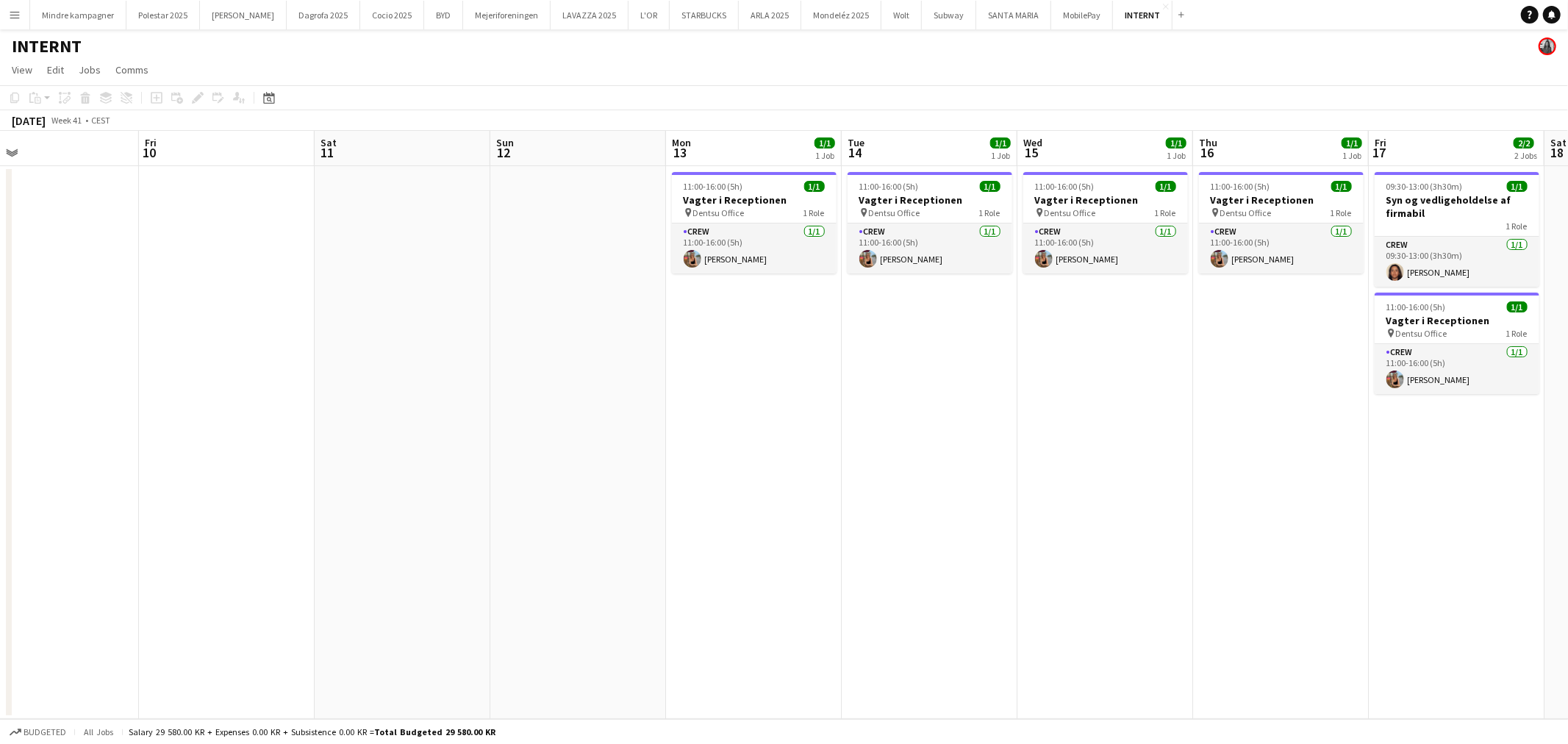
drag, startPoint x: 575, startPoint y: 439, endPoint x: 490, endPoint y: 464, distance: 88.6
click at [488, 460] on app-calendar-viewport "Mon 6 Tue 7 1/1 1 Job Wed 8 1/1 1 Job Thu 9 Fri 10 Sat 11 Sun 12 Mon 13 1/1 1 J…" at bounding box center [784, 425] width 1568 height 589
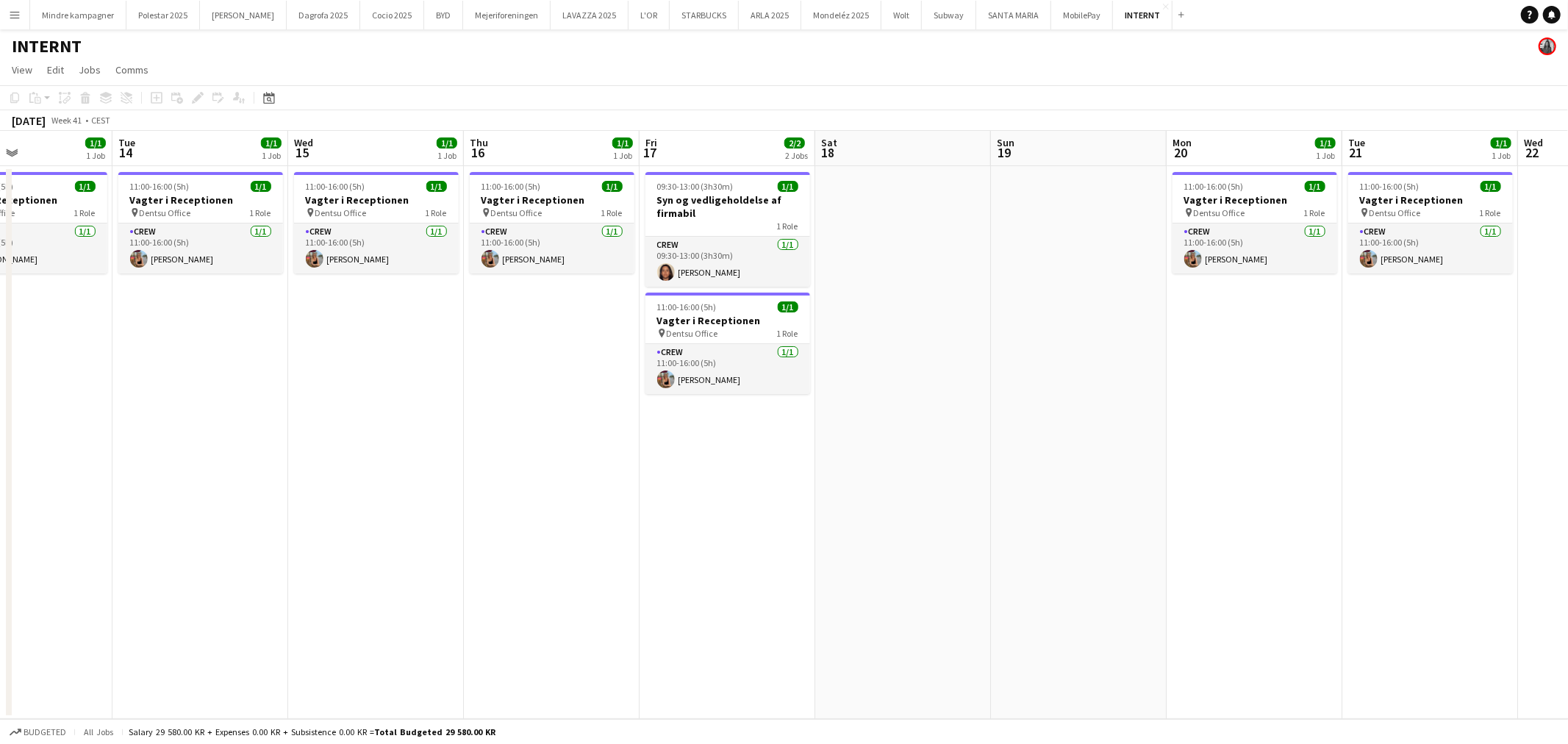
click at [422, 454] on app-calendar-viewport "Fri 10 Sat 11 Sun 12 Mon 13 1/1 1 Job Tue 14 1/1 1 Job Wed 15 1/1 1 Job Thu 16 …" at bounding box center [784, 425] width 1568 height 589
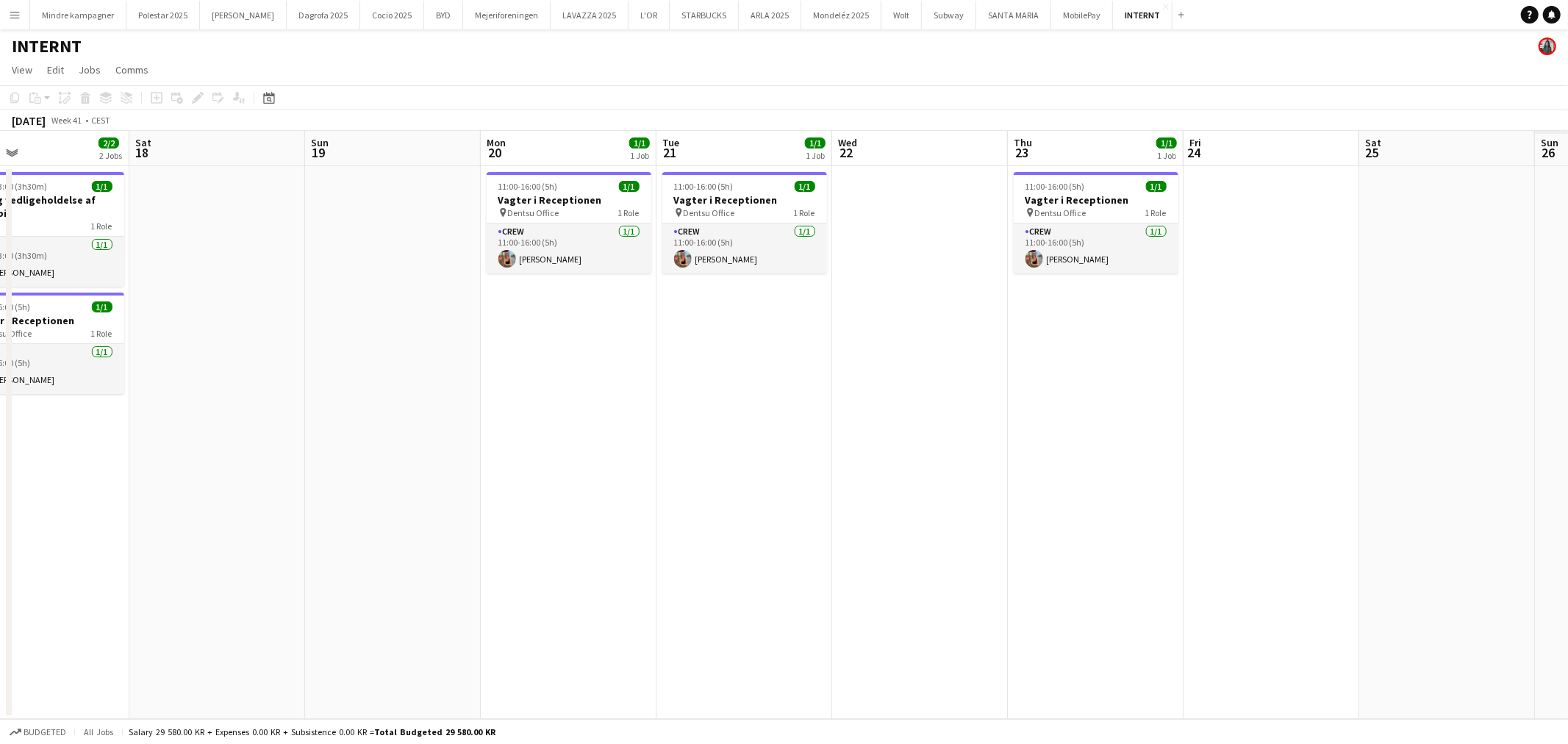
drag, startPoint x: 699, startPoint y: 449, endPoint x: 575, endPoint y: 460, distance: 124.5
click at [582, 459] on app-calendar-viewport "Tue 14 1/1 1 Job Wed 15 1/1 1 Job Thu 16 1/1 1 Job Fri 17 2/2 2 Jobs Sat 18 Sun…" at bounding box center [784, 425] width 1568 height 589
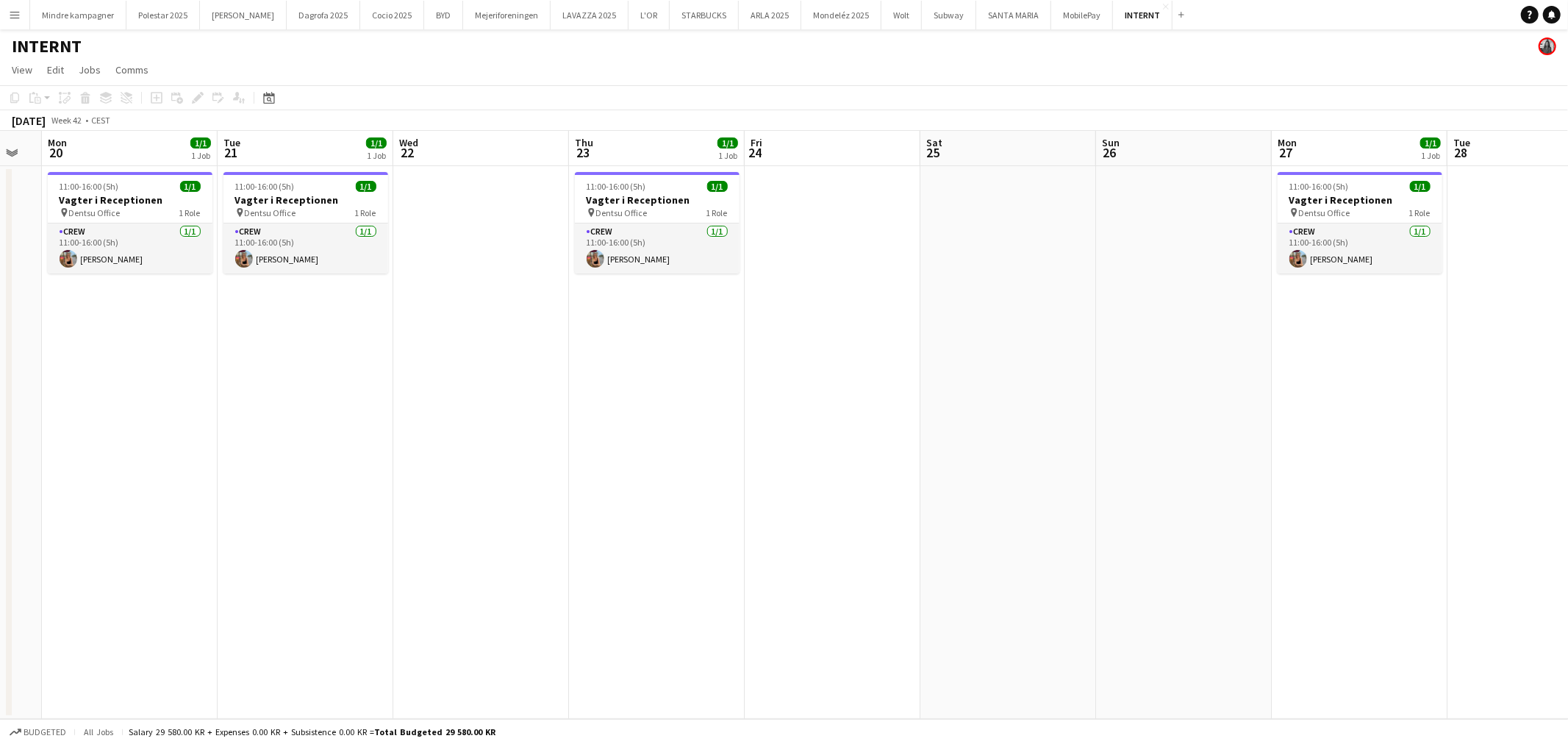
click at [493, 439] on app-calendar-viewport "Fri 17 2/2 2 Jobs Sat 18 Sun 19 Mon 20 1/1 1 Job Tue 21 1/1 1 Job Wed 22 Thu 23…" at bounding box center [784, 425] width 1568 height 589
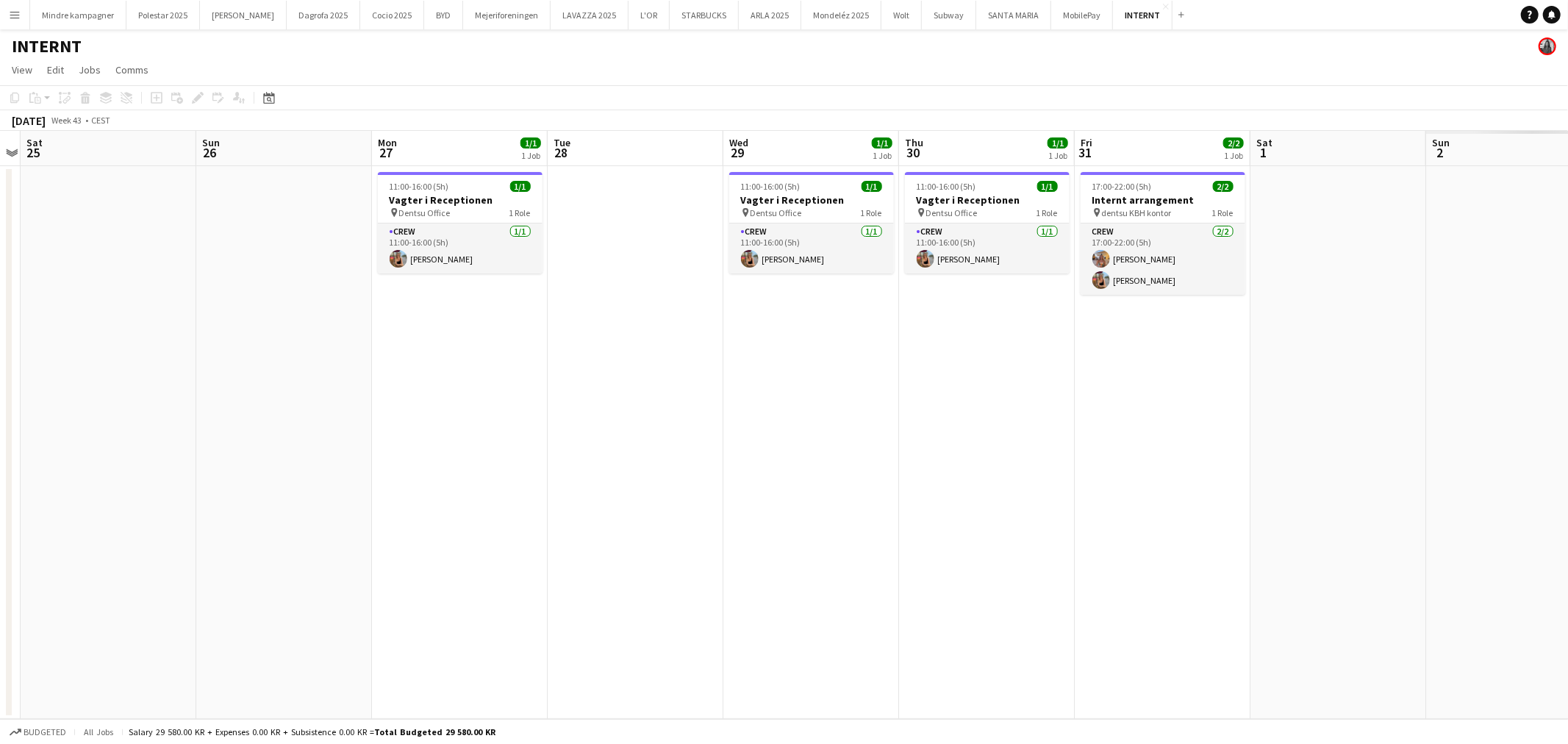
drag, startPoint x: 886, startPoint y: 476, endPoint x: 713, endPoint y: 443, distance: 176.1
click at [526, 451] on app-calendar-viewport "Tue 21 1/1 1 Job Wed 22 Thu 23 1/1 1 Job Fri 24 Sat 25 Sun 26 Mon 27 1/1 1 Job …" at bounding box center [784, 425] width 1568 height 589
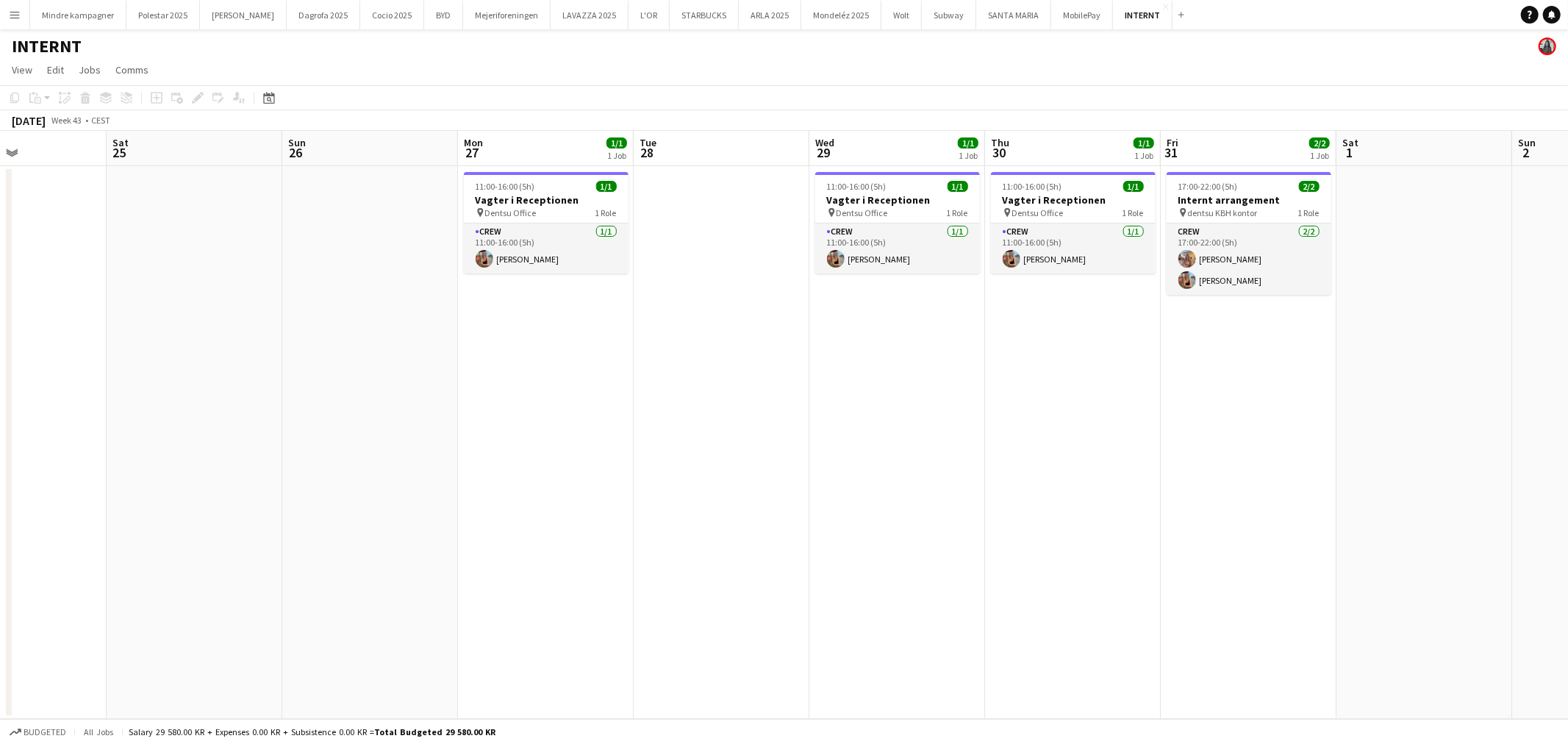
drag, startPoint x: 651, startPoint y: 441, endPoint x: 692, endPoint y: 416, distance: 48.0
click at [510, 446] on app-calendar-viewport "Wed 22 Thu 23 1/1 1 Job Fri 24 Sat 25 Sun 26 Mon 27 1/1 1 Job Tue 28 Wed 29 1/1…" at bounding box center [784, 425] width 1568 height 589
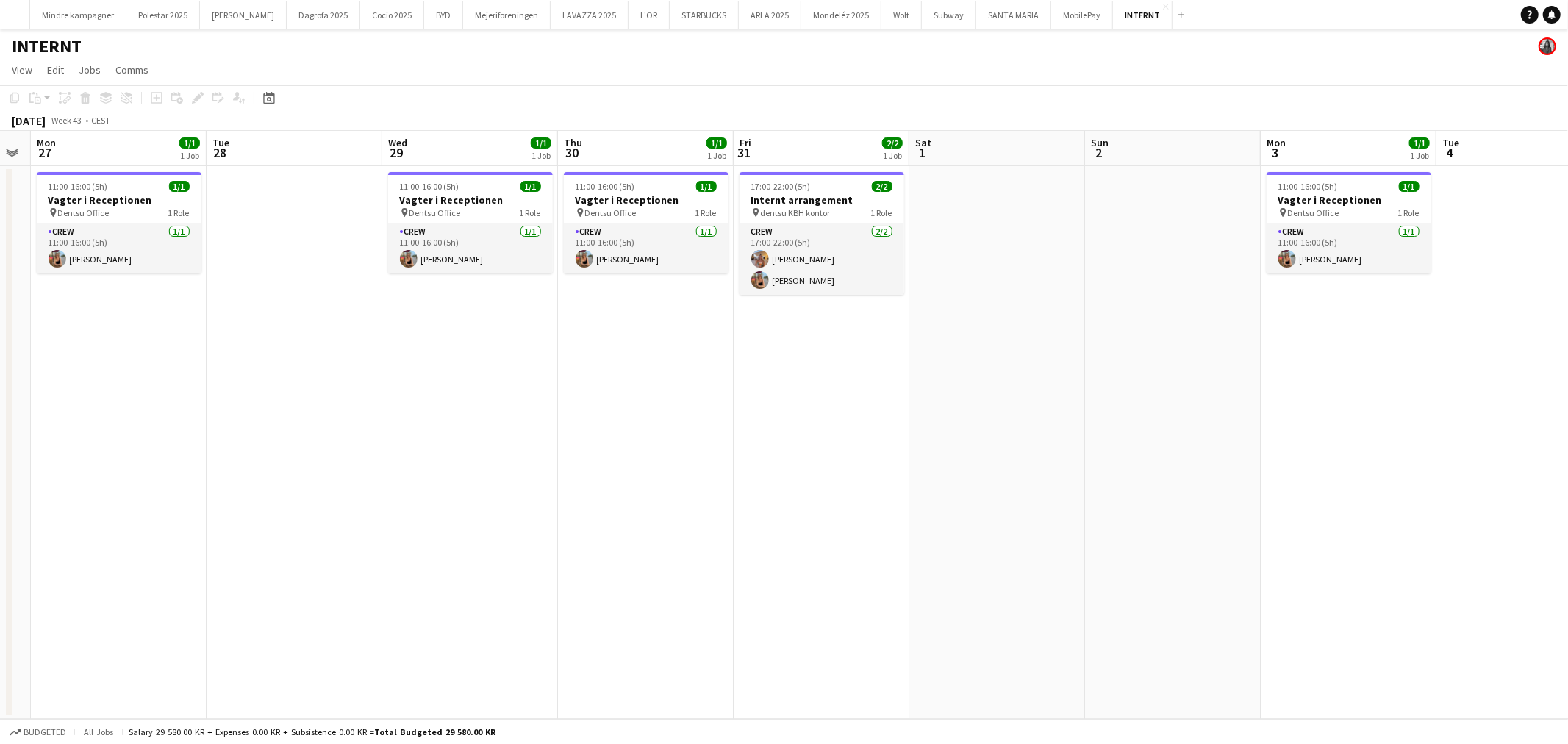
drag, startPoint x: 1130, startPoint y: 385, endPoint x: 682, endPoint y: 422, distance: 449.5
click at [682, 422] on app-calendar-viewport "Fri 24 Sat 25 Sun 26 Mon 27 1/1 1 Job Tue 28 Wed 29 1/1 1 Job Thu 30 1/1 1 Job …" at bounding box center [784, 425] width 1568 height 589
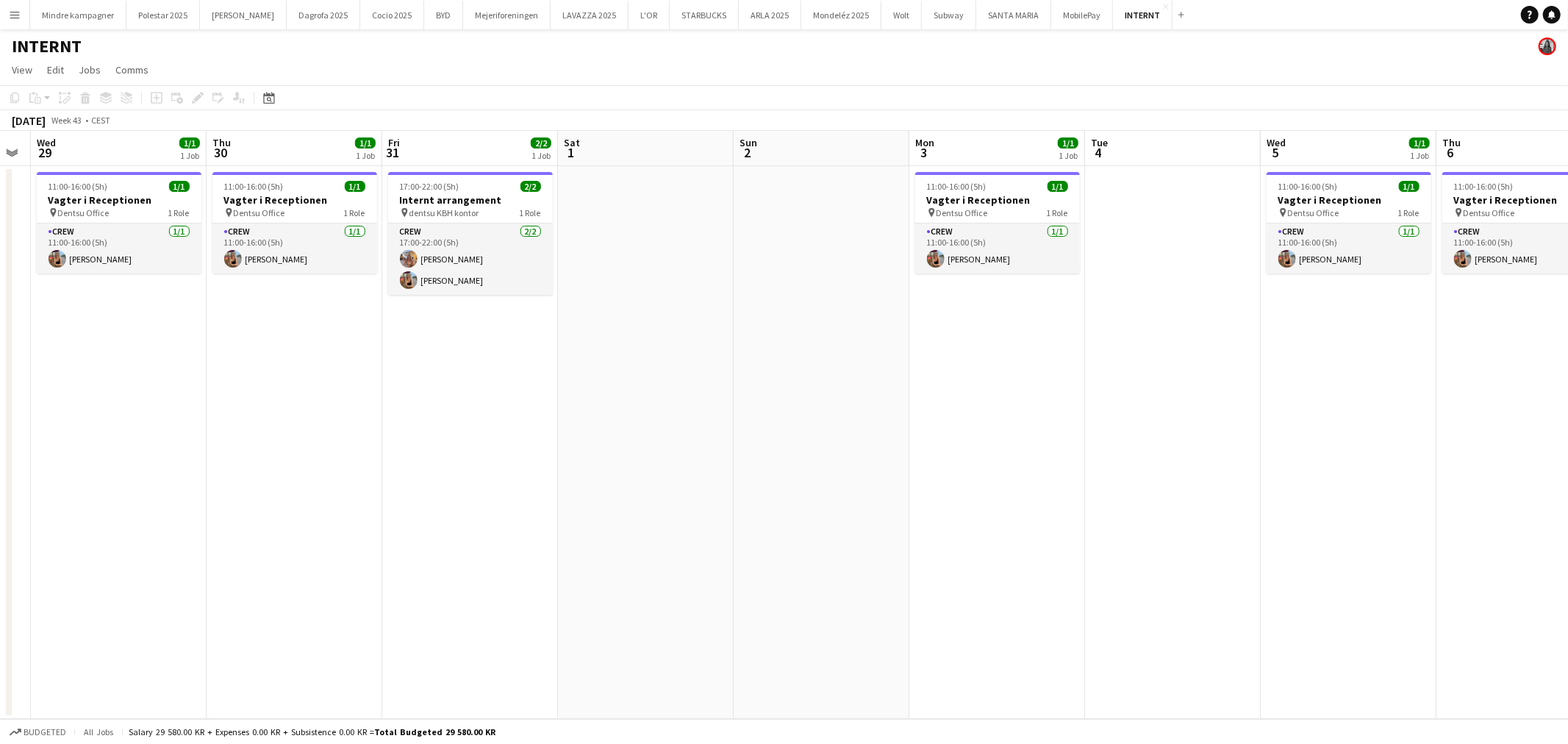
scroll to position [0, 518]
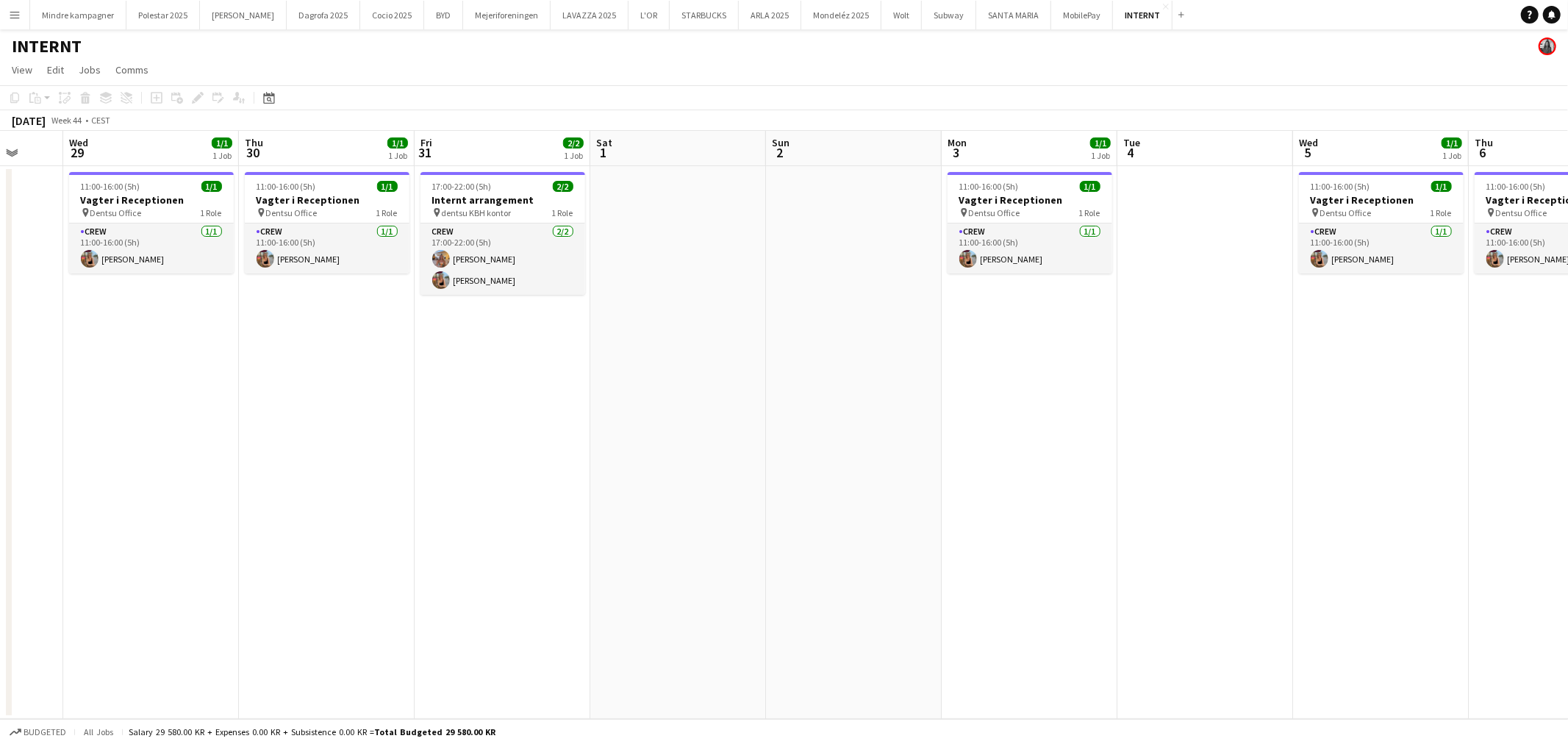
drag, startPoint x: 557, startPoint y: 457, endPoint x: 783, endPoint y: 357, distance: 247.1
click at [811, 441] on app-calendar-viewport "Sun 26 Mon 27 1/1 1 Job Tue 28 Wed 29 1/1 1 Job Thu 30 1/1 1 Job Fri 31 2/2 1 J…" at bounding box center [784, 425] width 1568 height 589
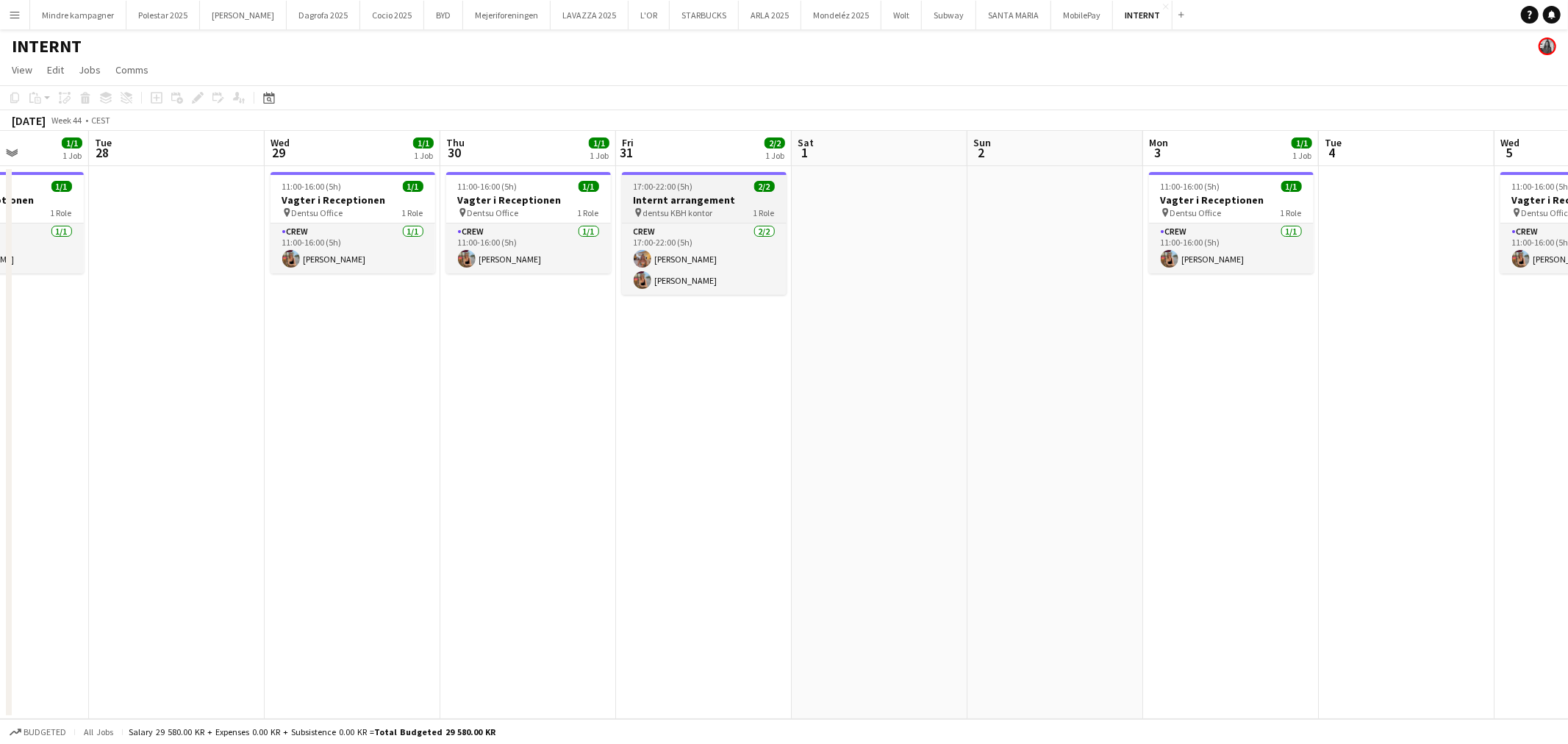
click at [692, 218] on app-job-card "17:00-22:00 (5h) 2/2 Internt arrangement pin dentsu KBH kontor 1 Role Crew [DAT…" at bounding box center [704, 234] width 165 height 123
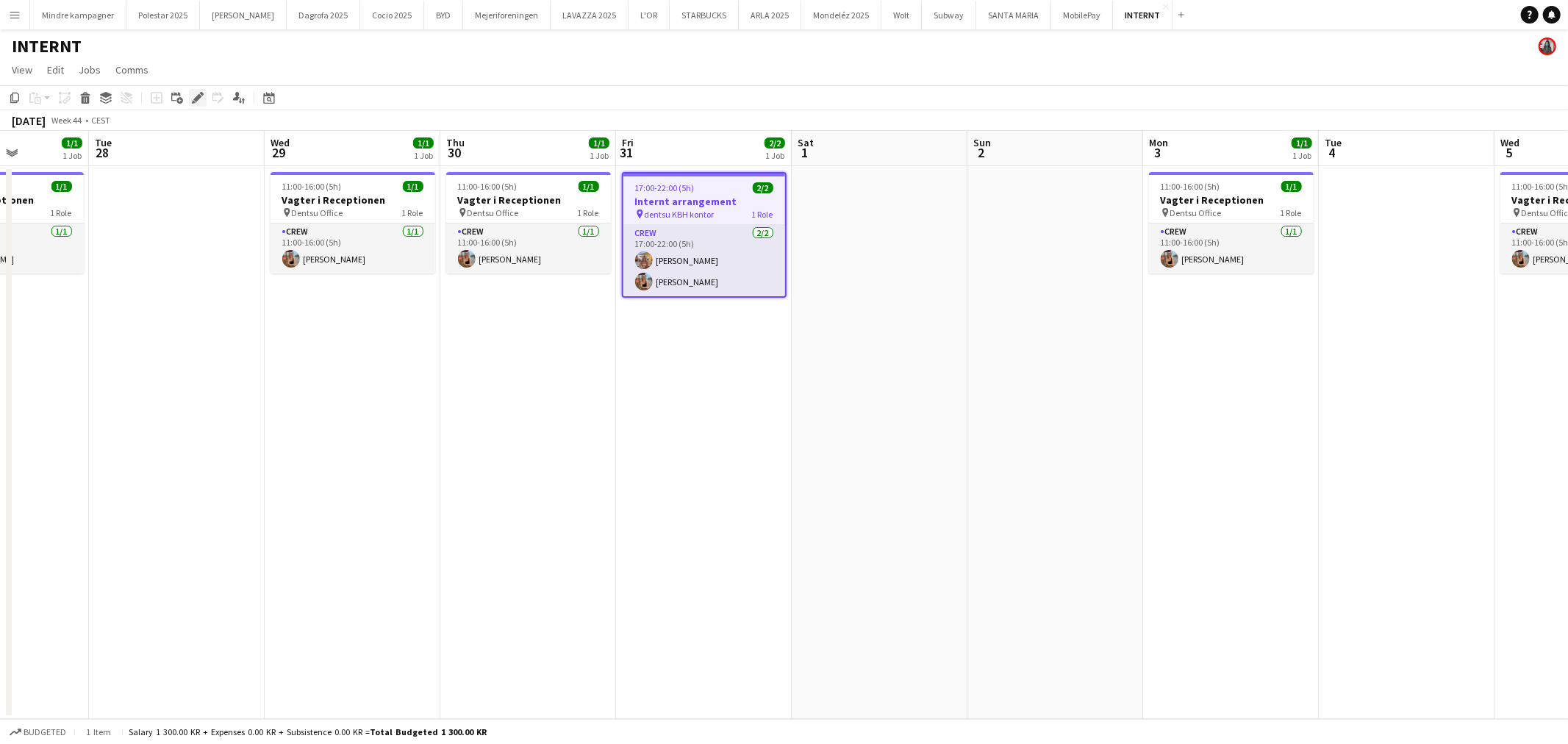
click at [195, 97] on icon at bounding box center [197, 98] width 8 height 8
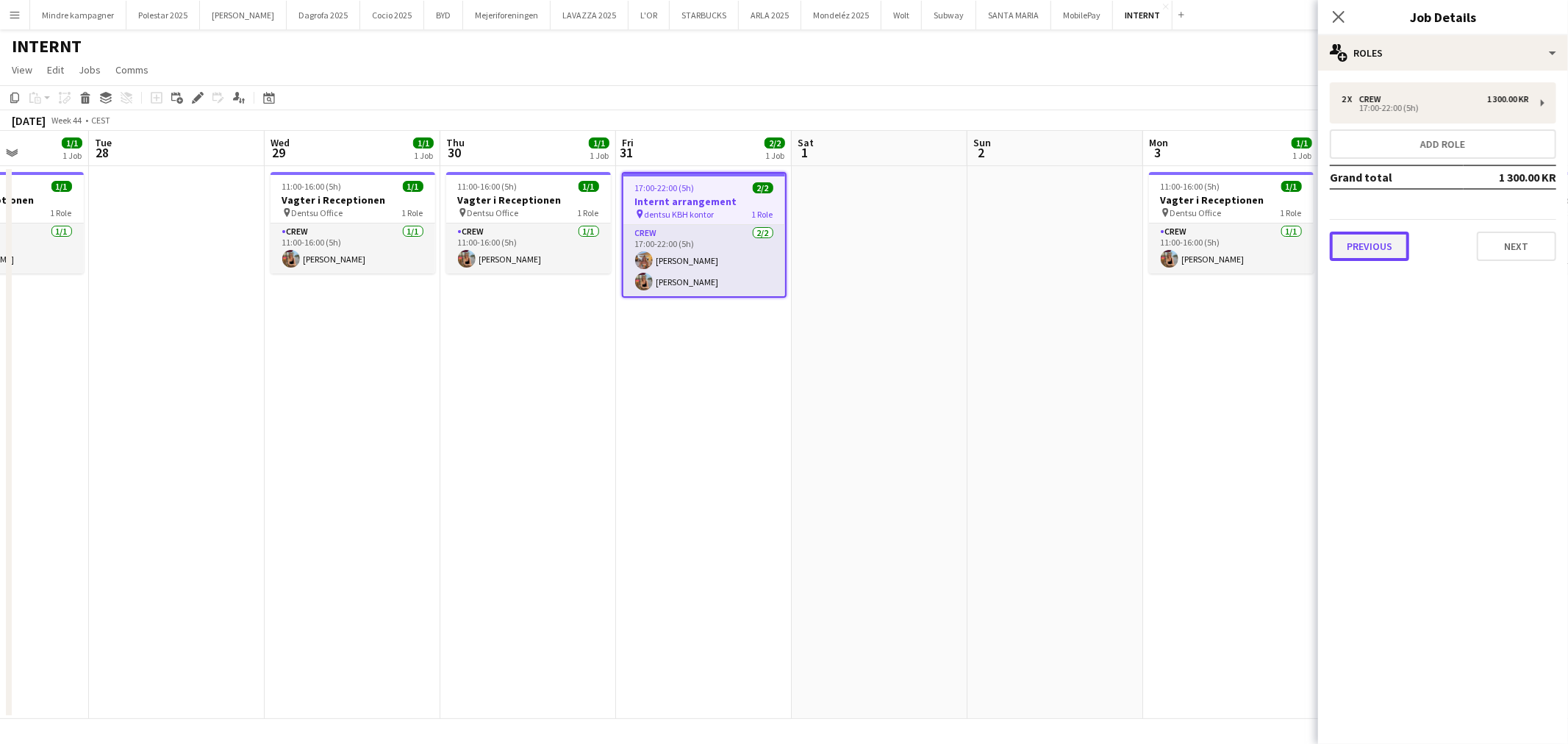
click at [1383, 232] on button "Previous" at bounding box center [1369, 246] width 80 height 30
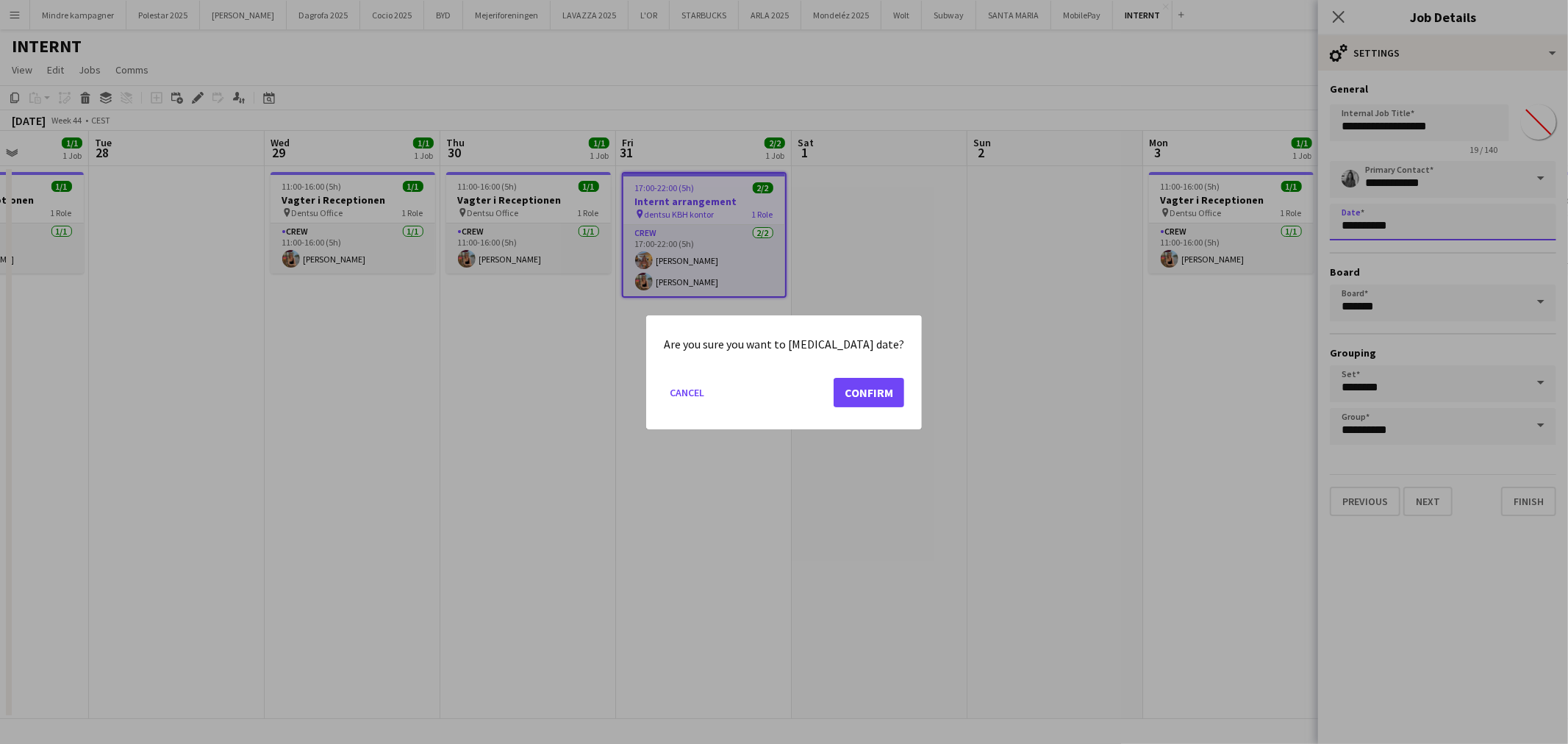
click at [1345, 219] on body "Menu Boards Boards Boards All jobs Status Workforce Workforce My Workforce Recr…" at bounding box center [784, 372] width 1568 height 744
click at [860, 394] on button "Confirm" at bounding box center [868, 391] width 71 height 30
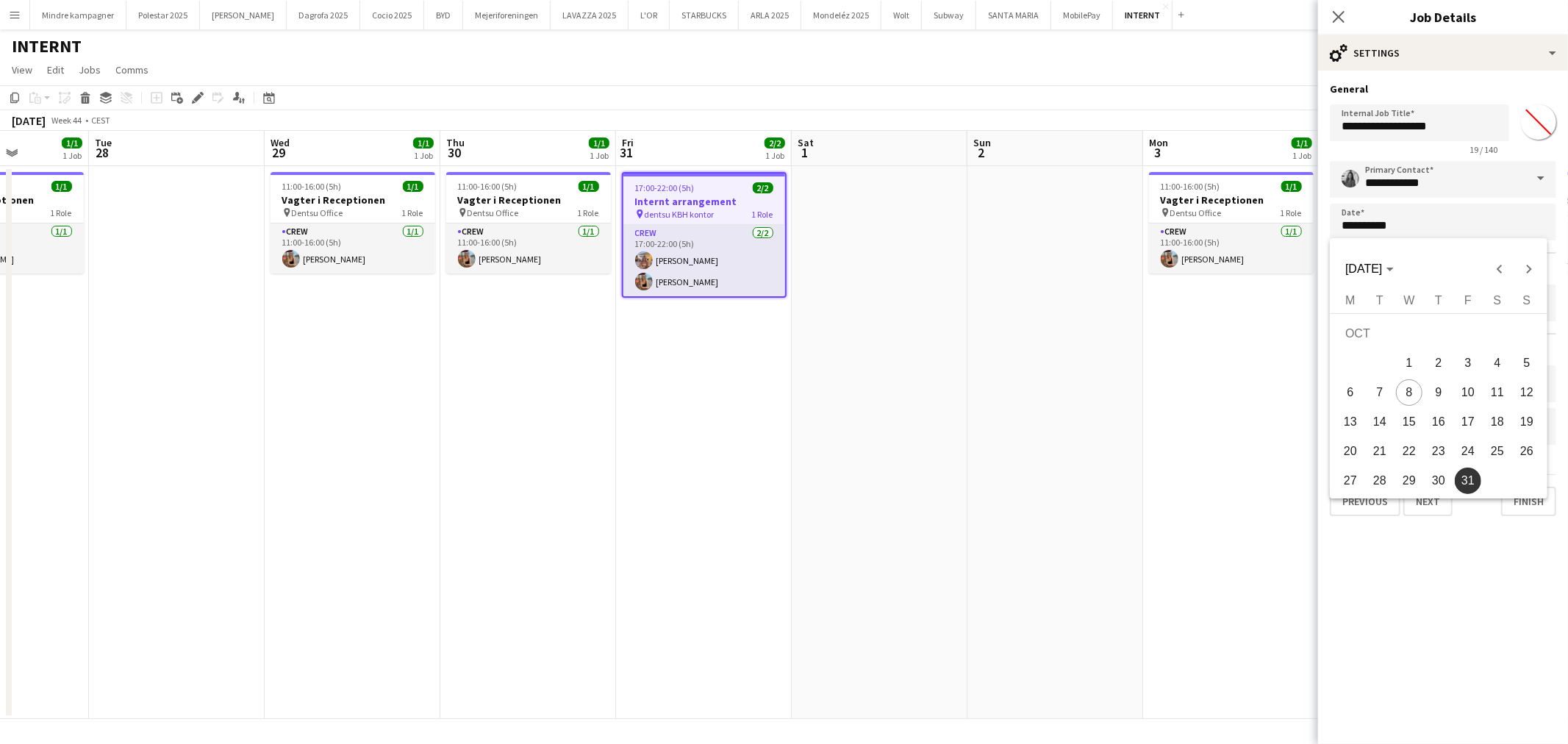
click at [1463, 454] on span "24" at bounding box center [1468, 451] width 27 height 27
type input "**********"
click at [1160, 489] on app-date-cell "11:00-16:00 (5h) 1/1 Vagter i Receptionen pin Dentsu Office 1 Role Crew [DATE] …" at bounding box center [1231, 442] width 176 height 553
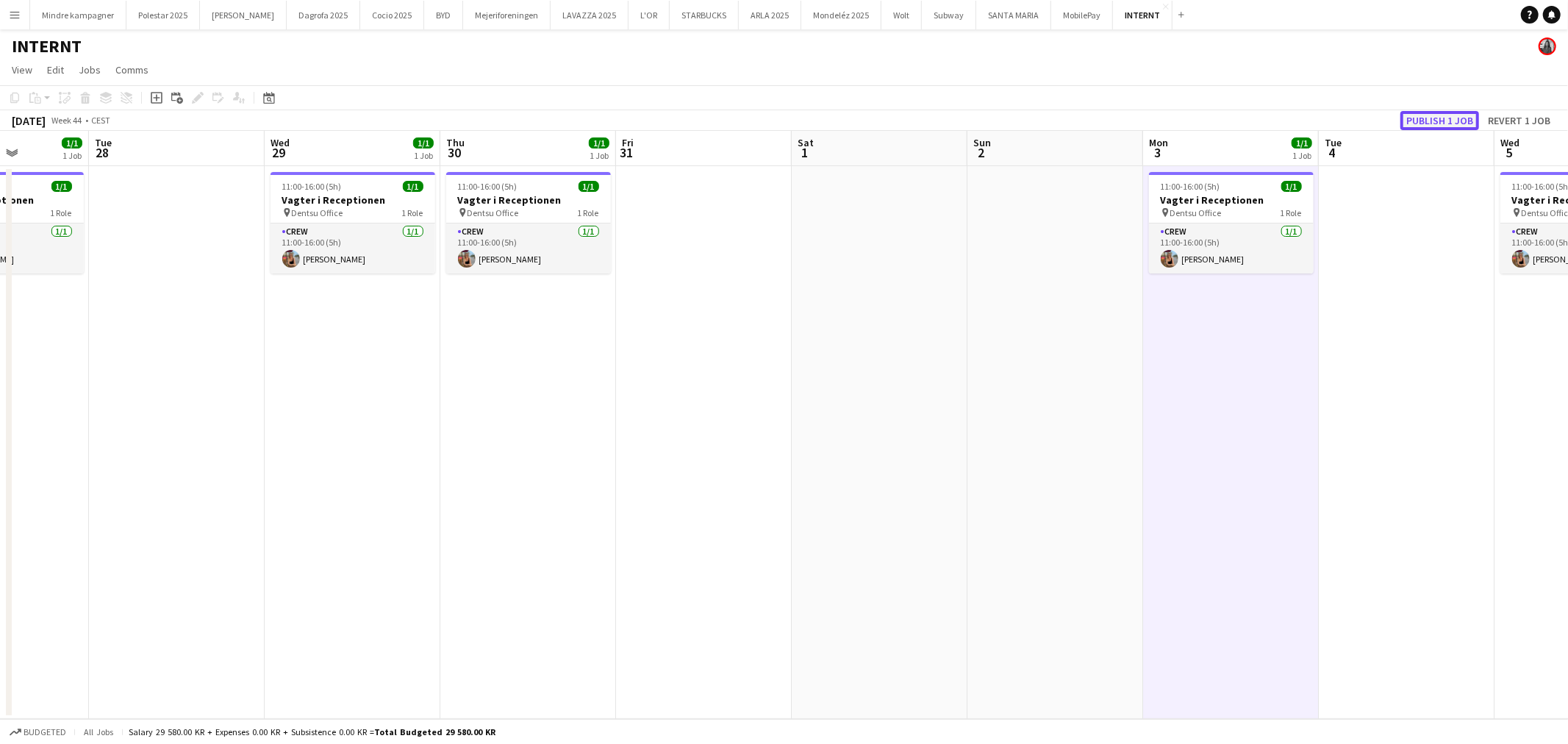
click at [1424, 120] on button "Publish 1 job" at bounding box center [1440, 120] width 79 height 19
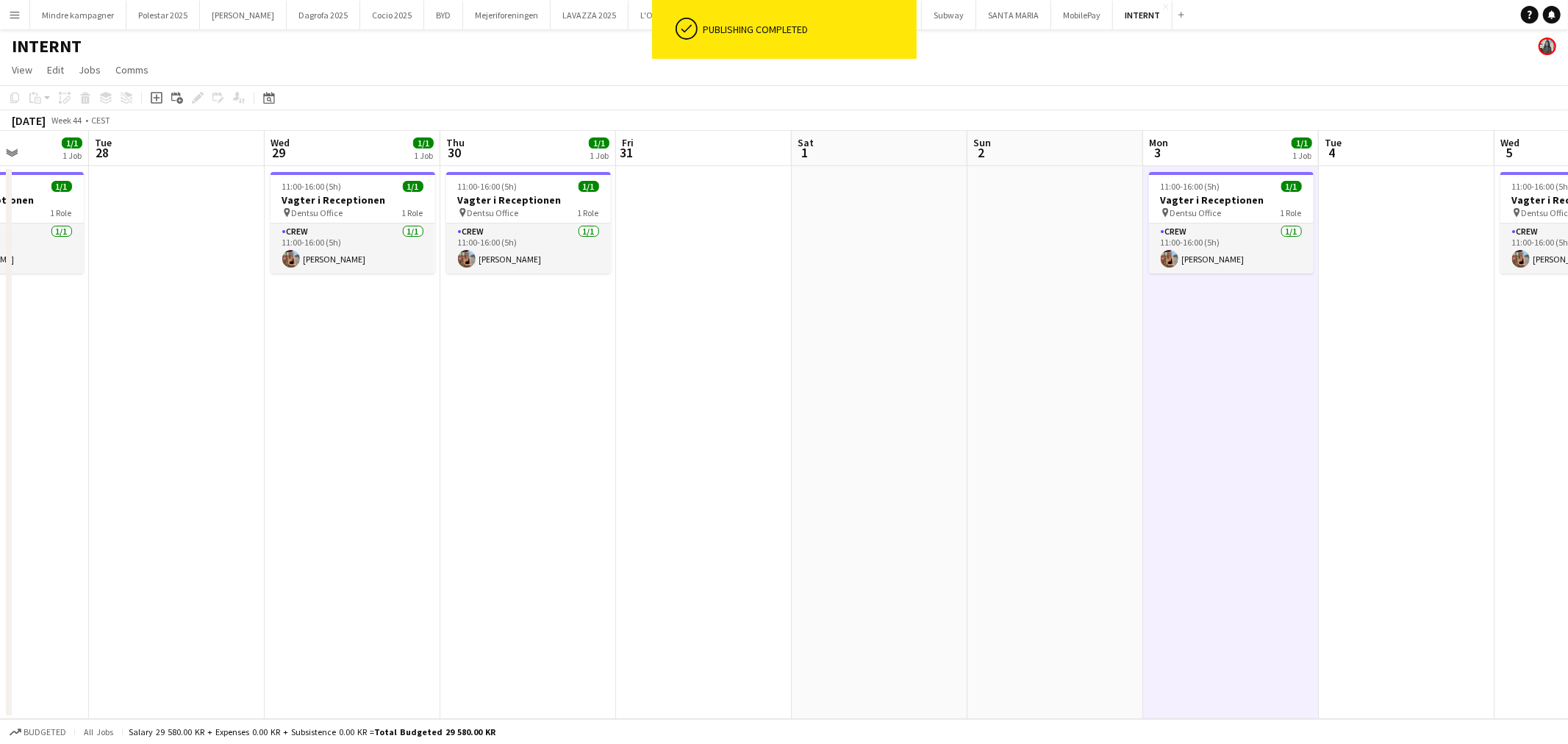
drag, startPoint x: 444, startPoint y: 530, endPoint x: 1037, endPoint y: 541, distance: 593.1
click at [997, 542] on app-calendar-viewport "Sat 25 Sun 26 Mon 27 1/1 1 Job Tue 28 Wed 29 1/1 1 Job Thu 30 1/1 1 Job Fri 31 …" at bounding box center [784, 425] width 1568 height 589
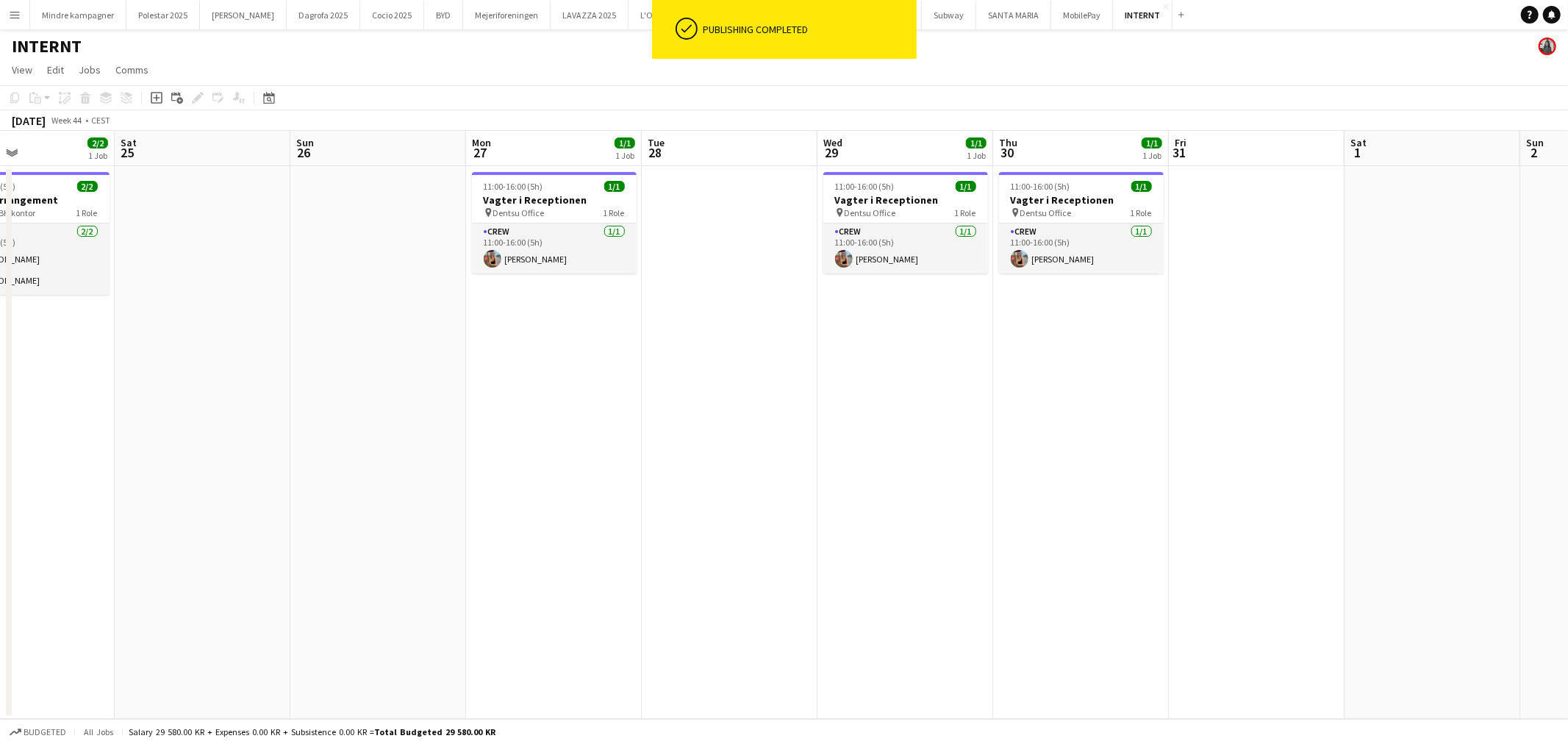
click at [1003, 569] on app-calendar-viewport "Wed 22 Thu 23 1/1 1 Job Fri 24 2/2 1 Job Sat 25 Sun 26 Mon 27 1/1 1 Job Tue 28 …" at bounding box center [784, 425] width 1568 height 589
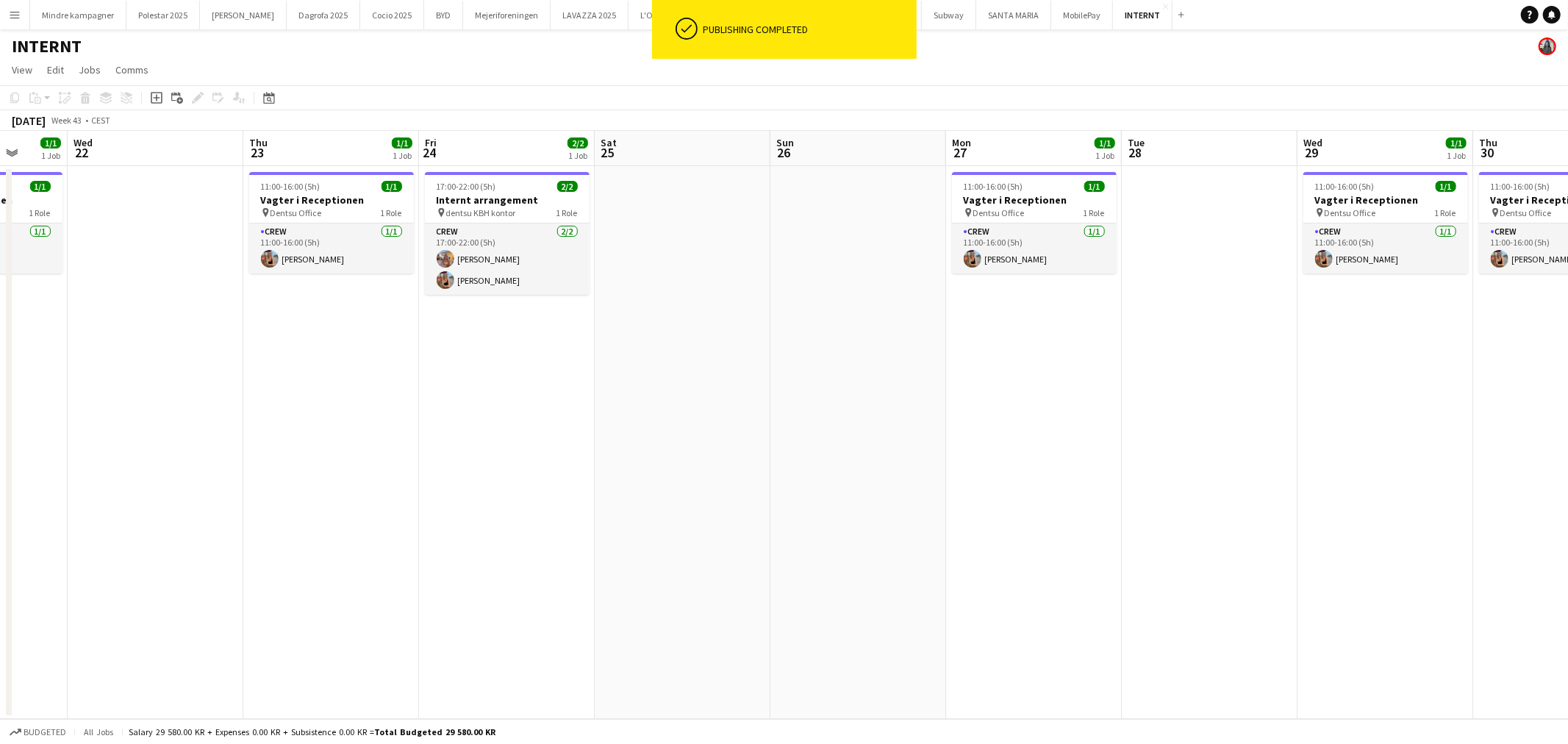
drag, startPoint x: 769, startPoint y: 569, endPoint x: 820, endPoint y: 570, distance: 51.0
click at [819, 570] on app-calendar-viewport "Sun 19 Mon 20 1/1 1 Job Tue 21 1/1 1 Job Wed 22 Thu 23 1/1 1 Job Fri 24 2/2 1 J…" at bounding box center [784, 425] width 1568 height 589
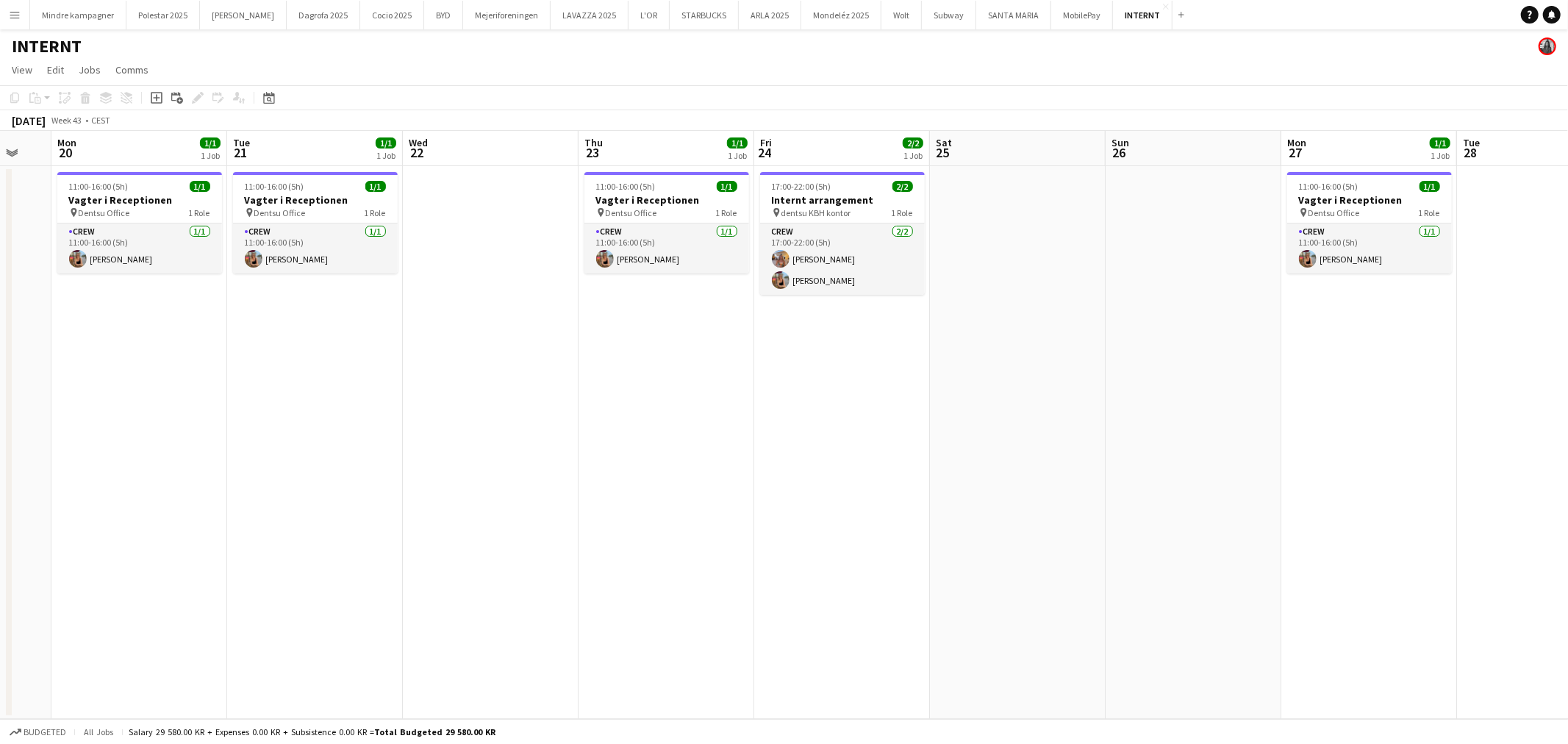
drag, startPoint x: 685, startPoint y: 466, endPoint x: 1132, endPoint y: 465, distance: 447.0
click at [1044, 465] on app-calendar-viewport "Sat 18 Sun 19 Mon 20 1/1 1 Job Tue 21 1/1 1 Job Wed 22 Thu 23 1/1 1 Job Fri 24 …" at bounding box center [784, 425] width 1568 height 589
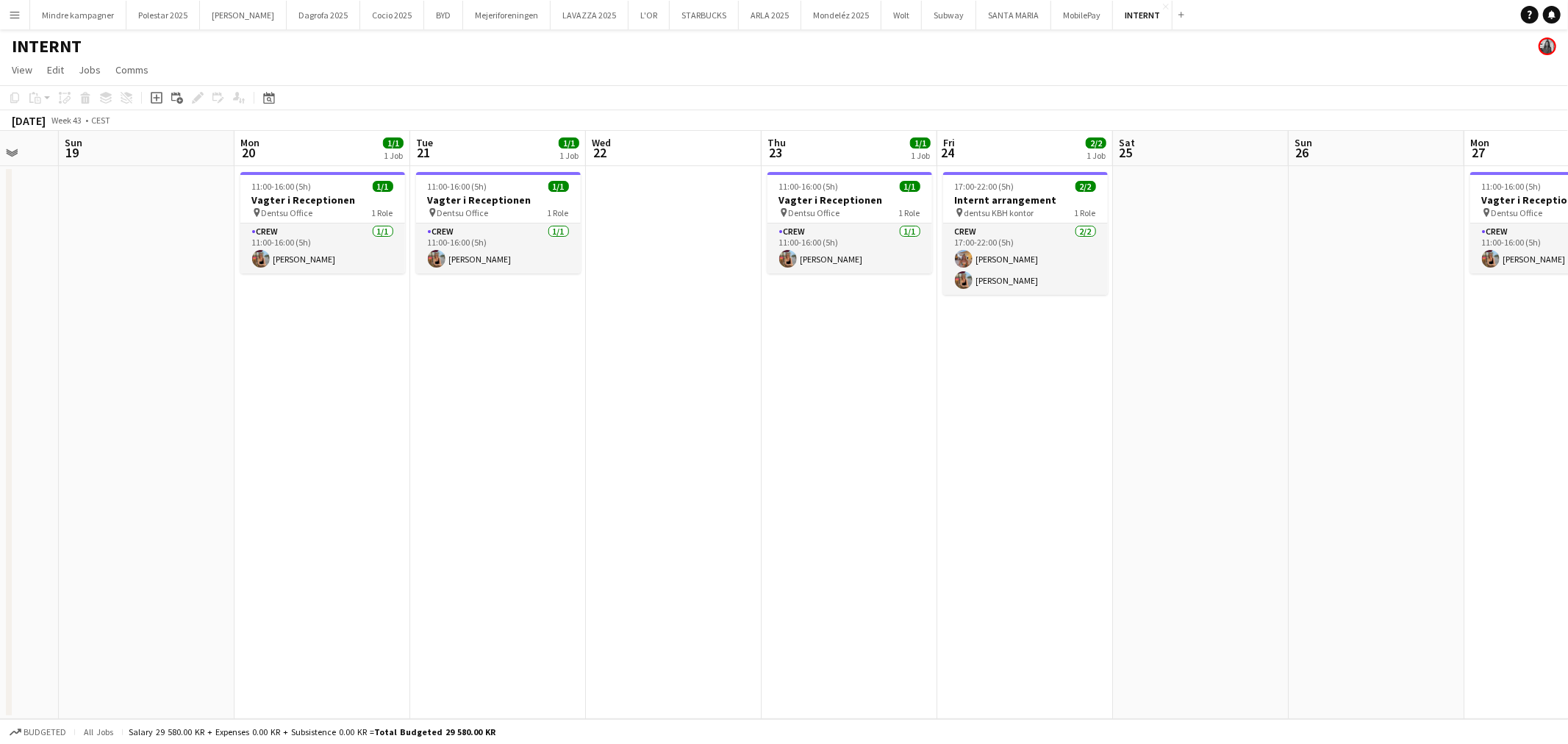
drag, startPoint x: 794, startPoint y: 472, endPoint x: 1128, endPoint y: 476, distance: 334.0
click at [1119, 476] on app-calendar-viewport "Thu 16 1/1 1 Job Fri 17 2/2 2 Jobs Sat 18 Sun 19 Mon 20 1/1 1 Job Tue 21 1/1 1 …" at bounding box center [784, 425] width 1568 height 589
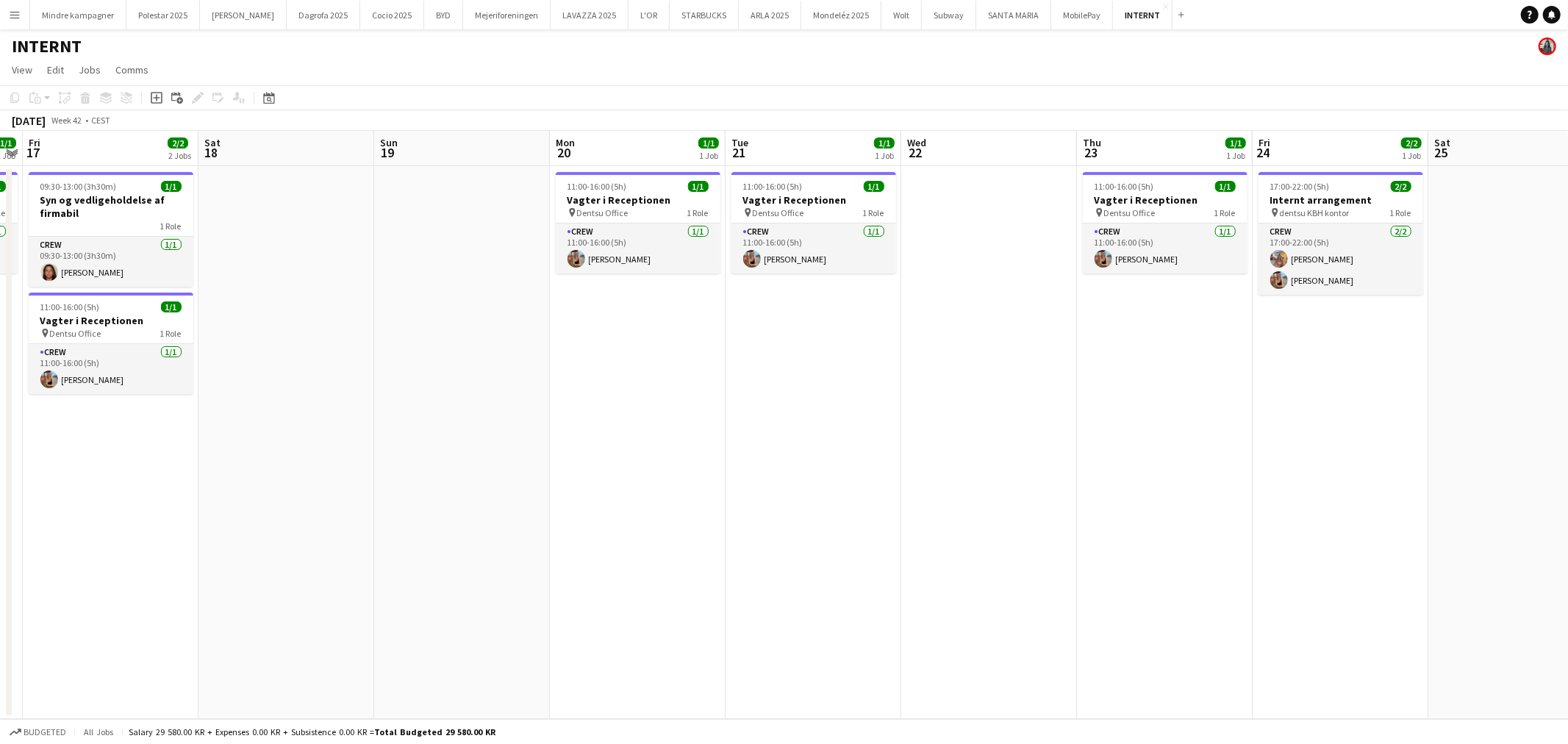
drag, startPoint x: 637, startPoint y: 488, endPoint x: 880, endPoint y: 489, distance: 243.0
click at [880, 489] on app-calendar-viewport "Wed 15 1/1 1 Job Thu 16 1/1 1 Job Fri 17 2/2 2 Jobs Sat 18 Sun 19 Mon 20 1/1 1 …" at bounding box center [784, 425] width 1568 height 589
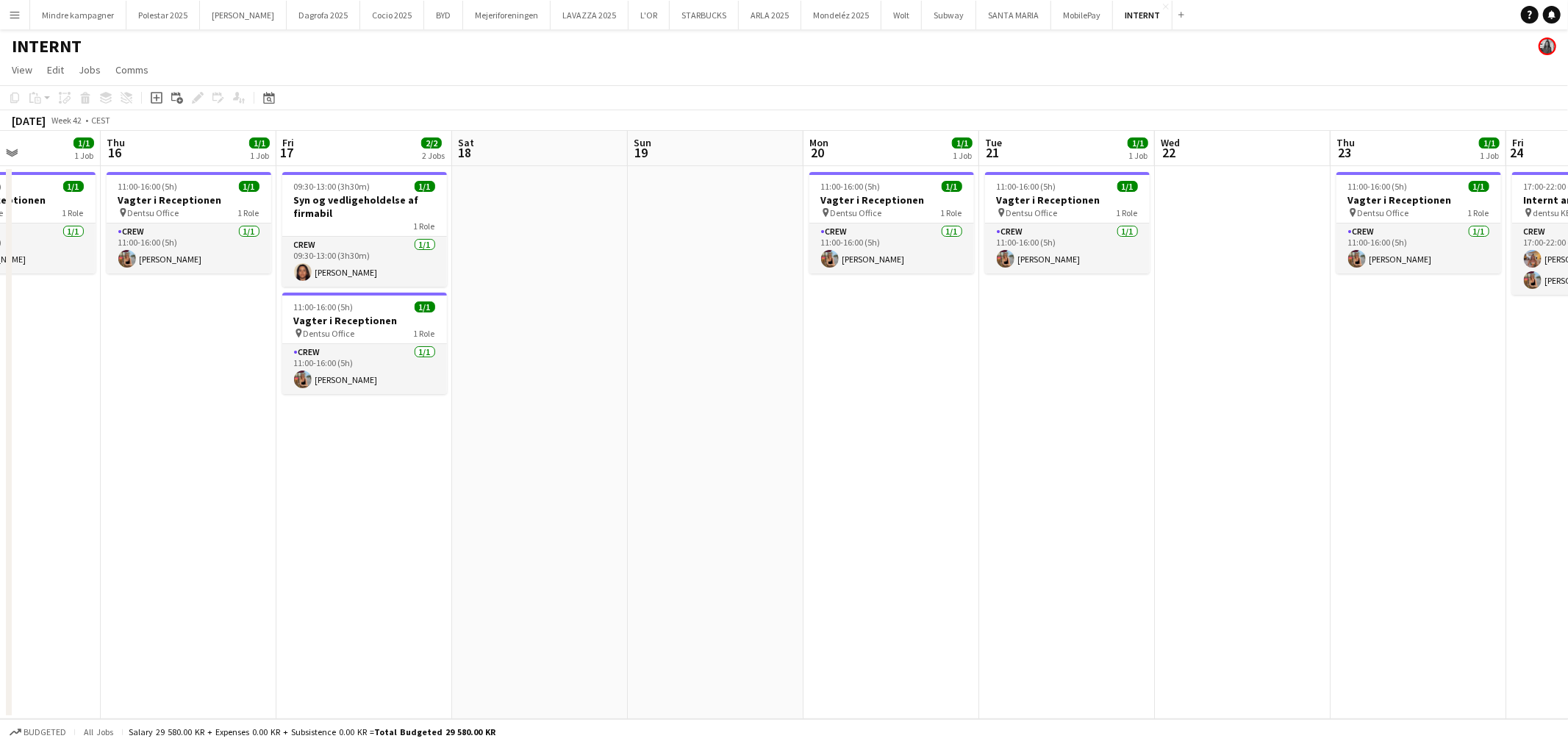
click at [15, 14] on app-icon "Menu" at bounding box center [15, 15] width 12 height 12
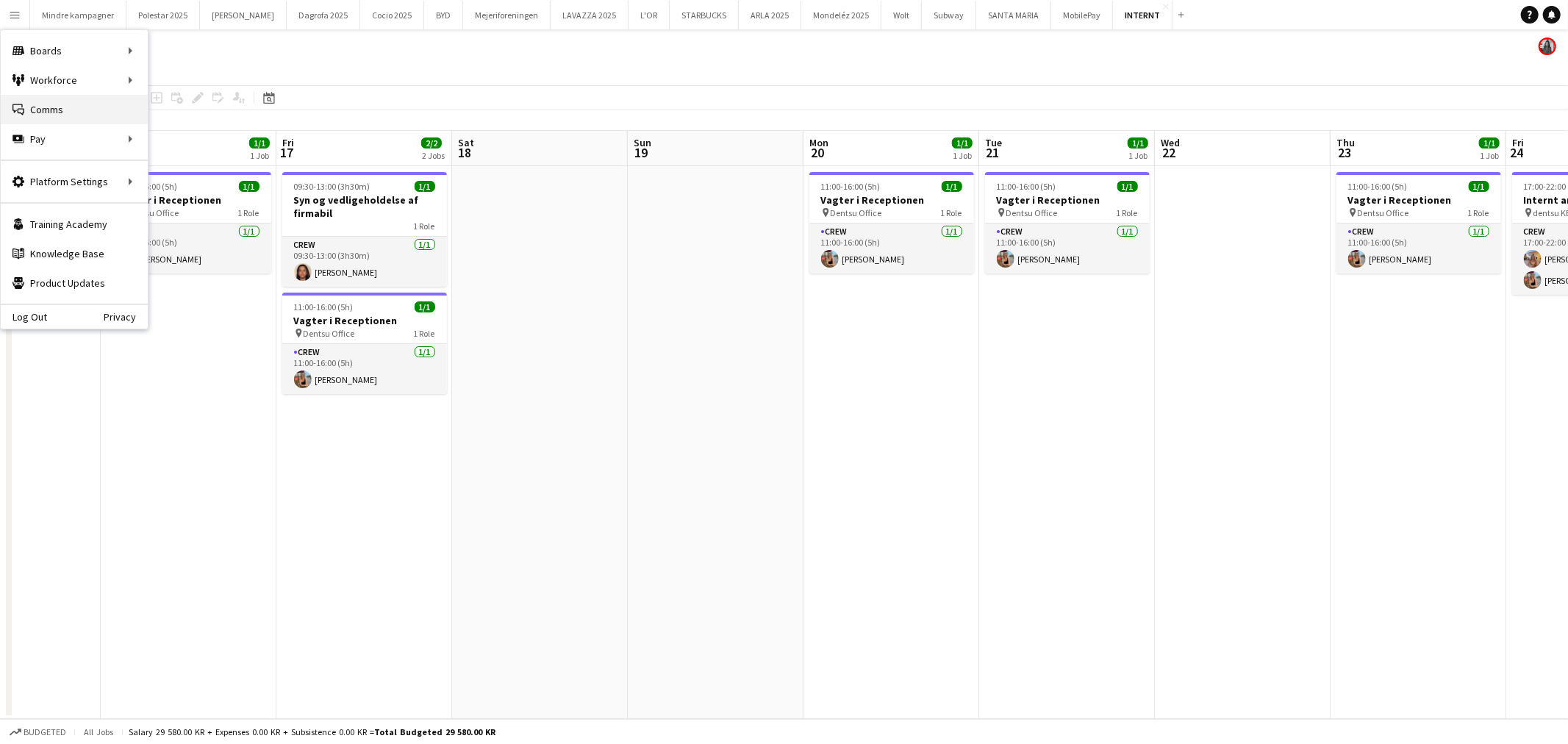
click at [56, 108] on link "Comms Comms" at bounding box center [74, 109] width 147 height 30
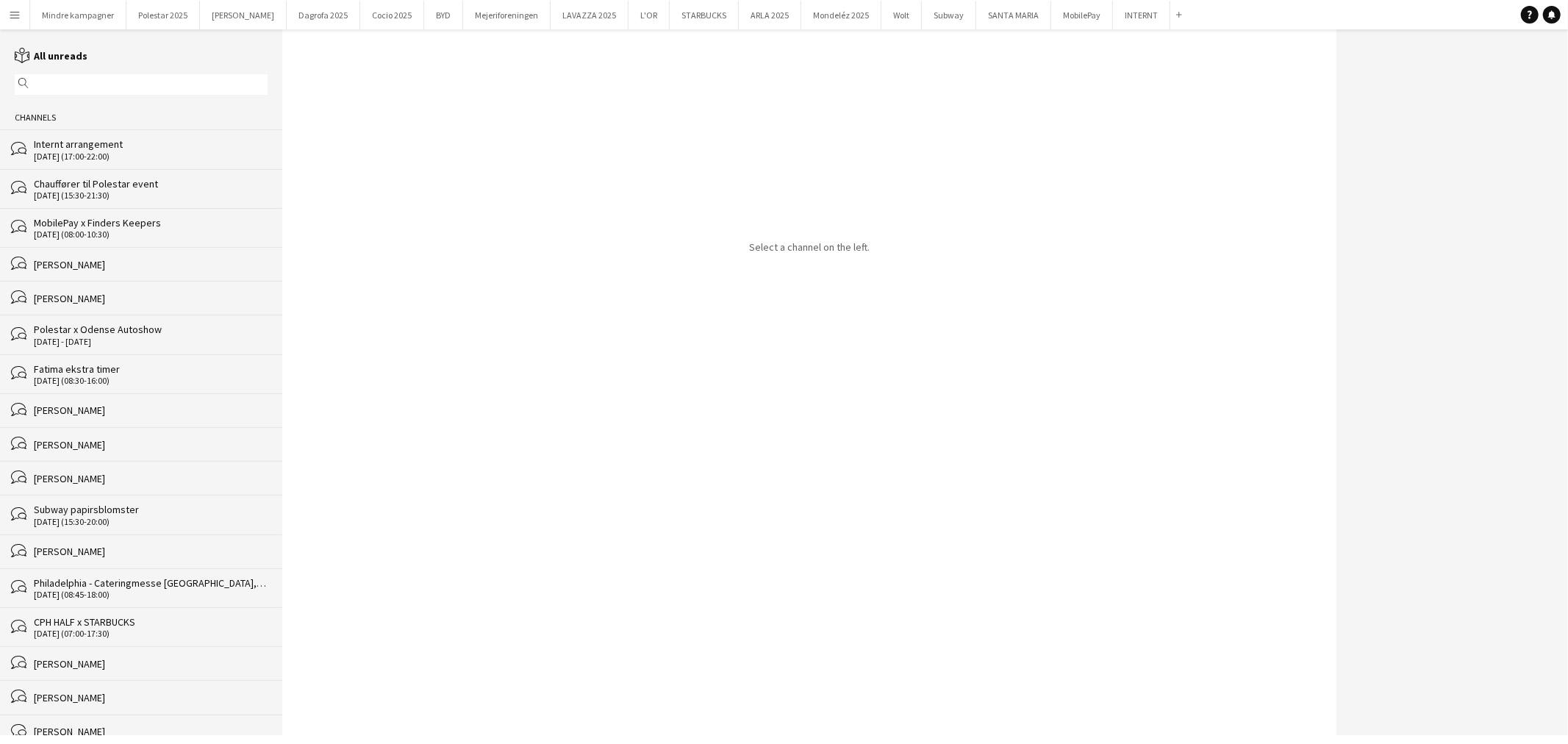
click at [96, 142] on div "Internt arrangement" at bounding box center [151, 143] width 234 height 13
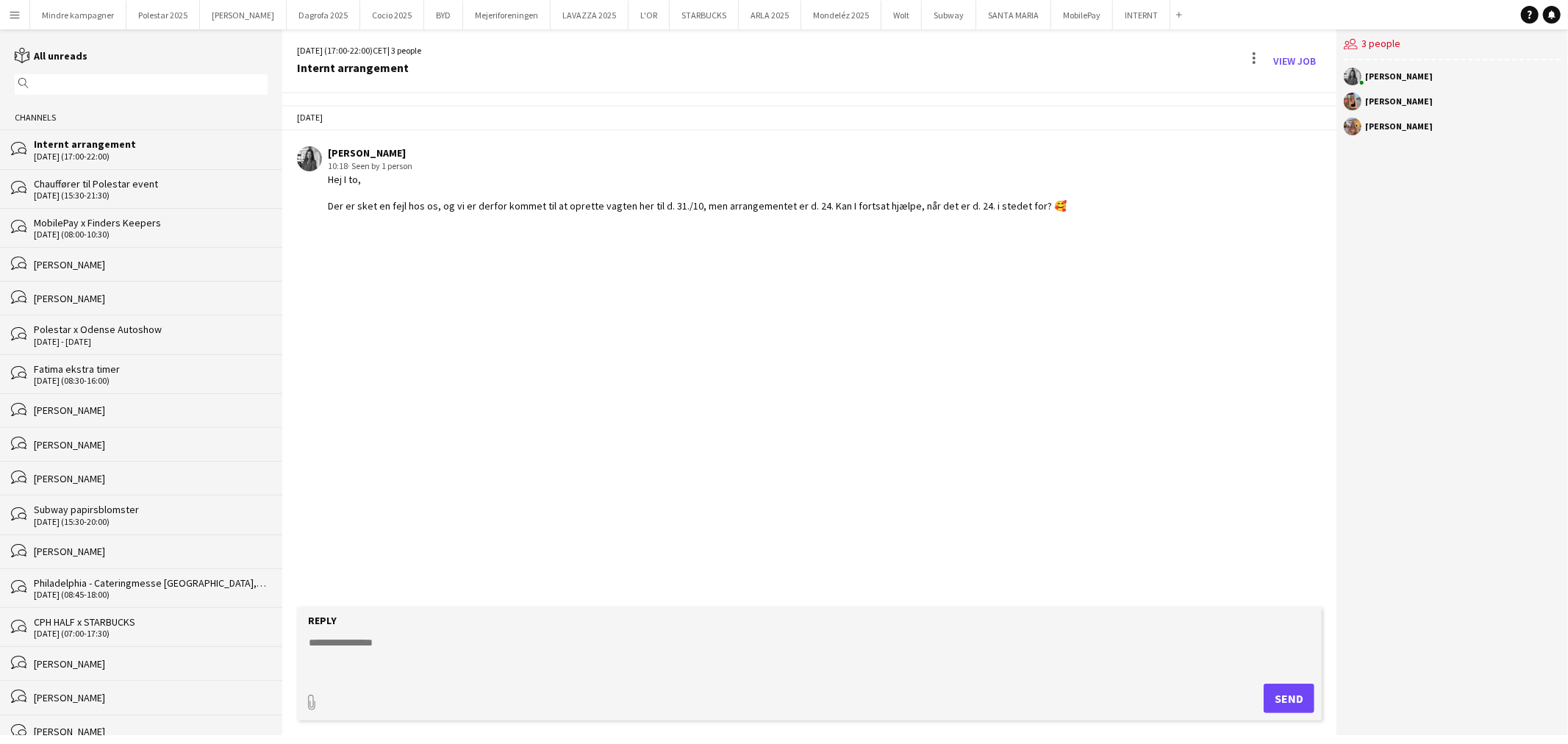
click at [393, 653] on textarea at bounding box center [812, 655] width 1010 height 38
click at [349, 642] on textarea "**********" at bounding box center [812, 655] width 1010 height 38
click at [842, 638] on textarea "**********" at bounding box center [812, 655] width 1010 height 38
type textarea "**********"
click at [1299, 686] on button "Send" at bounding box center [1288, 698] width 51 height 30
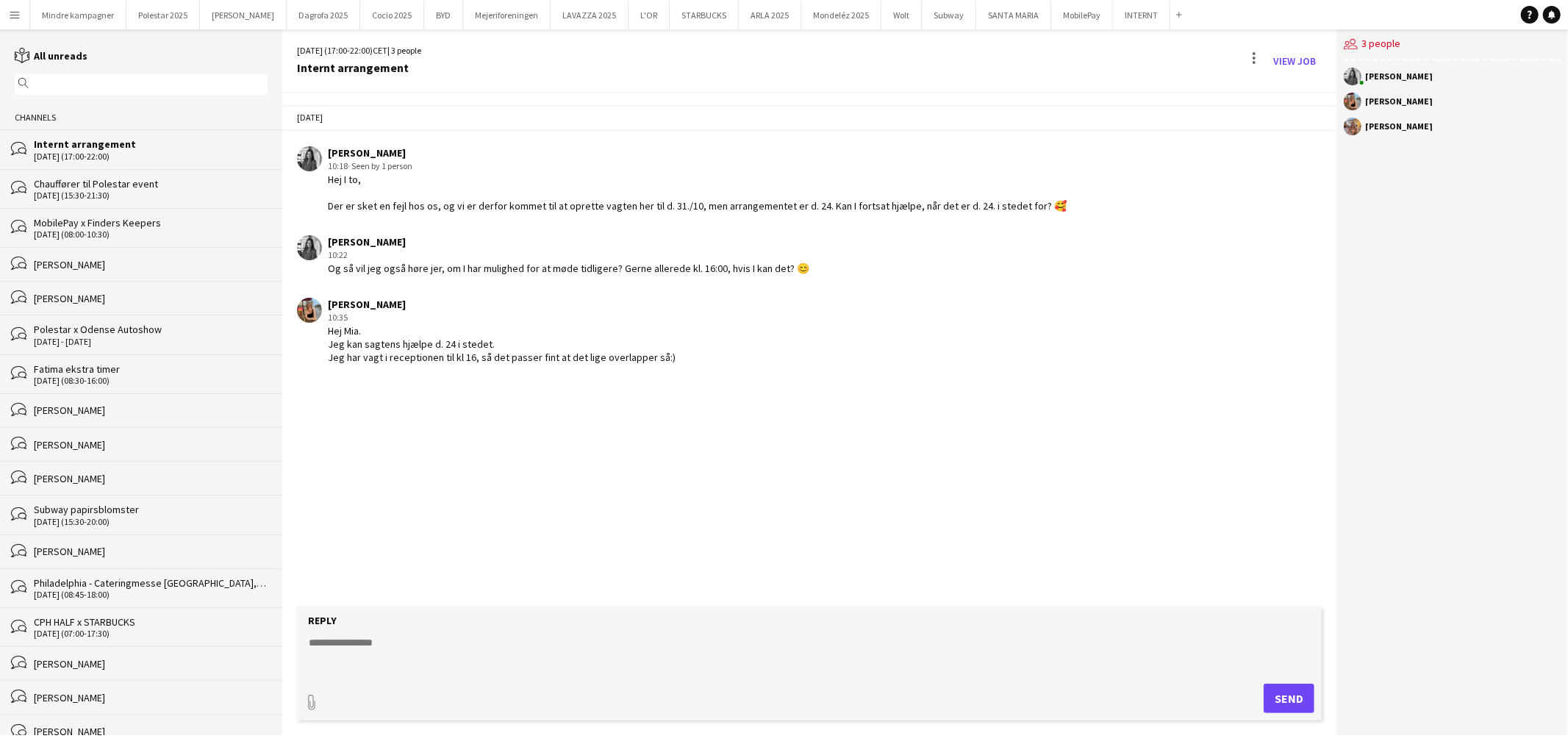
click at [409, 651] on textarea at bounding box center [812, 655] width 1010 height 38
type textarea "**********"
click at [1309, 697] on button "Send" at bounding box center [1288, 698] width 51 height 30
click at [1113, 12] on button "INTERNT Close" at bounding box center [1142, 15] width 58 height 29
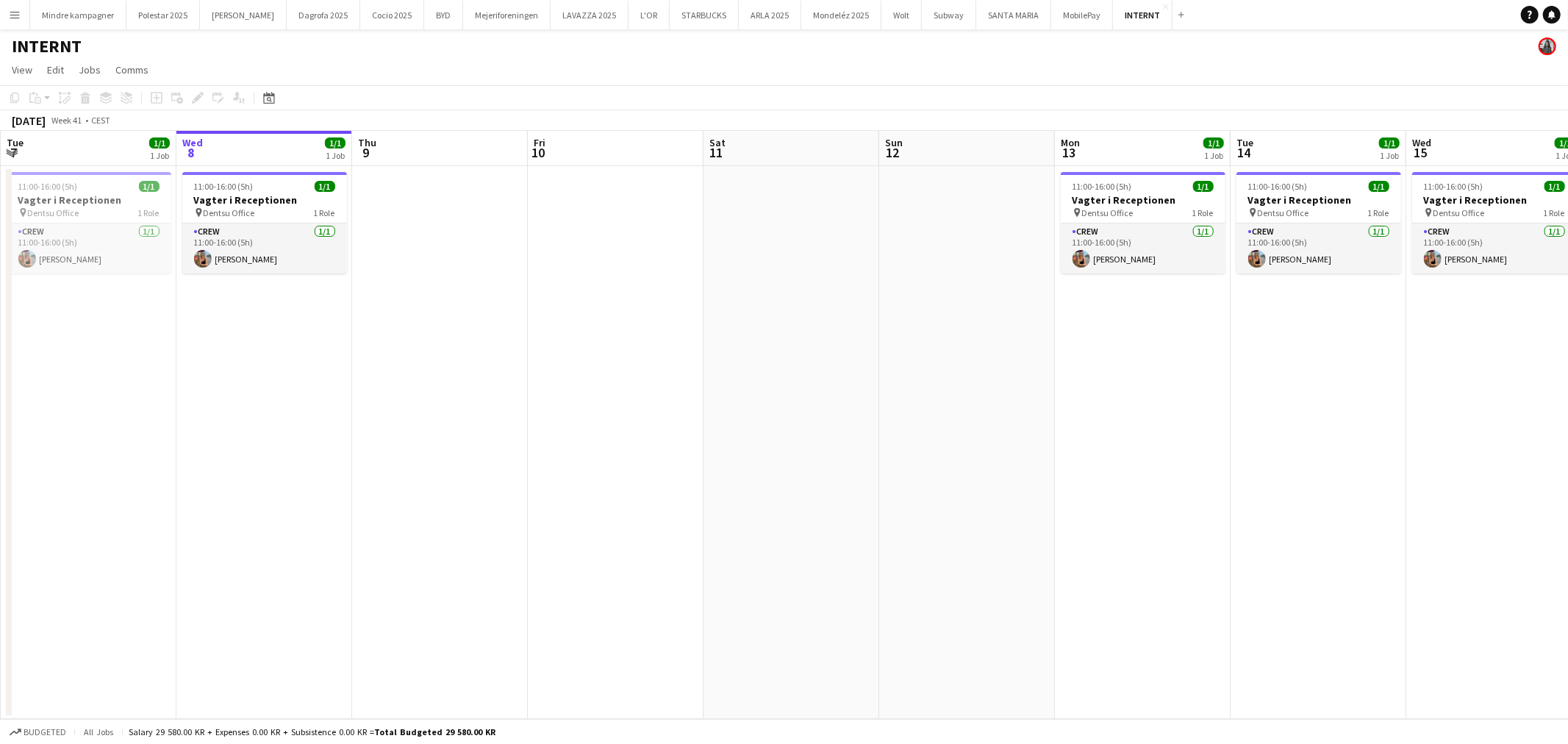
drag, startPoint x: 1055, startPoint y: 447, endPoint x: 1128, endPoint y: 460, distance: 74.1
click at [562, 466] on app-calendar-viewport "Sun 5 Mon 6 Tue 7 1/1 1 Job Wed 8 1/1 1 Job Thu 9 Fri 10 Sat 11 Sun 12 Mon 13 1…" at bounding box center [784, 425] width 1568 height 589
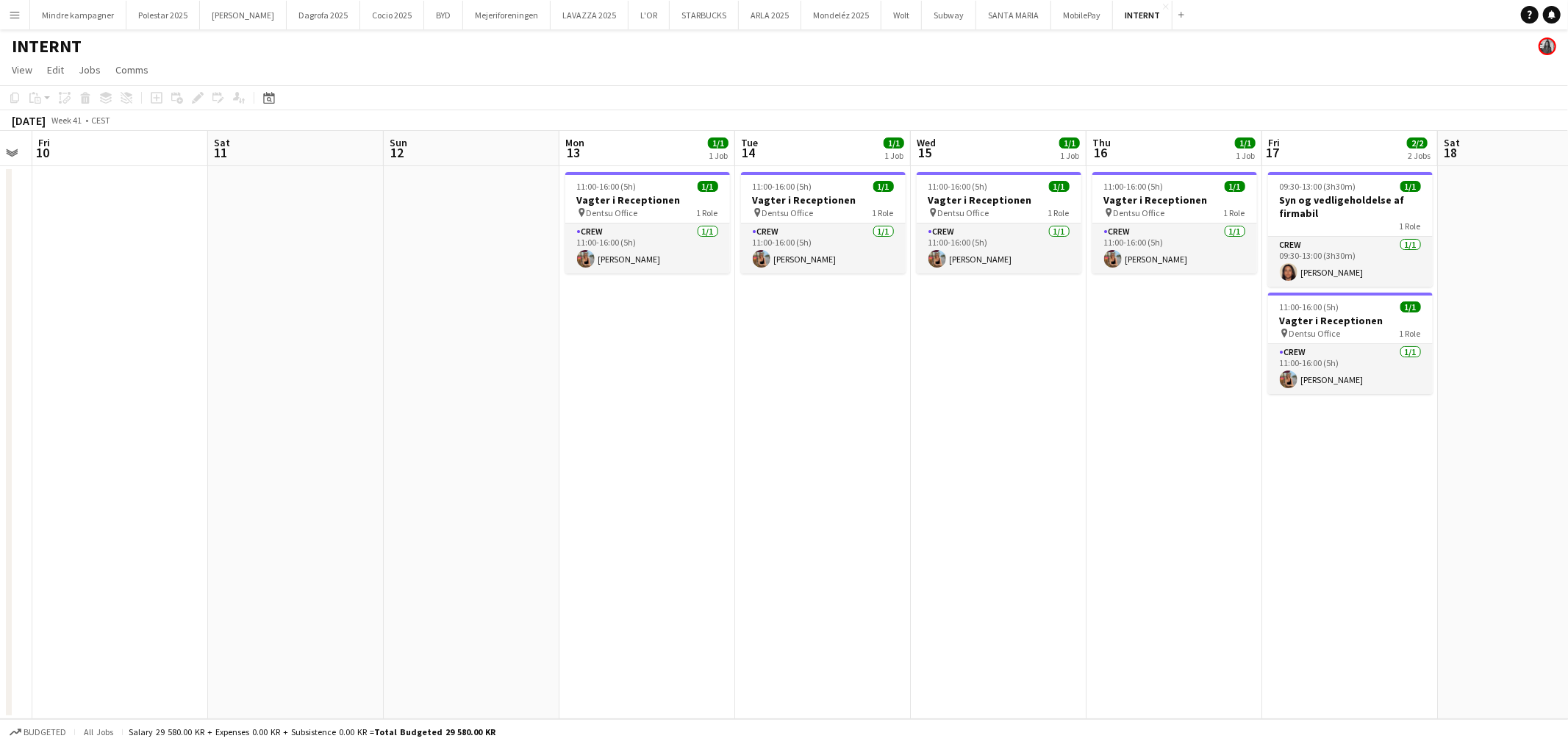
click at [701, 480] on app-calendar-viewport "Tue 7 1/1 1 Job Wed 8 1/1 1 Job Thu 9 Fri 10 Sat 11 Sun 12 Mon 13 1/1 1 Job Tue…" at bounding box center [784, 425] width 1568 height 589
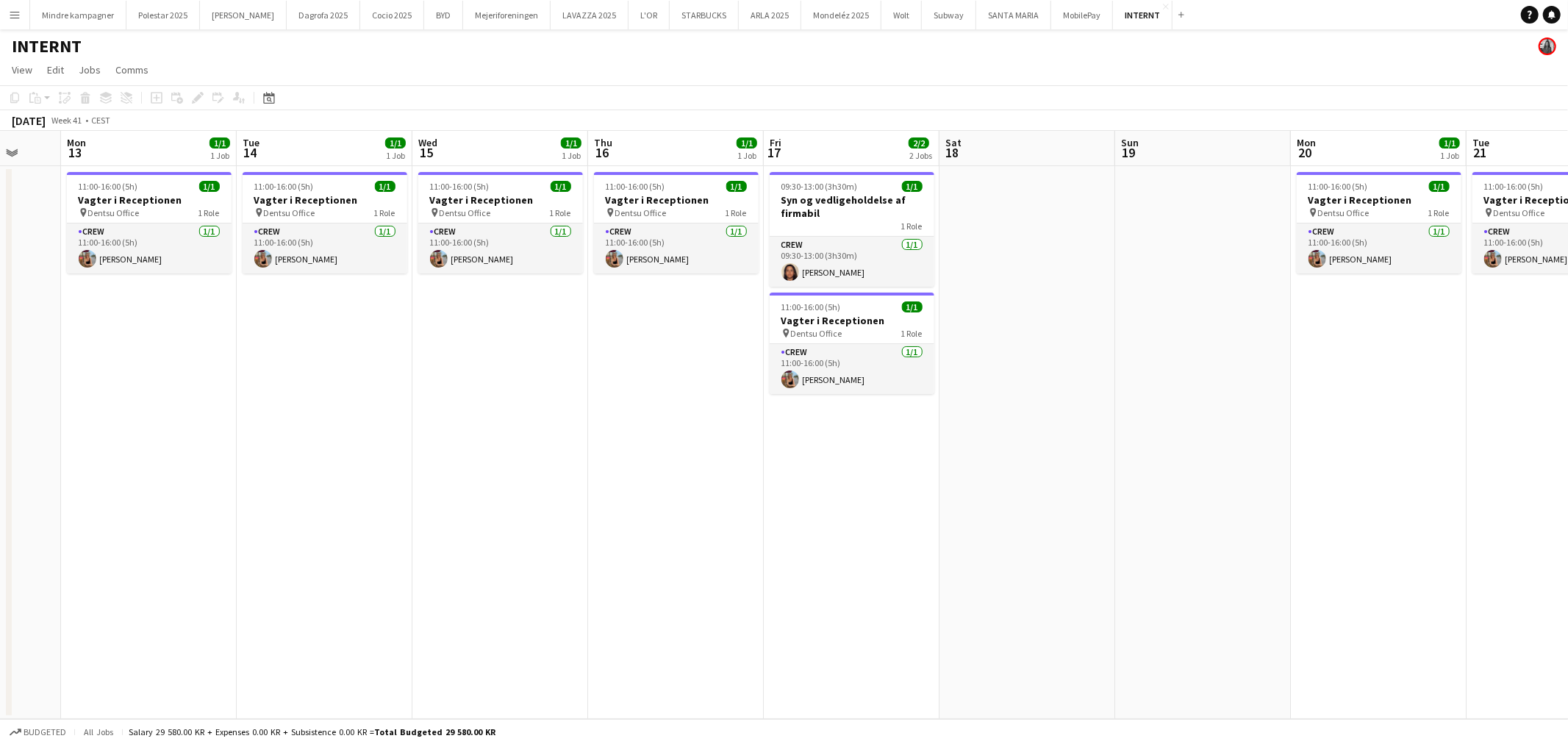
drag, startPoint x: 1156, startPoint y: 496, endPoint x: 767, endPoint y: 491, distance: 389.0
click at [673, 501] on app-calendar-viewport "Fri 10 Sat 11 Sun 12 Mon 13 1/1 1 Job Tue 14 1/1 1 Job Wed 15 1/1 1 Job Thu 16 …" at bounding box center [784, 425] width 1568 height 589
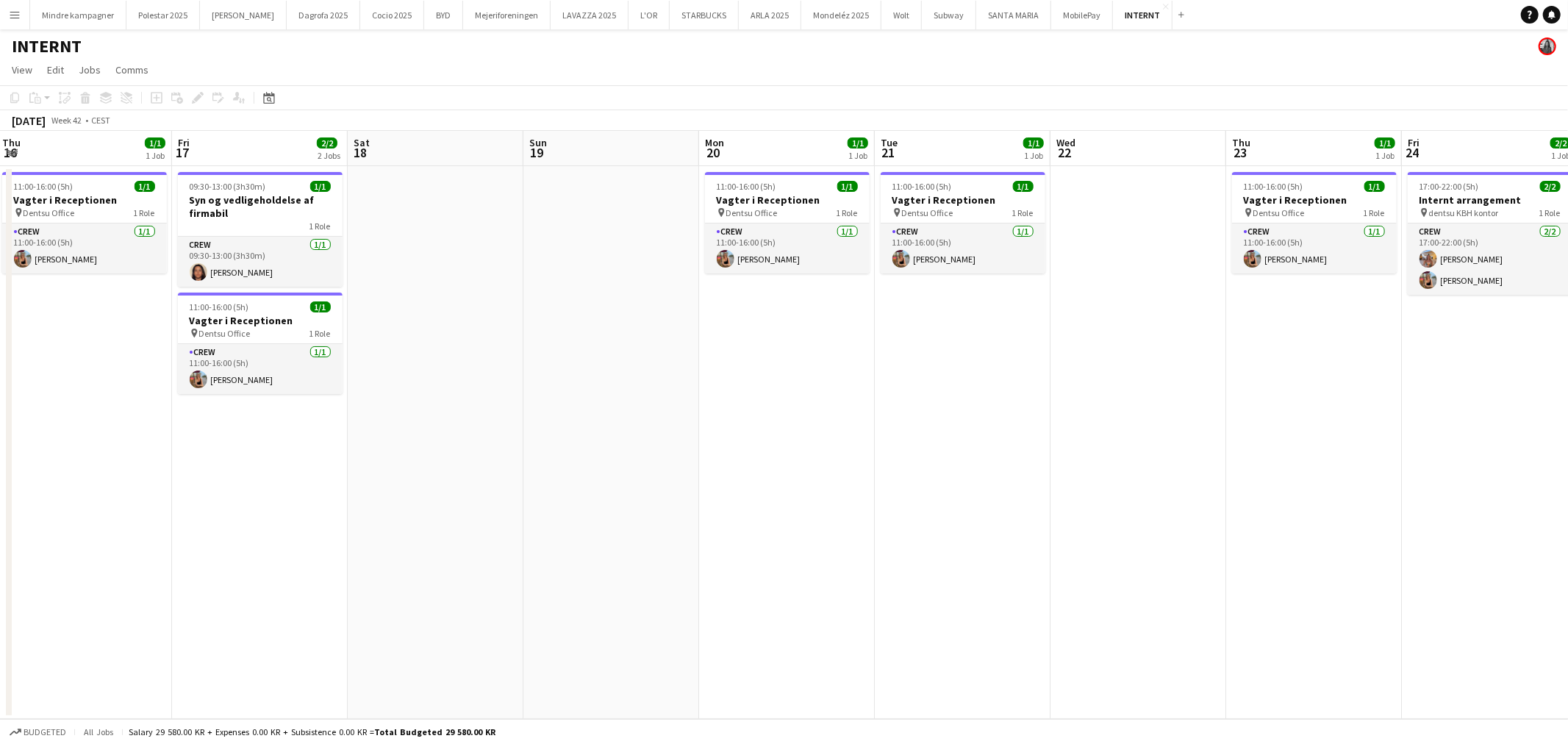
scroll to position [0, 532]
drag, startPoint x: 1097, startPoint y: 502, endPoint x: 1077, endPoint y: 504, distance: 20.1
click at [1077, 504] on app-calendar-viewport "Mon 13 1/1 1 Job Tue 14 1/1 1 Job Wed 15 1/1 1 Job Thu 16 1/1 1 Job Fri 17 2/2 …" at bounding box center [784, 425] width 1568 height 589
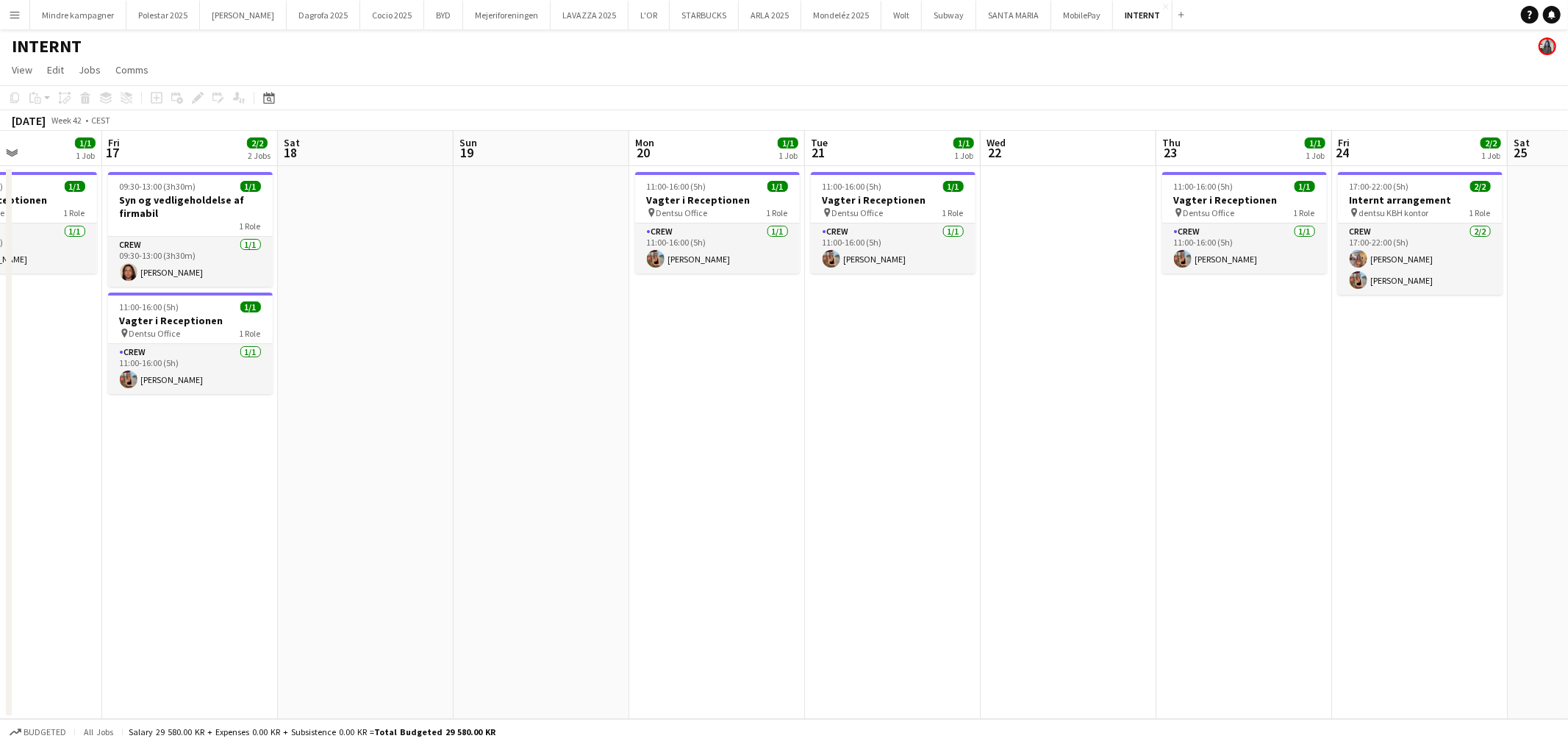
drag, startPoint x: 1182, startPoint y: 479, endPoint x: 905, endPoint y: 506, distance: 278.3
click at [905, 506] on app-calendar-viewport "Mon 13 1/1 1 Job Tue 14 1/1 1 Job Wed 15 1/1 1 Job Thu 16 1/1 1 Job Fri 17 2/2 …" at bounding box center [784, 425] width 1568 height 589
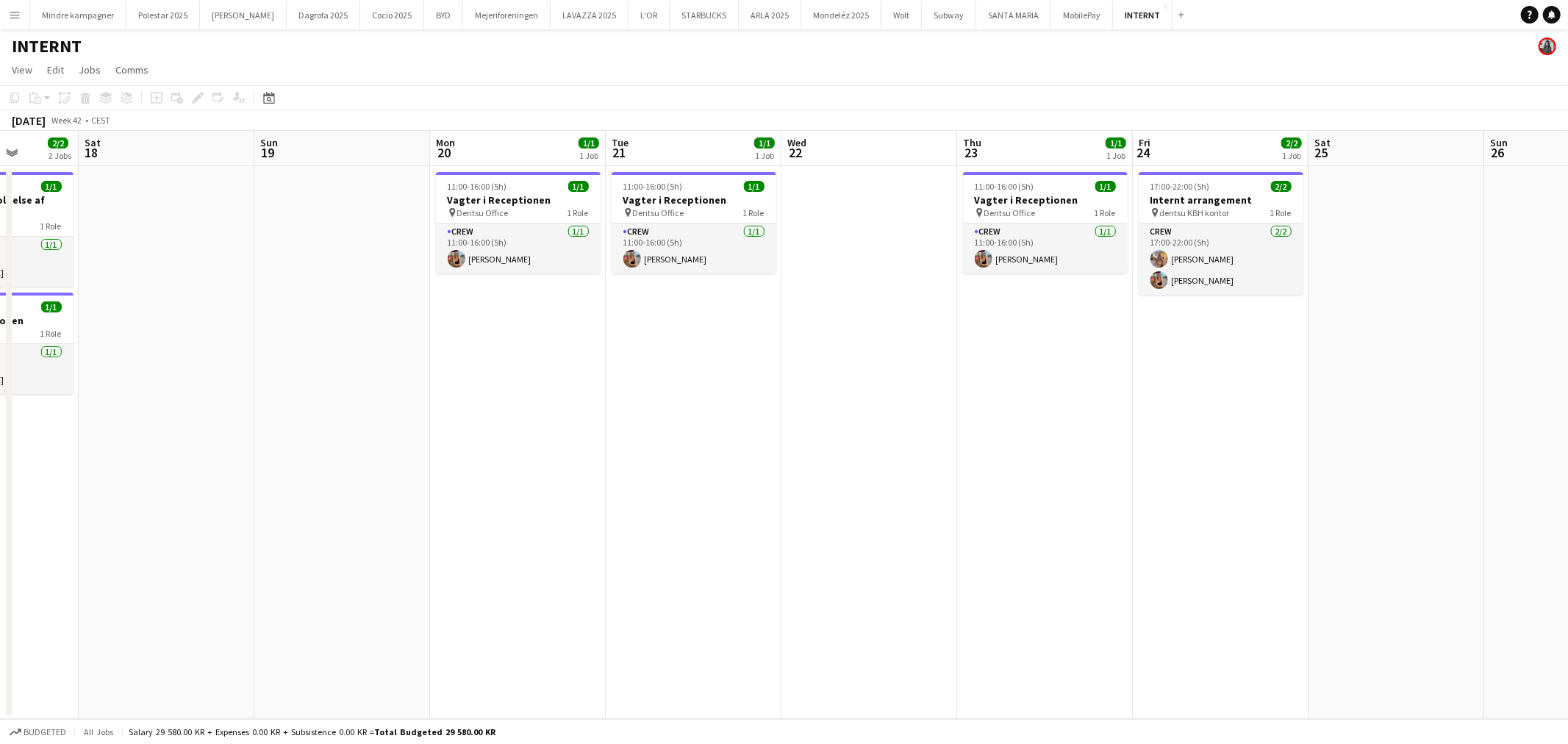
drag, startPoint x: 1112, startPoint y: 488, endPoint x: 944, endPoint y: 516, distance: 170.3
click at [944, 516] on app-calendar-viewport "Wed 15 1/1 1 Job Thu 16 1/1 1 Job Fri 17 2/2 2 Jobs Sat 18 Sun 19 Mon 20 1/1 1 …" at bounding box center [784, 425] width 1568 height 589
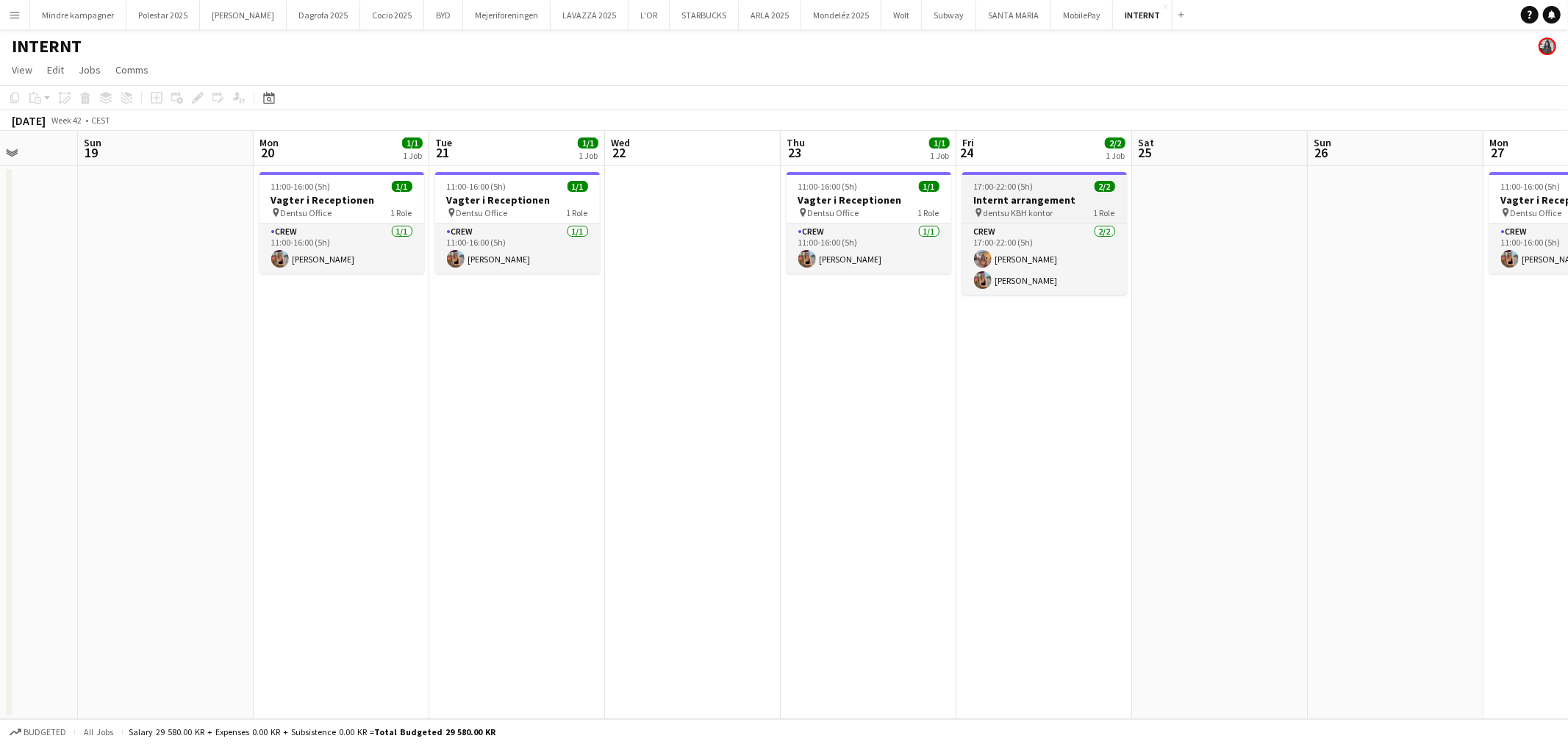
click at [1030, 201] on h3 "Internt arrangement" at bounding box center [1044, 199] width 165 height 13
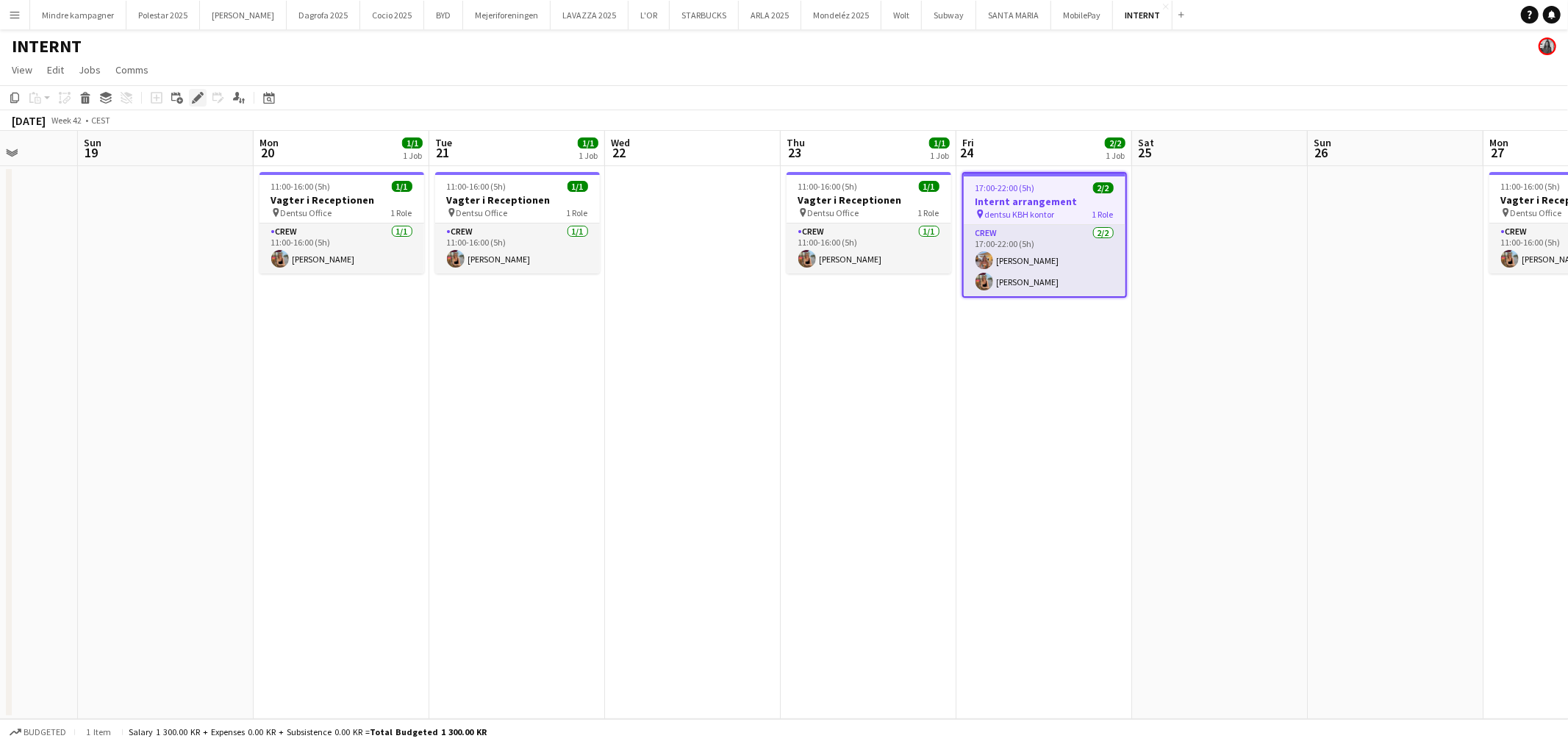
click at [192, 92] on icon "Edit" at bounding box center [198, 98] width 12 height 12
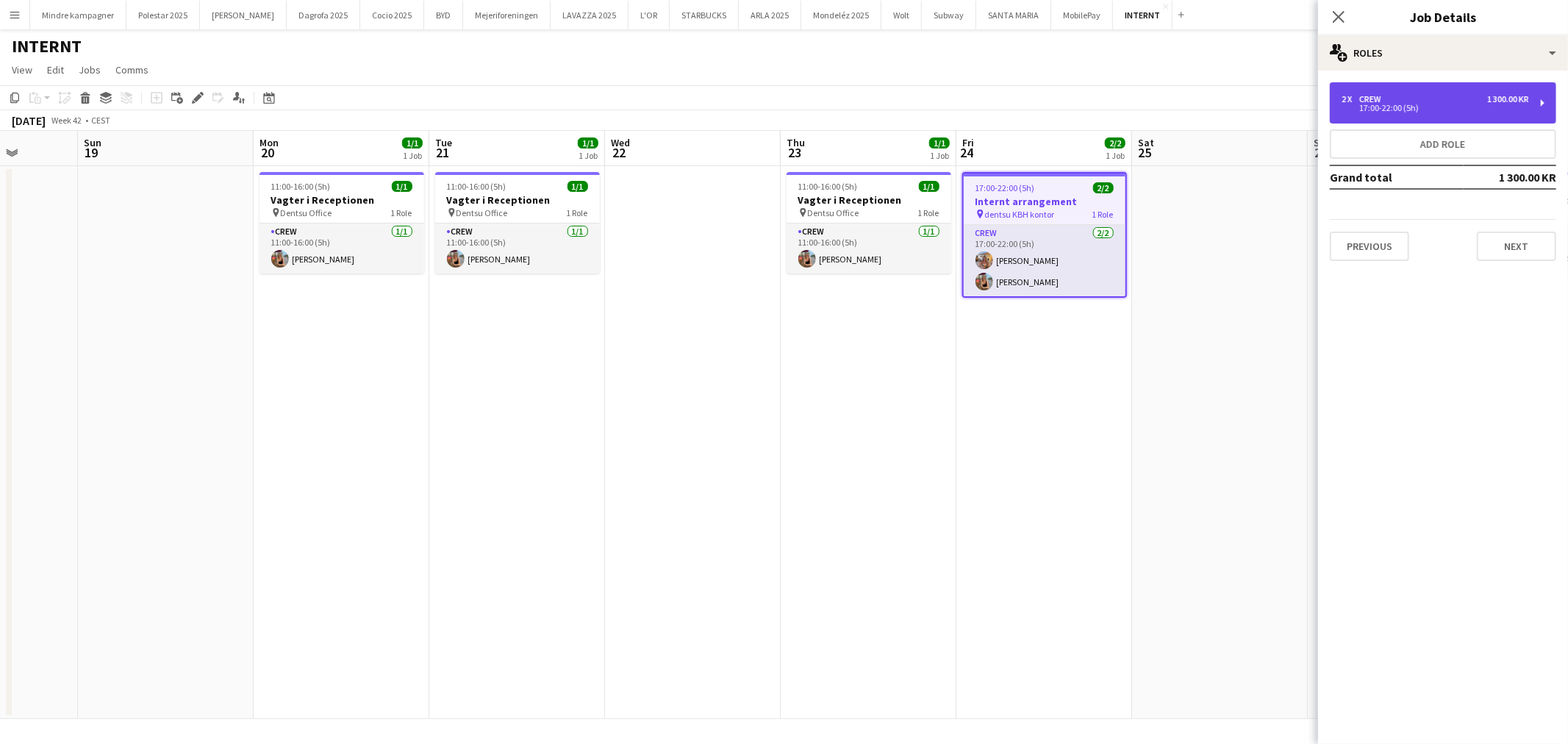
click at [1387, 105] on div "17:00-22:00 (5h)" at bounding box center [1435, 108] width 187 height 8
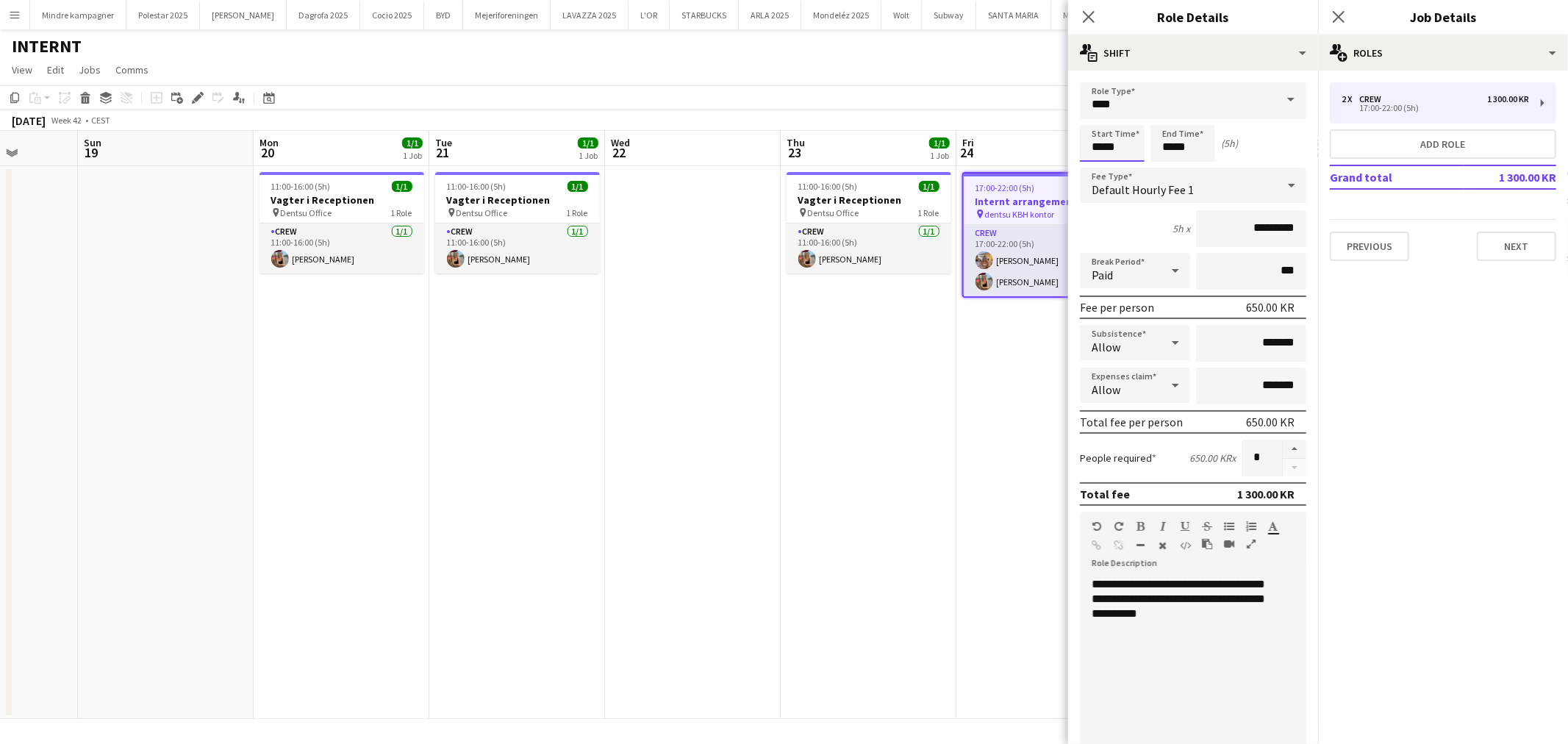
click at [1101, 150] on input "*****" at bounding box center [1112, 143] width 64 height 36
type input "*****"
click at [1097, 166] on div at bounding box center [1097, 168] width 30 height 14
click at [959, 498] on app-date-cell "17:00-22:00 (5h) 2/2 Internt arrangement pin dentsu KBH kontor 1 Role Crew [DAT…" at bounding box center [1044, 442] width 176 height 553
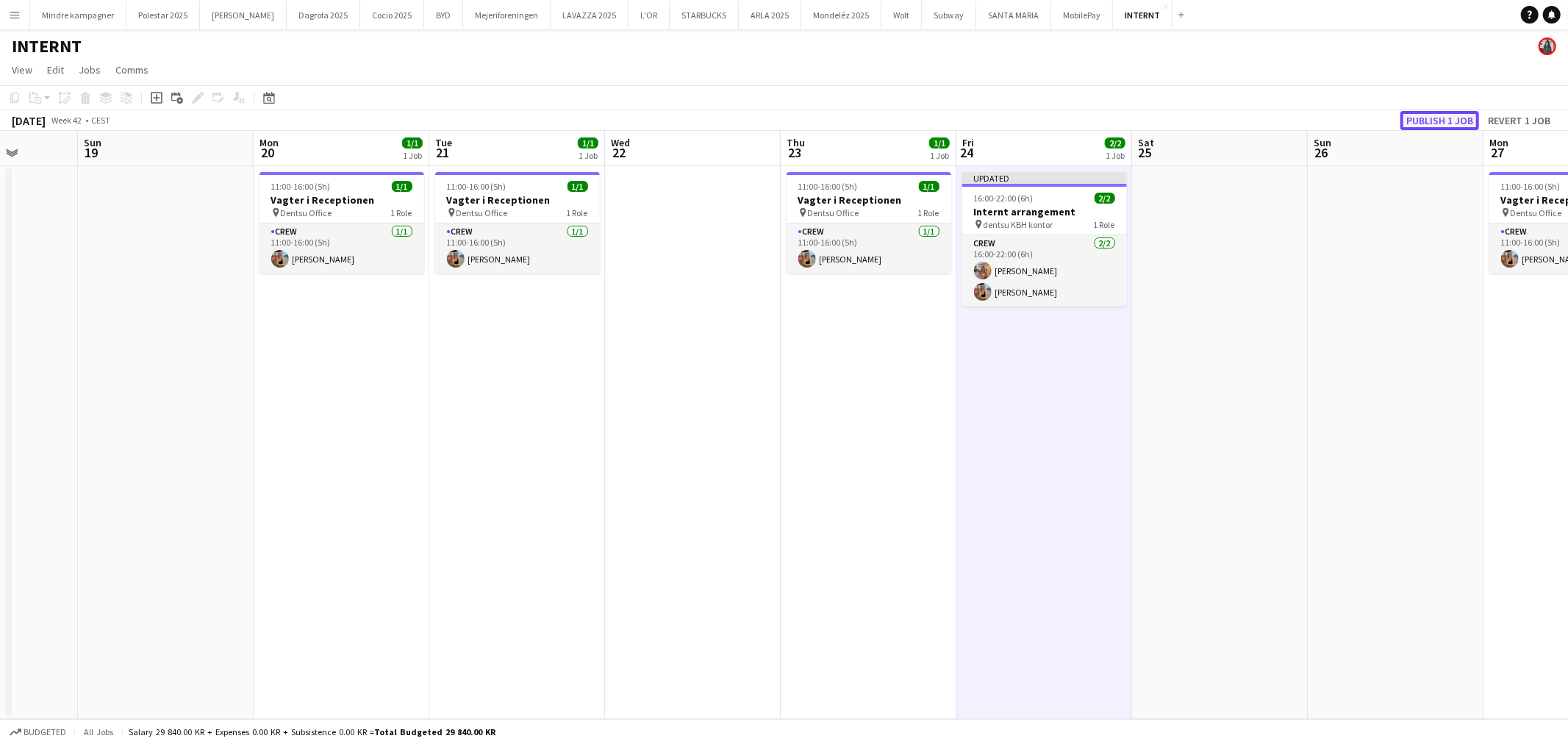
click at [1432, 125] on button "Publish 1 job" at bounding box center [1440, 120] width 79 height 19
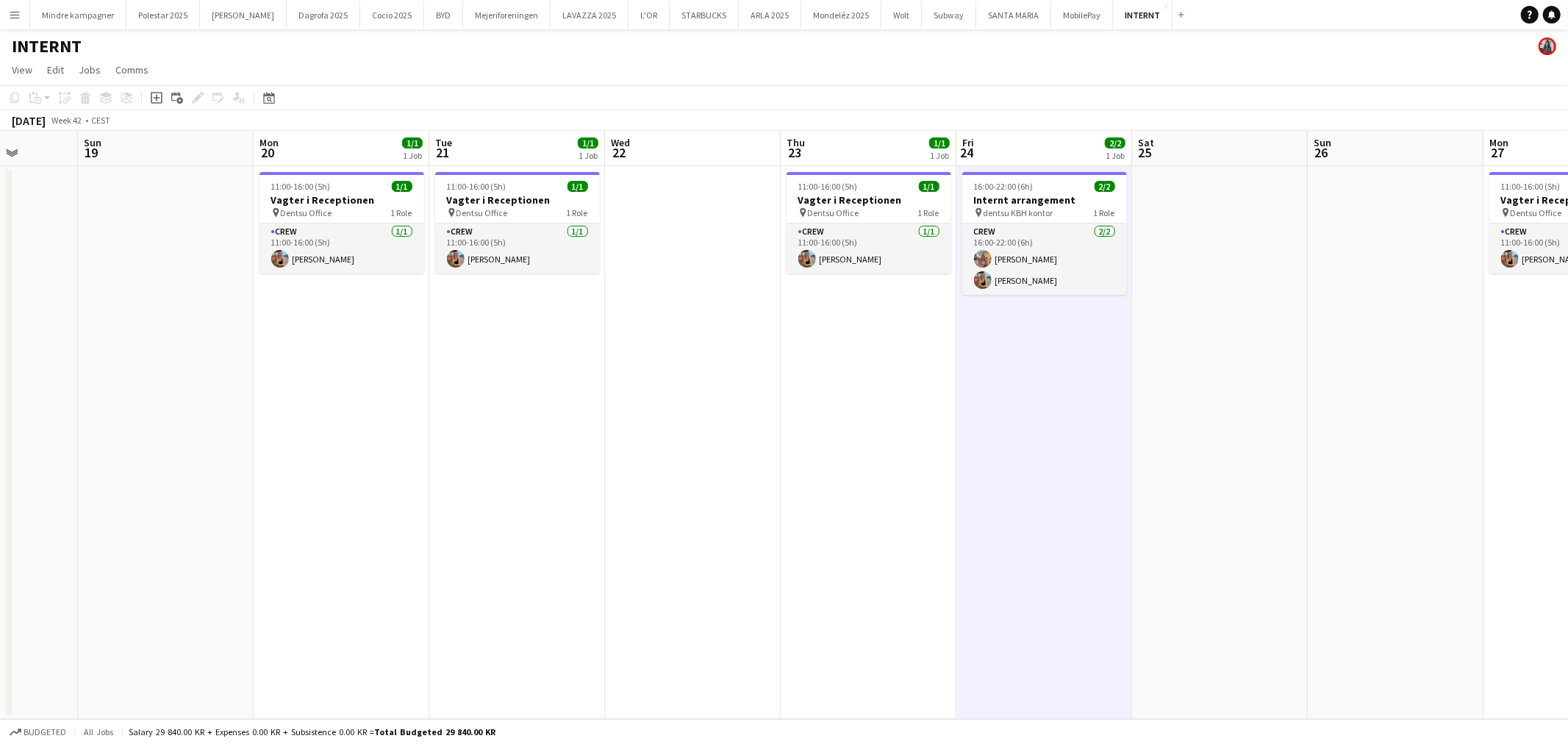
click at [16, 12] on app-icon "Menu" at bounding box center [15, 15] width 12 height 12
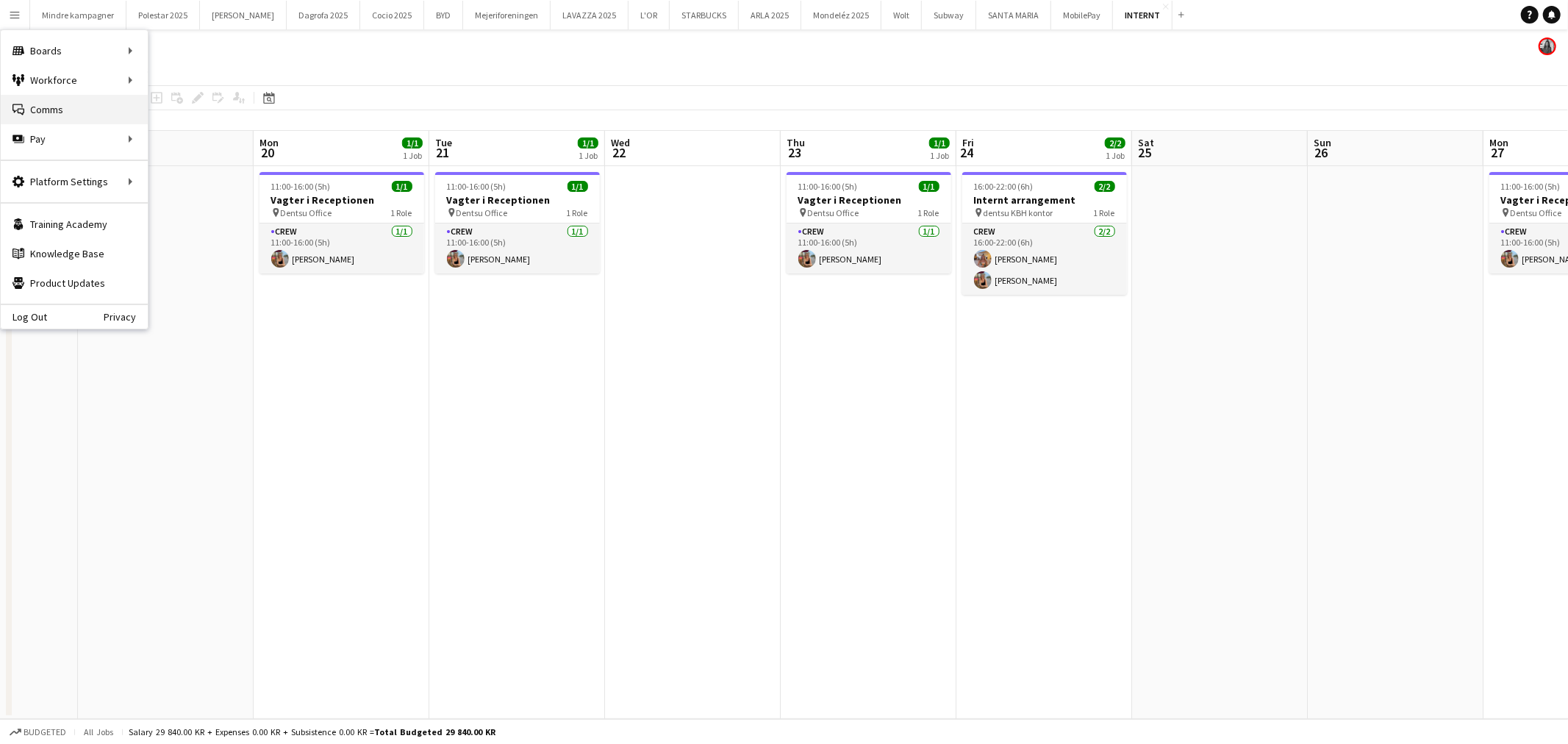
click at [56, 107] on link "Comms Comms" at bounding box center [74, 109] width 147 height 30
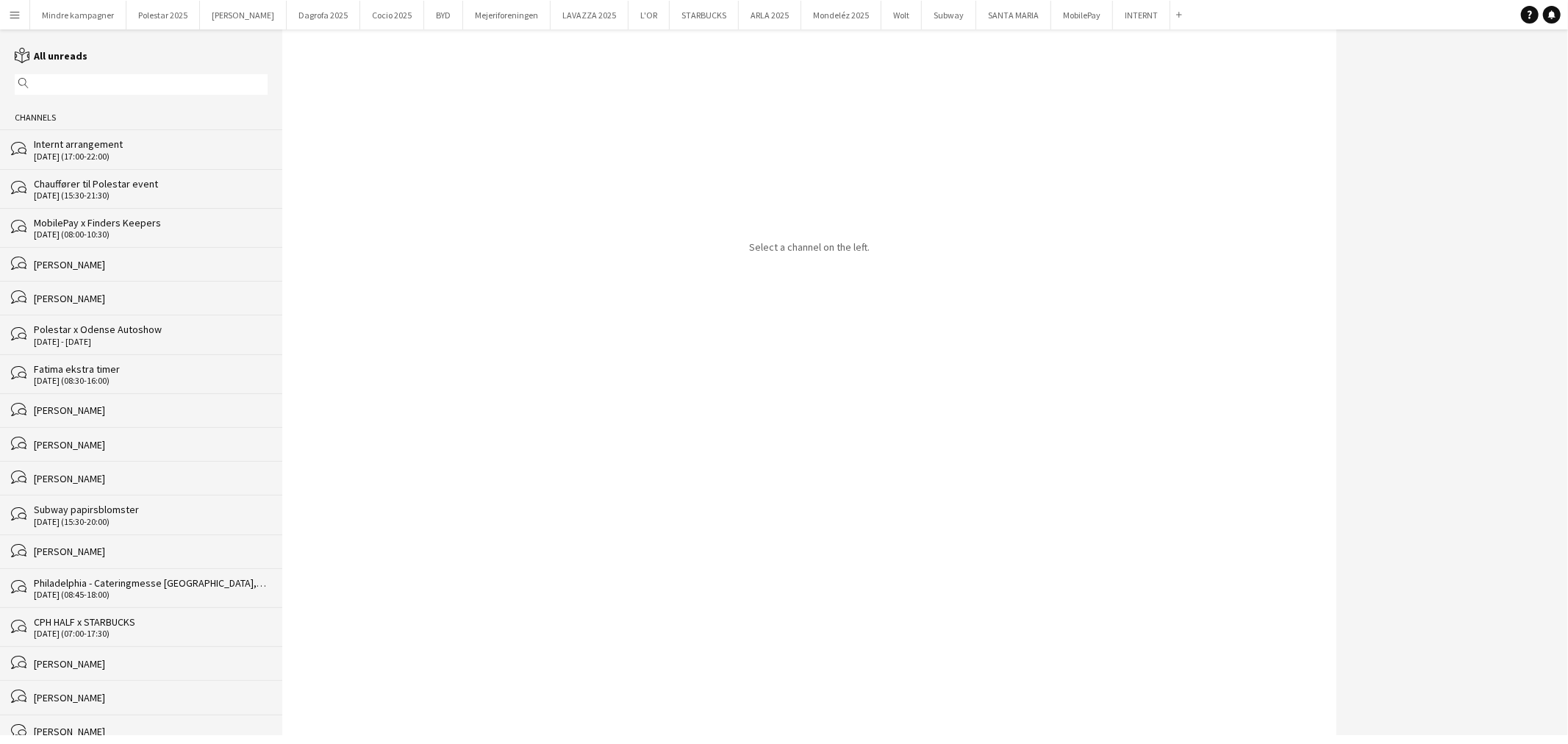
click at [61, 78] on input "text" at bounding box center [148, 84] width 231 height 13
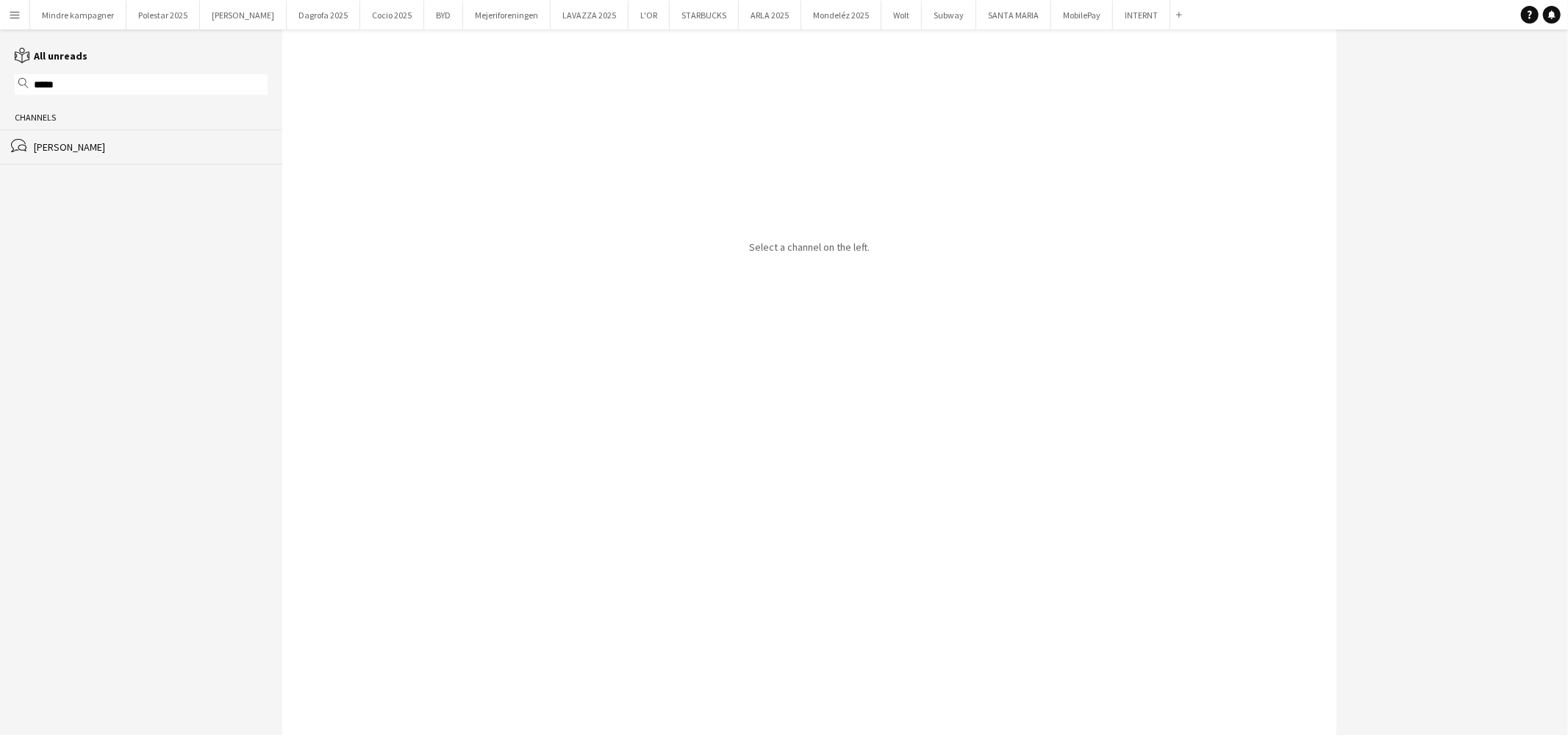
type input "*****"
click at [69, 138] on div "bubbles [PERSON_NAME]" at bounding box center [141, 147] width 282 height 35
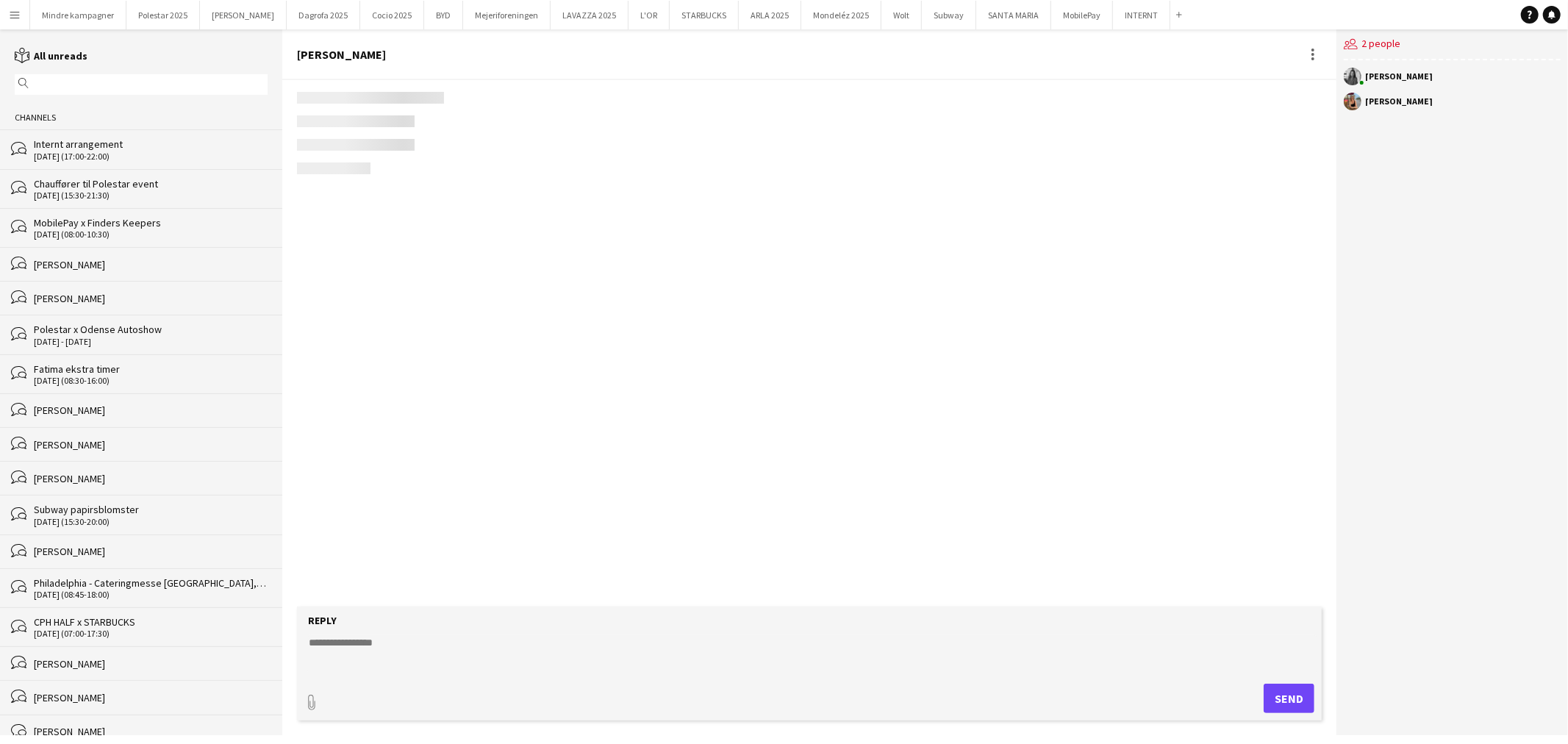
scroll to position [2762, 0]
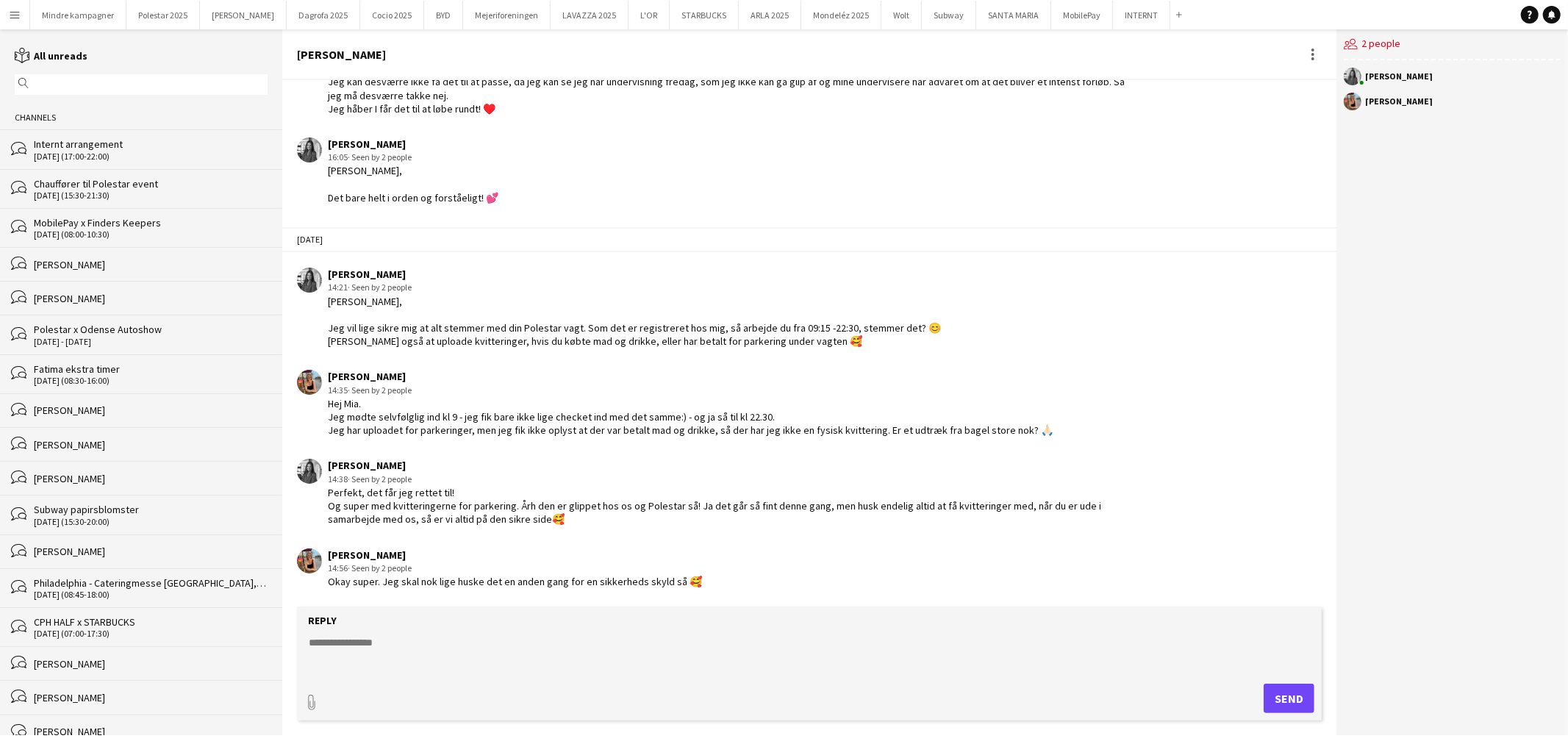
click at [438, 657] on textarea at bounding box center [812, 655] width 1010 height 38
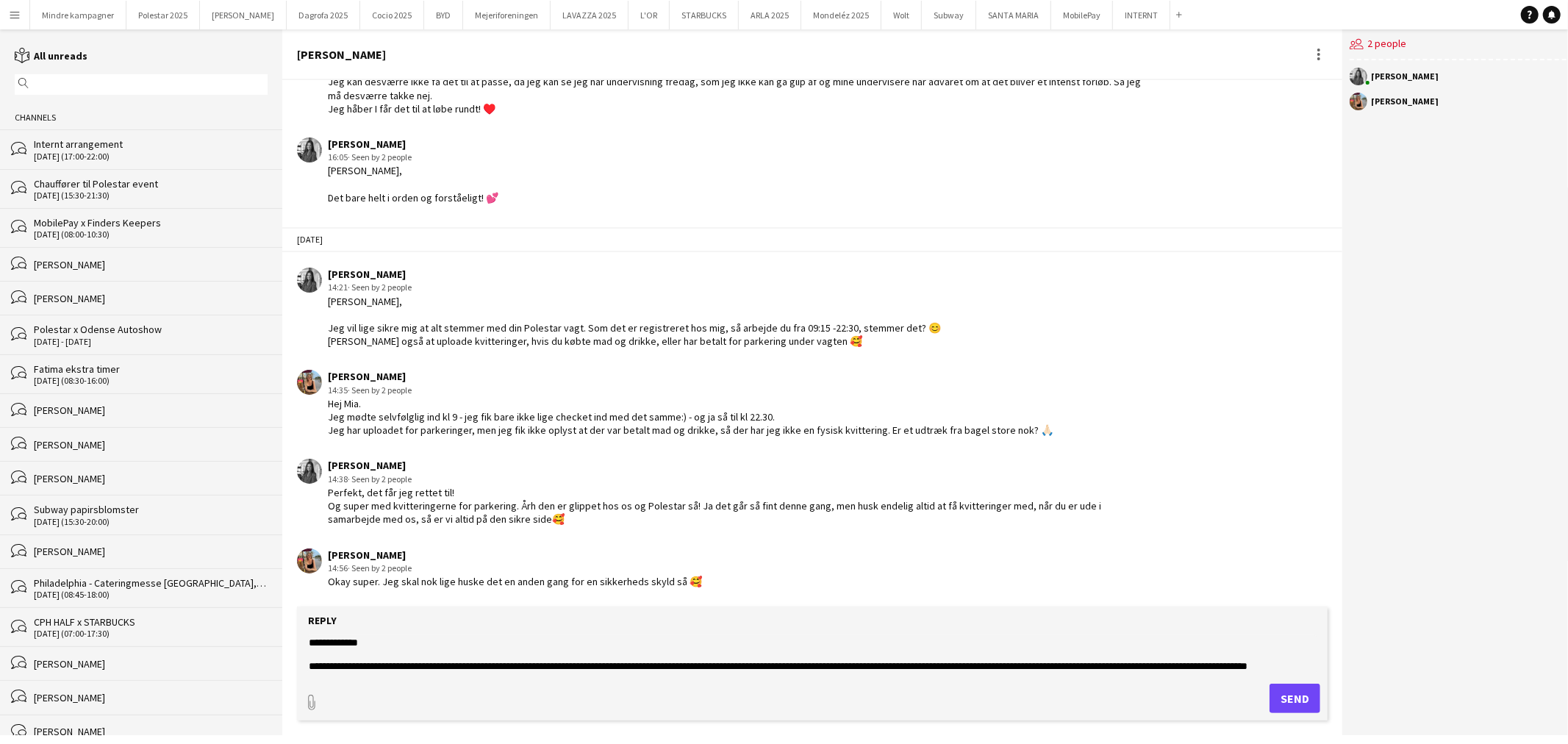
scroll to position [0, 0]
click at [933, 664] on textarea "**********" at bounding box center [812, 655] width 1010 height 38
click at [605, 665] on textarea "**********" at bounding box center [812, 655] width 1010 height 38
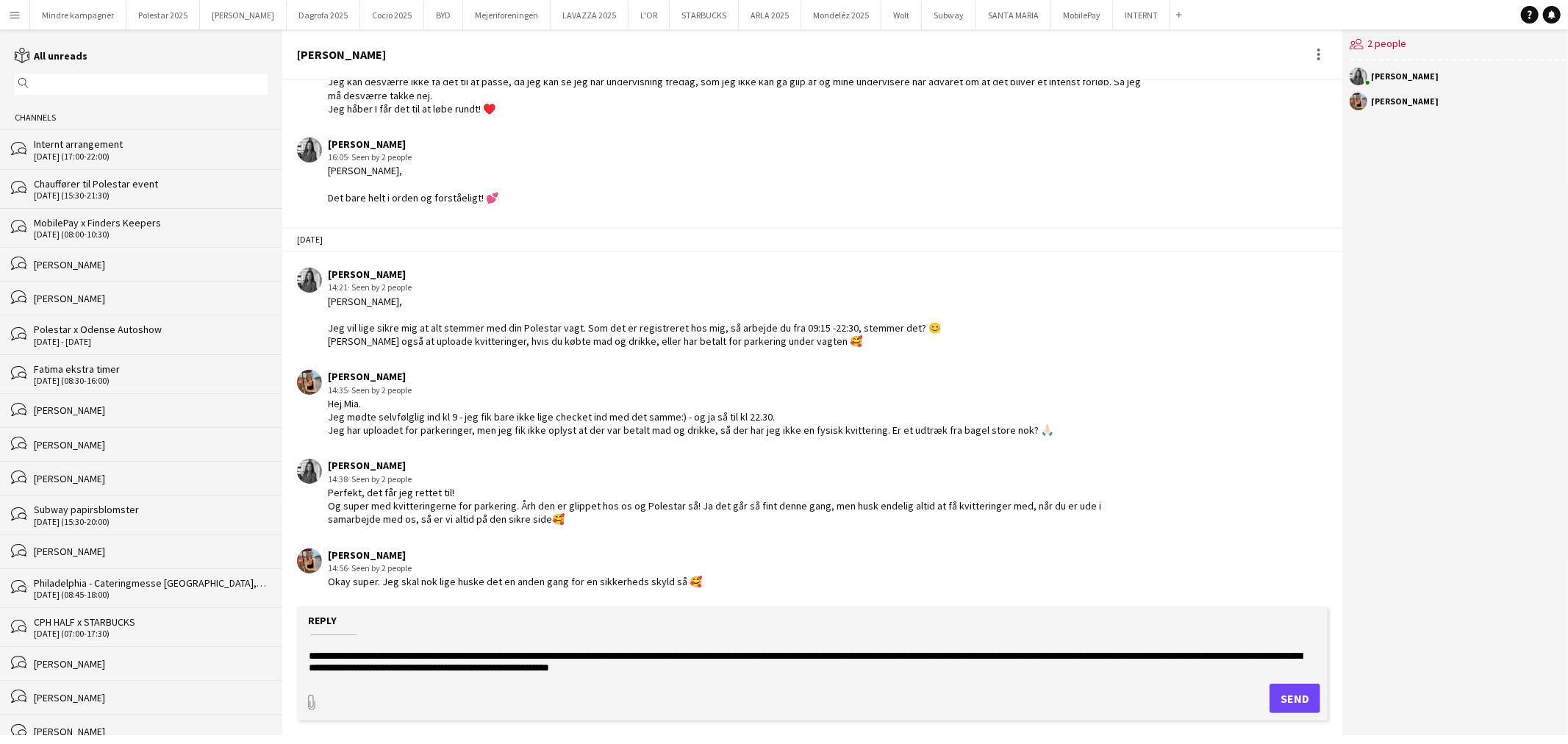
click at [671, 667] on textarea "**********" at bounding box center [812, 655] width 1010 height 38
type textarea "**********"
click at [1297, 702] on button "Send" at bounding box center [1294, 698] width 51 height 30
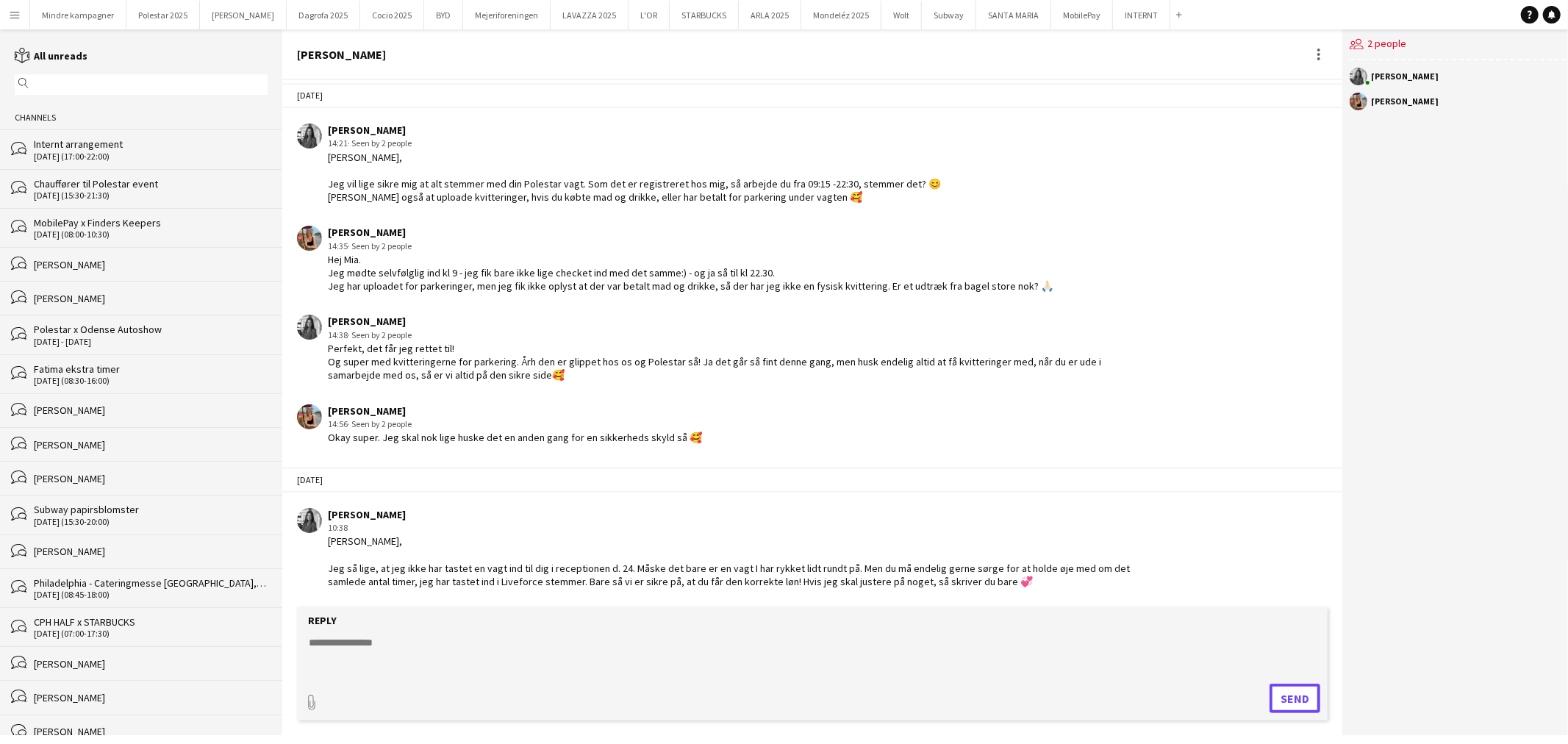
scroll to position [2904, 0]
click at [463, 638] on textarea at bounding box center [812, 655] width 1010 height 38
type textarea "**********"
click at [1270, 694] on button "Send" at bounding box center [1294, 698] width 51 height 30
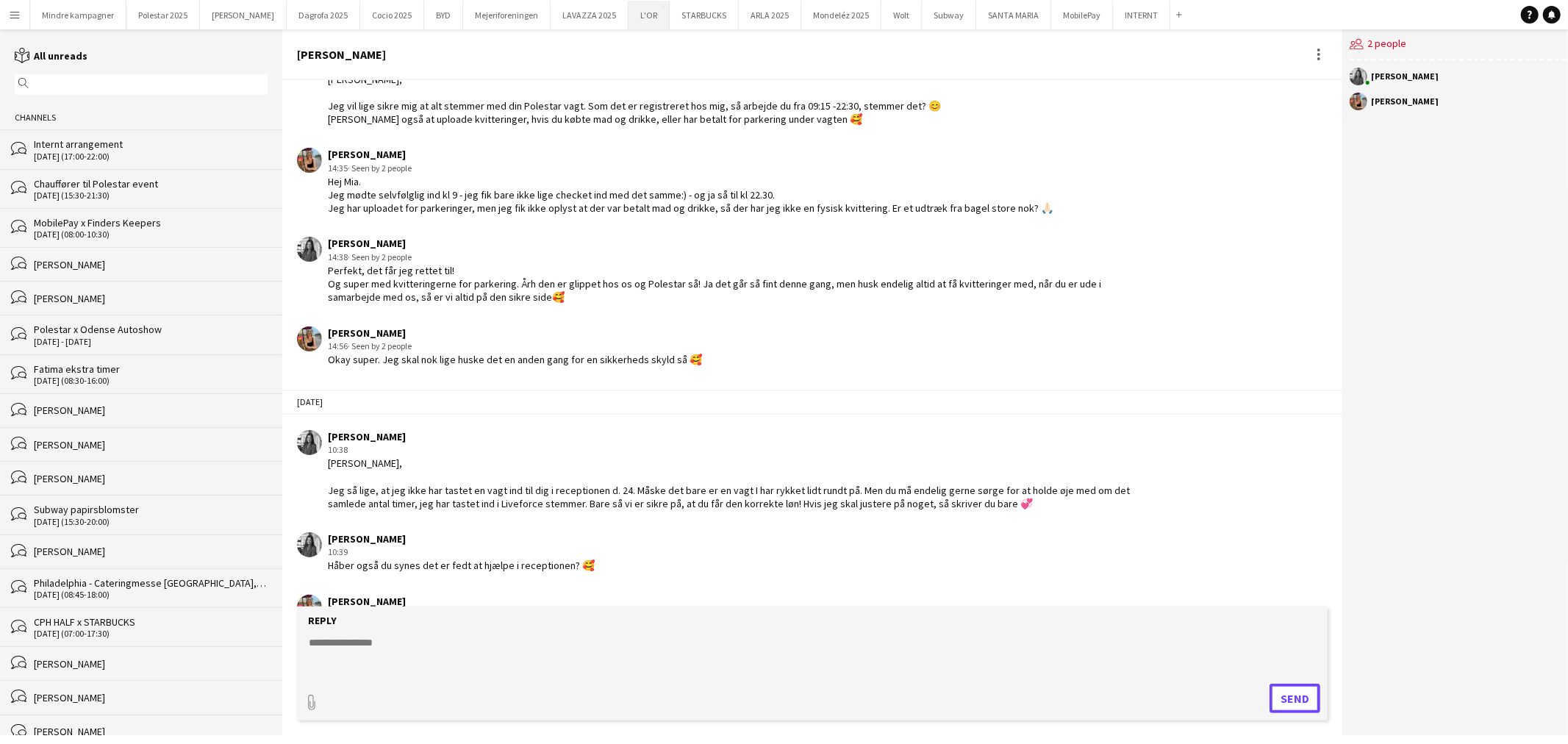
scroll to position [3069, 0]
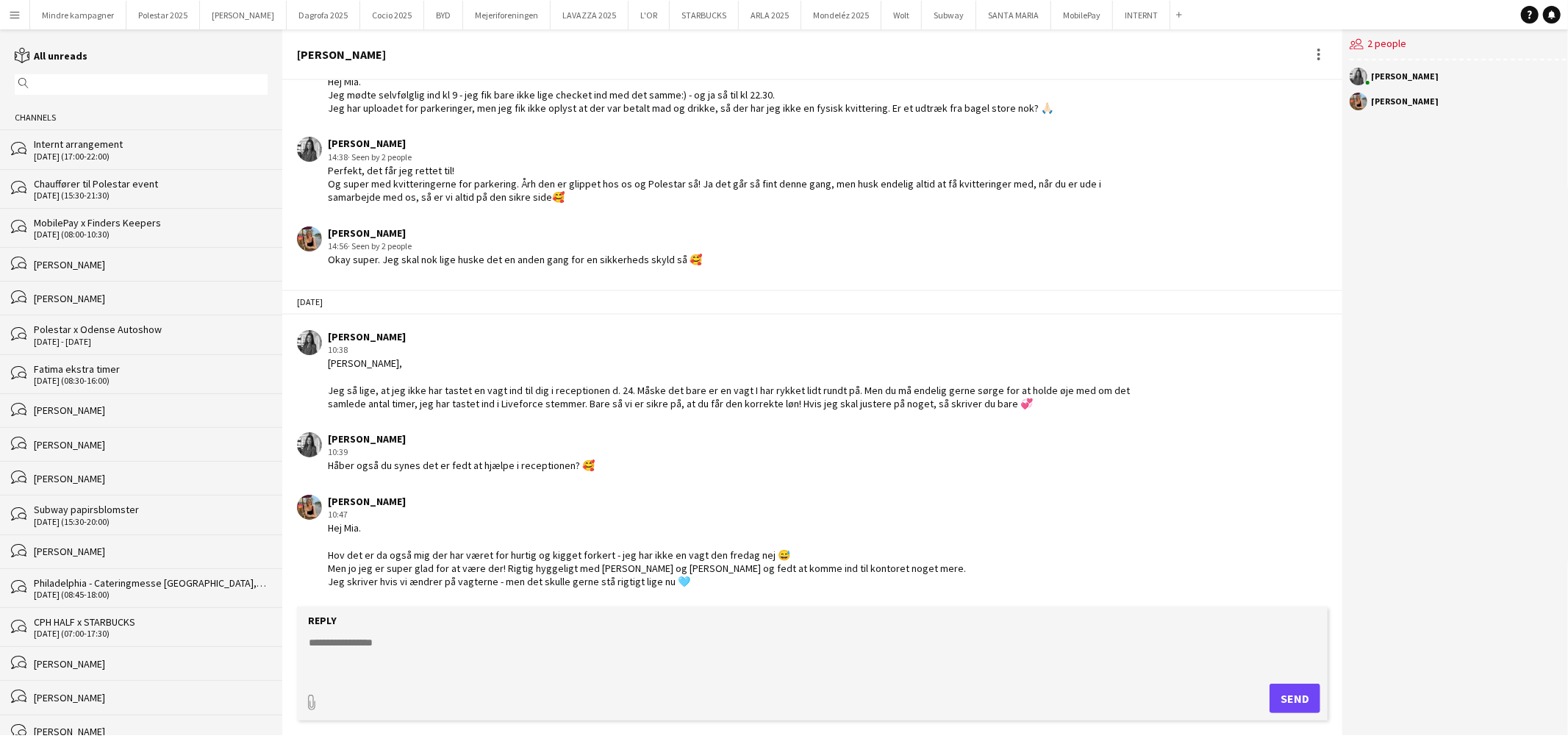
click at [356, 651] on textarea at bounding box center [812, 655] width 1010 height 38
type textarea "**********"
click at [1287, 695] on button "Send" at bounding box center [1294, 698] width 51 height 30
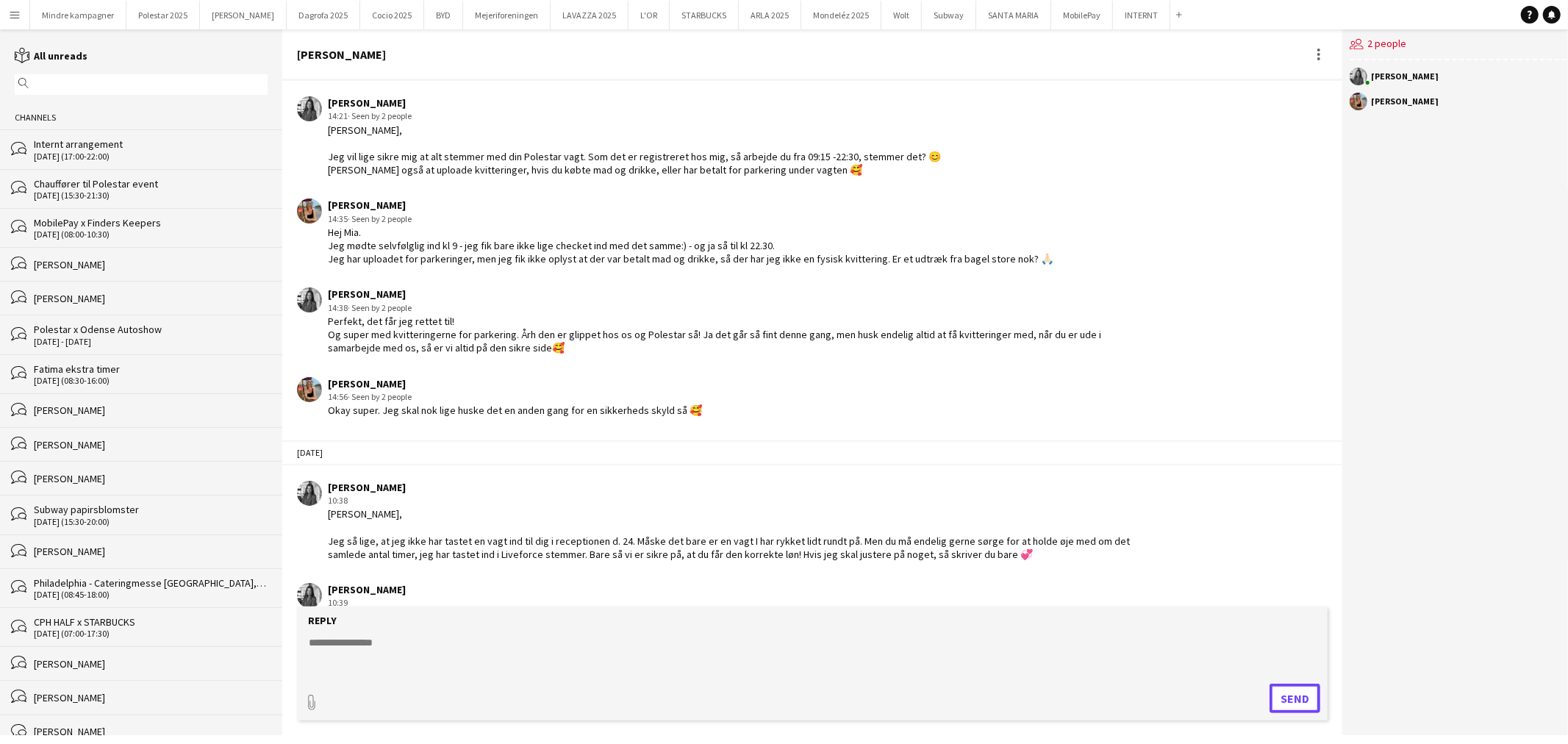
scroll to position [2818, 0]
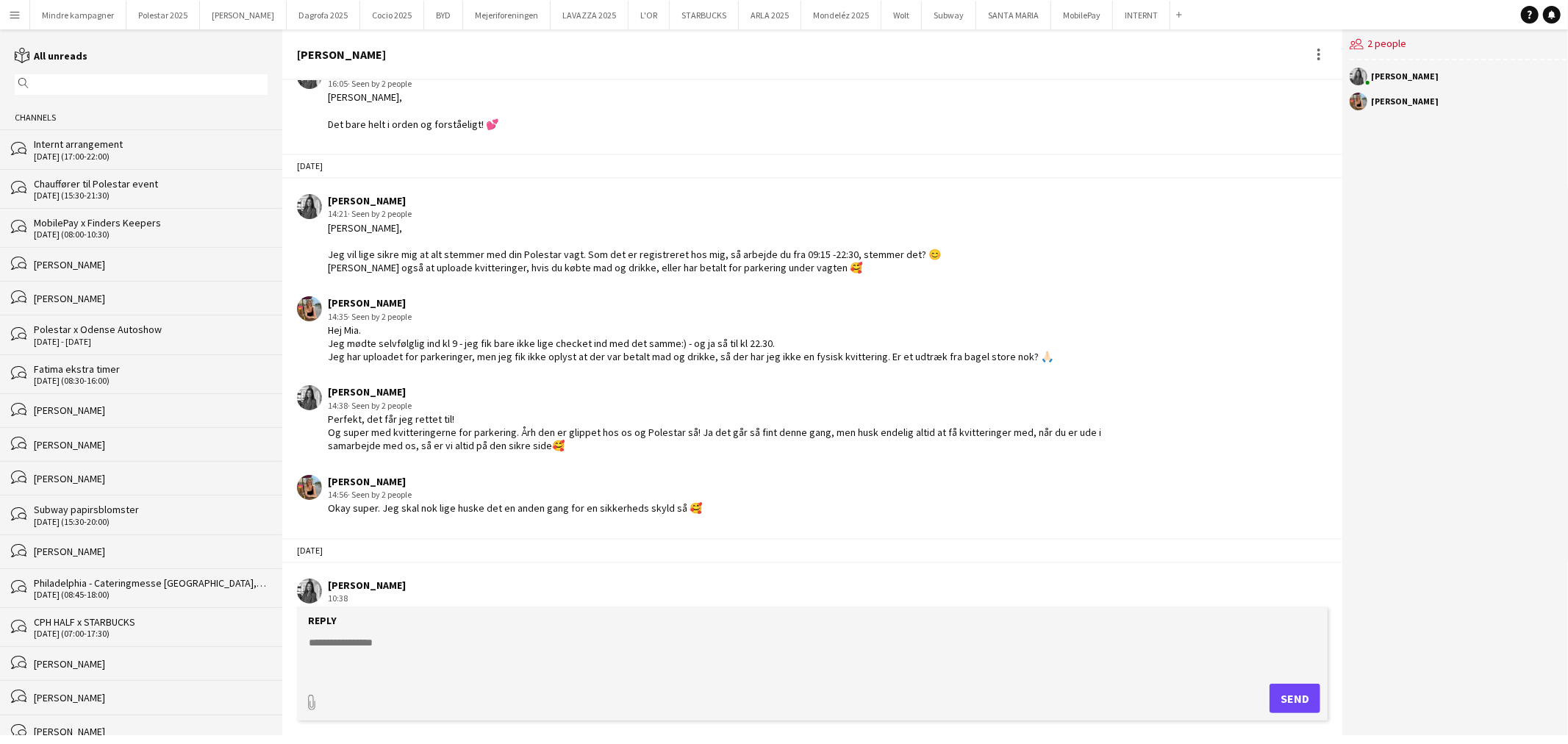
click at [20, 11] on app-icon "Menu" at bounding box center [15, 15] width 12 height 12
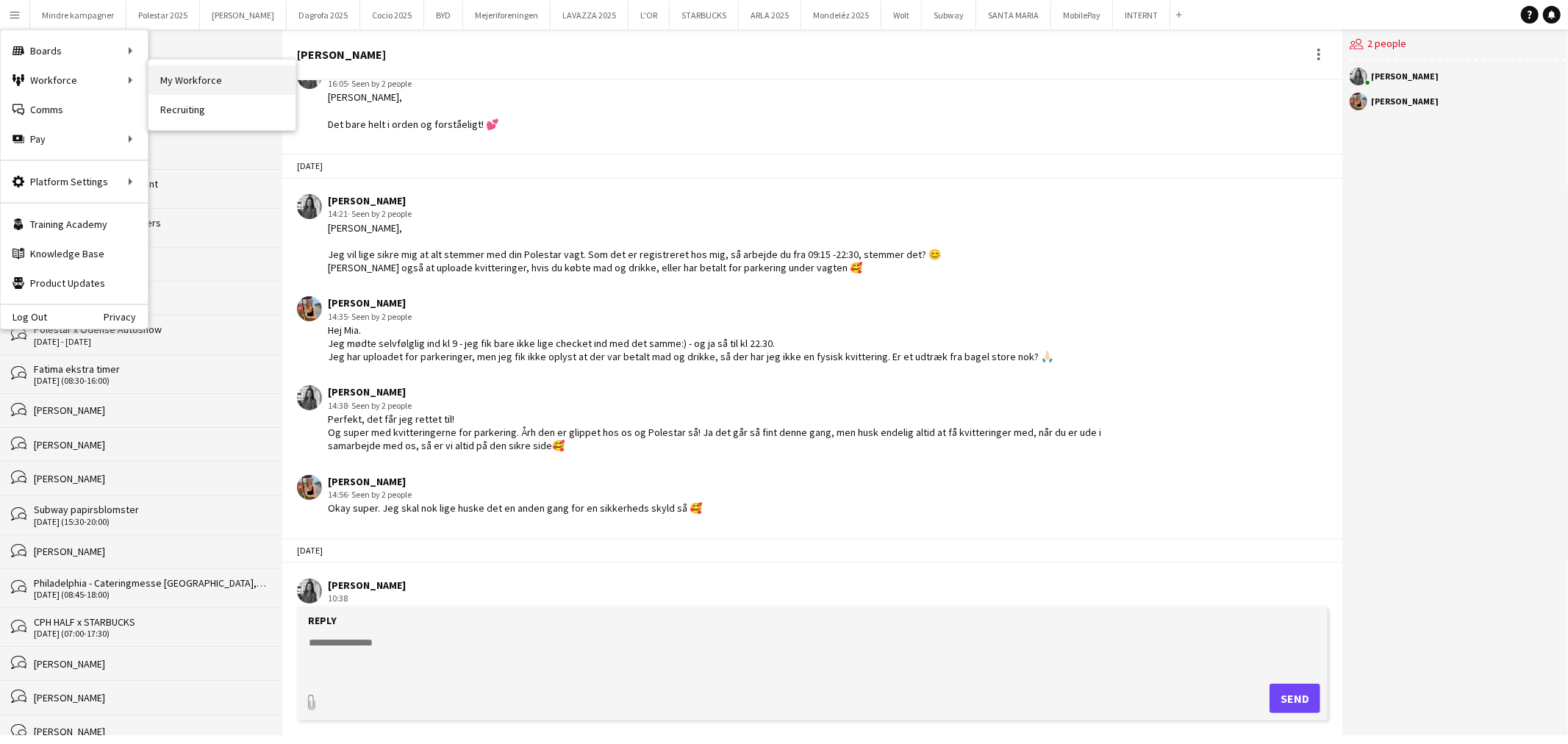
click at [210, 78] on link "My Workforce" at bounding box center [222, 80] width 147 height 30
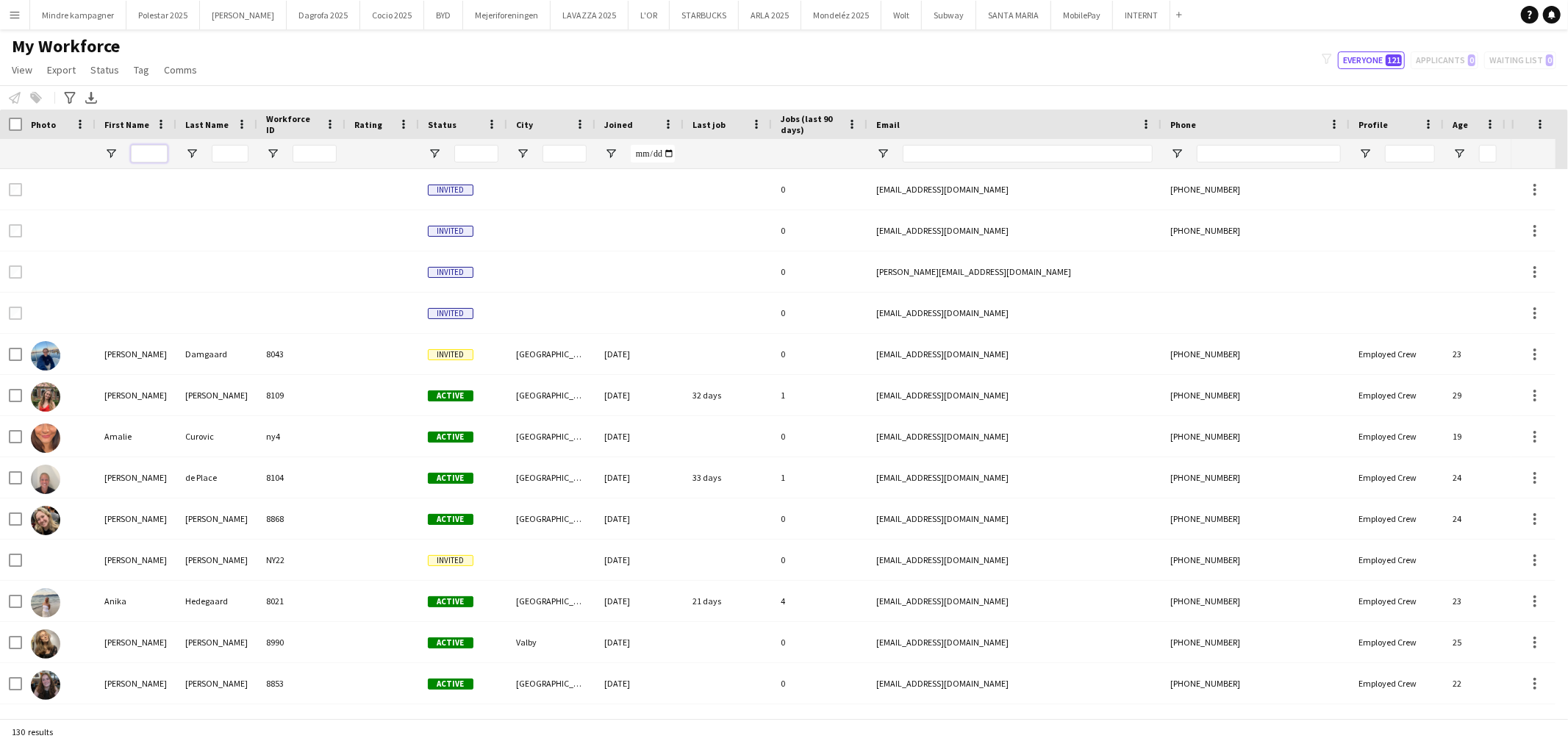
click at [145, 155] on input "First Name Filter Input" at bounding box center [149, 153] width 36 height 17
click at [217, 147] on input "Last Name Filter Input" at bounding box center [230, 153] width 36 height 17
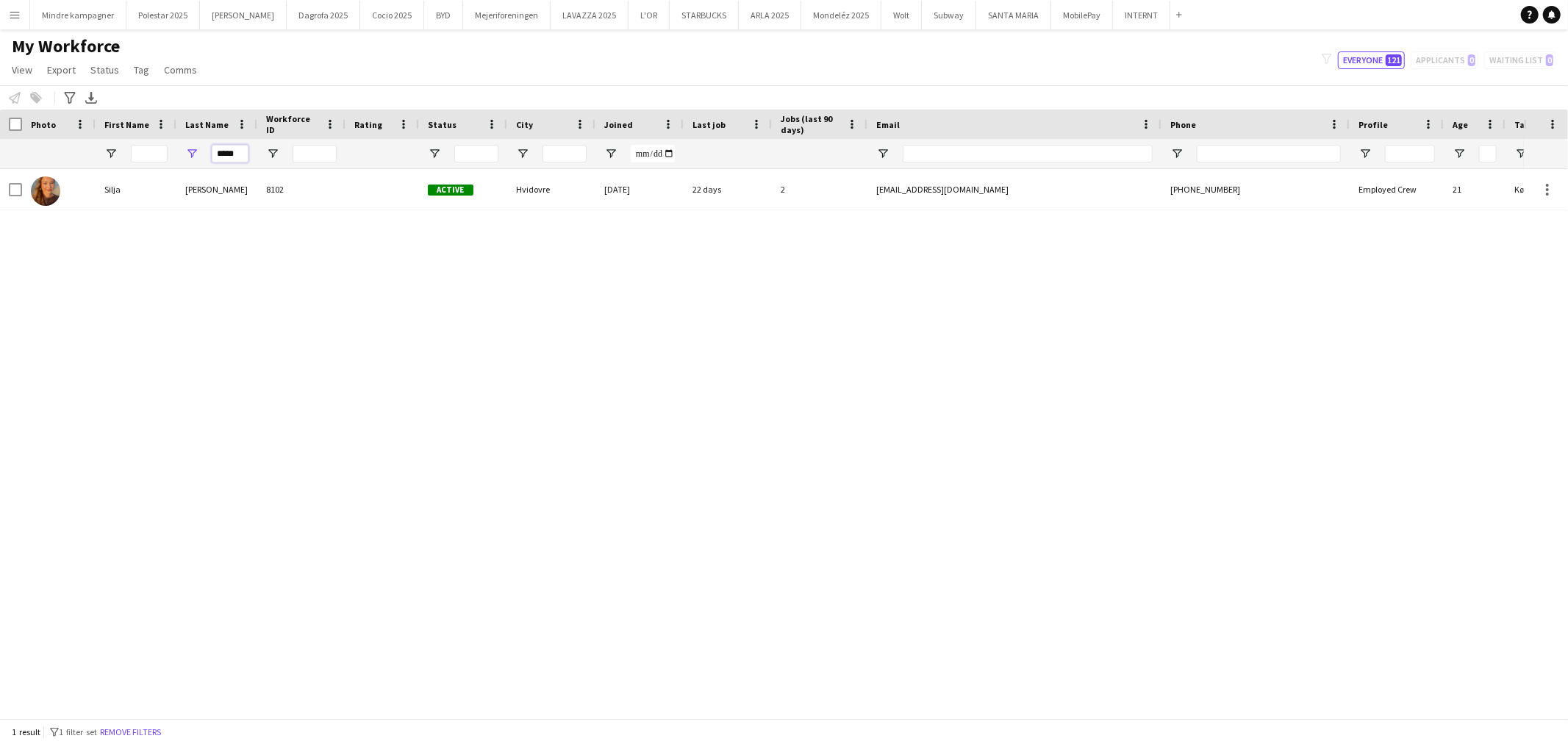
type input "*****"
